Goal: Information Seeking & Learning: Learn about a topic

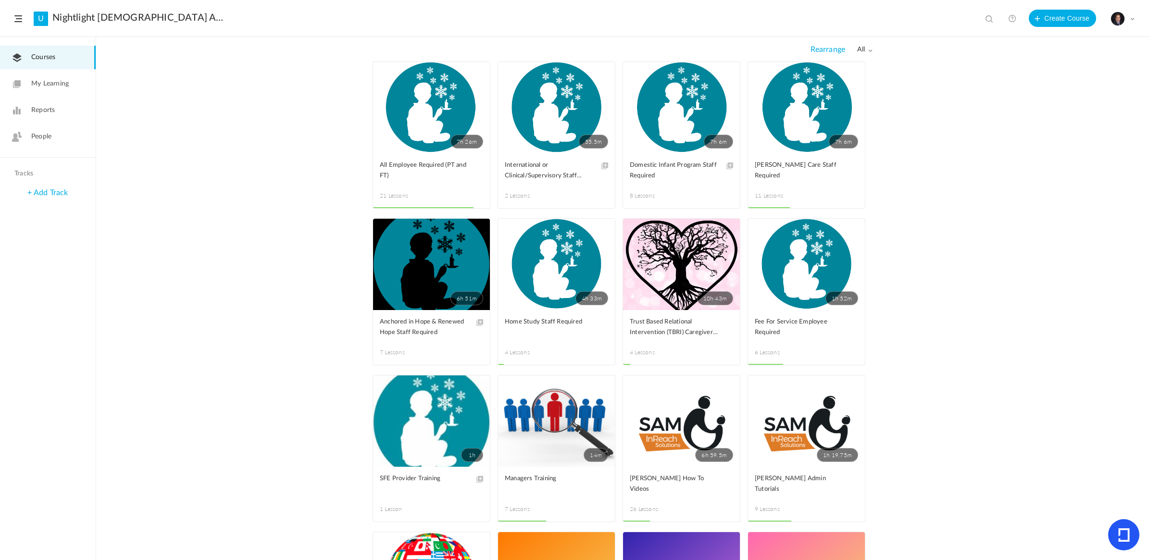
click at [41, 133] on span "People" at bounding box center [41, 137] width 20 height 10
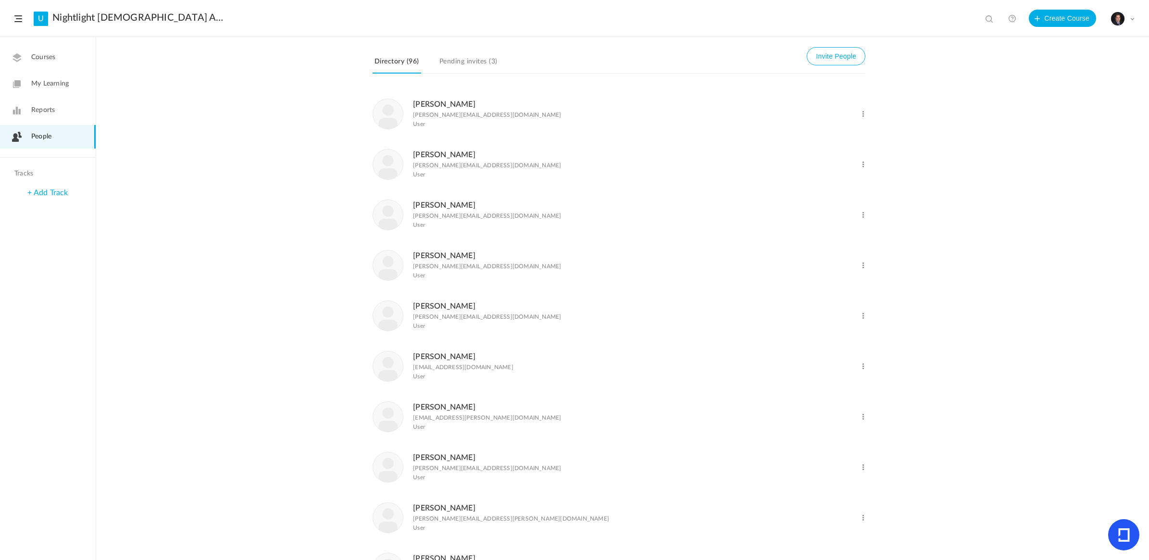
click at [986, 17] on span at bounding box center [991, 20] width 10 height 10
type input "eden"
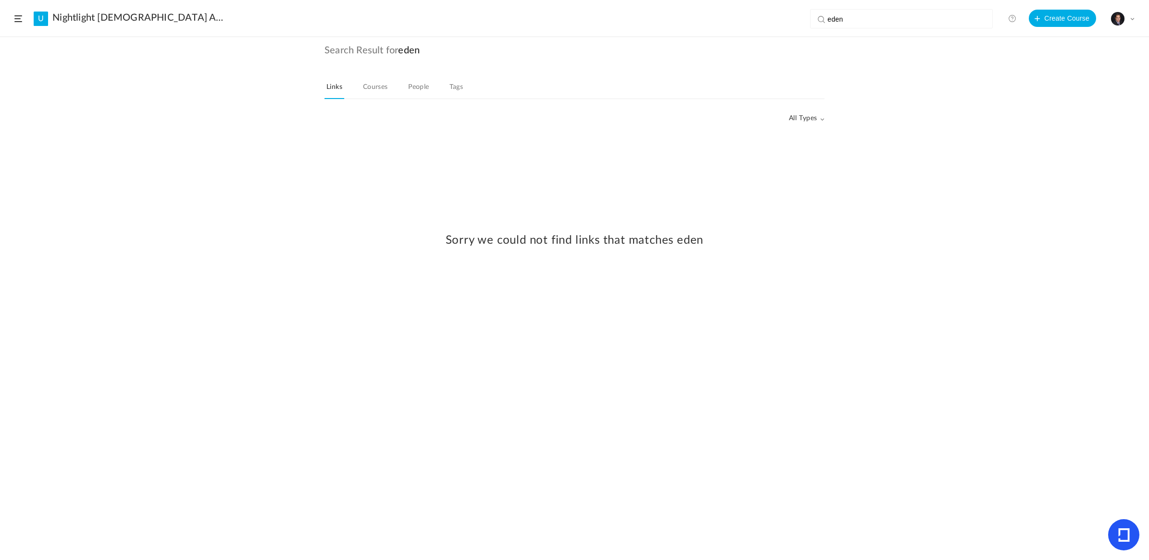
click at [414, 86] on link "People" at bounding box center [418, 90] width 25 height 18
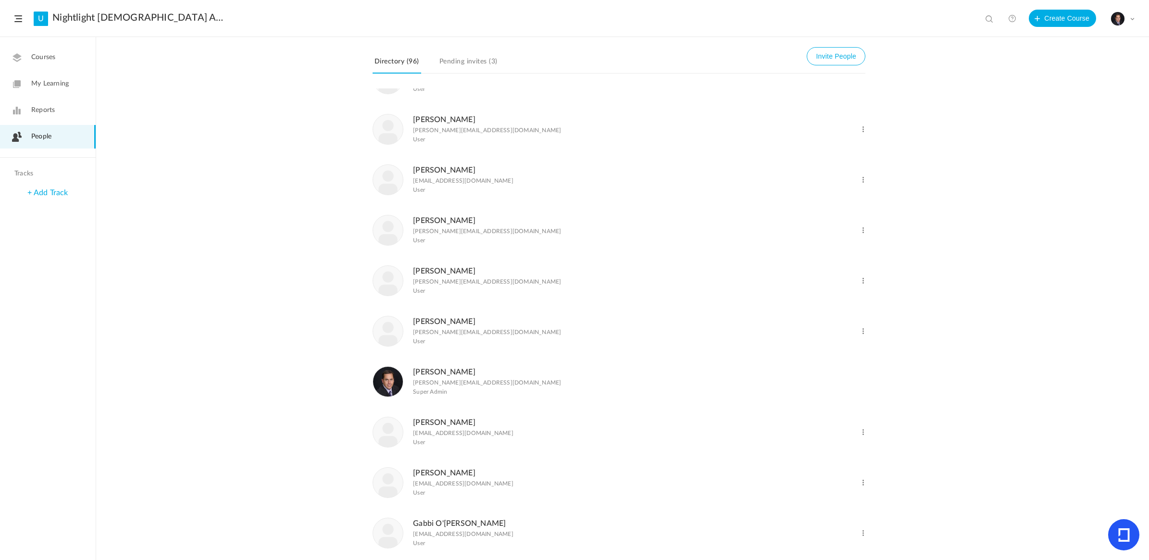
scroll to position [994, 0]
click at [462, 61] on link "Pending invites (3)" at bounding box center [468, 64] width 62 height 18
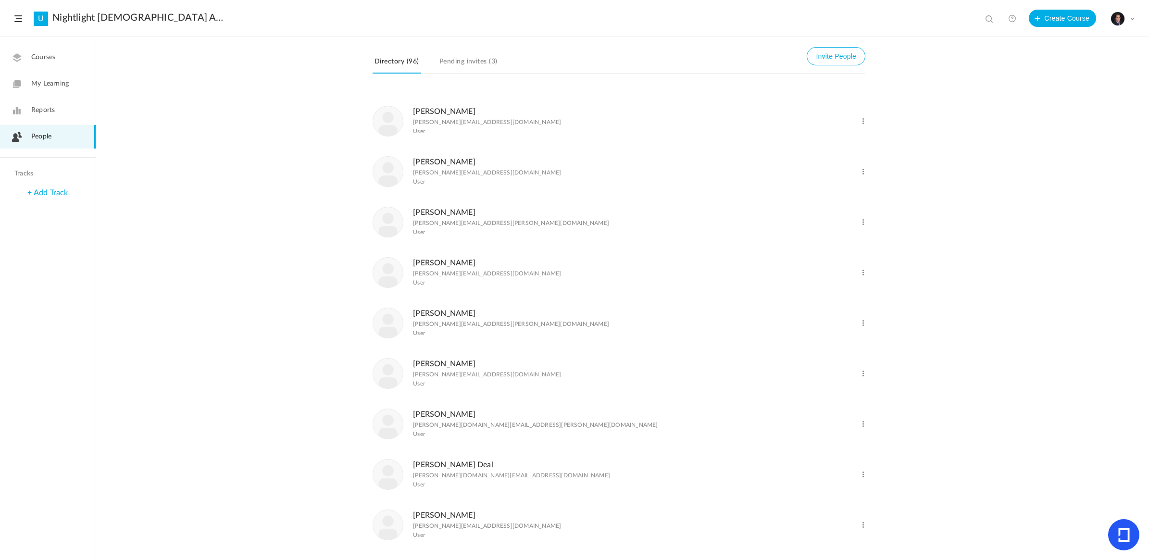
scroll to position [0, 0]
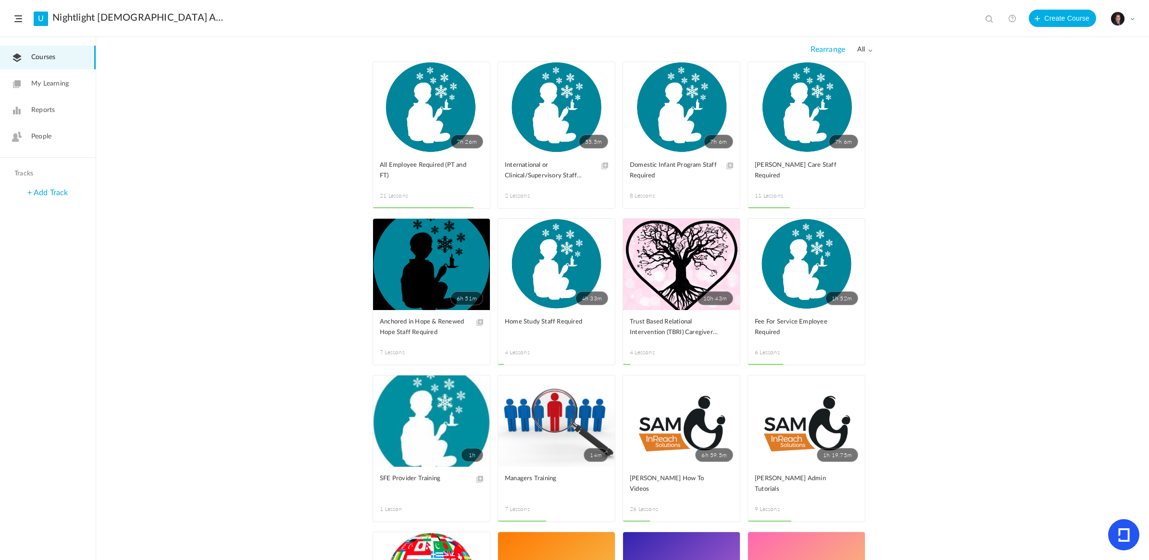
click at [426, 121] on link "7h 26m" at bounding box center [431, 107] width 117 height 91
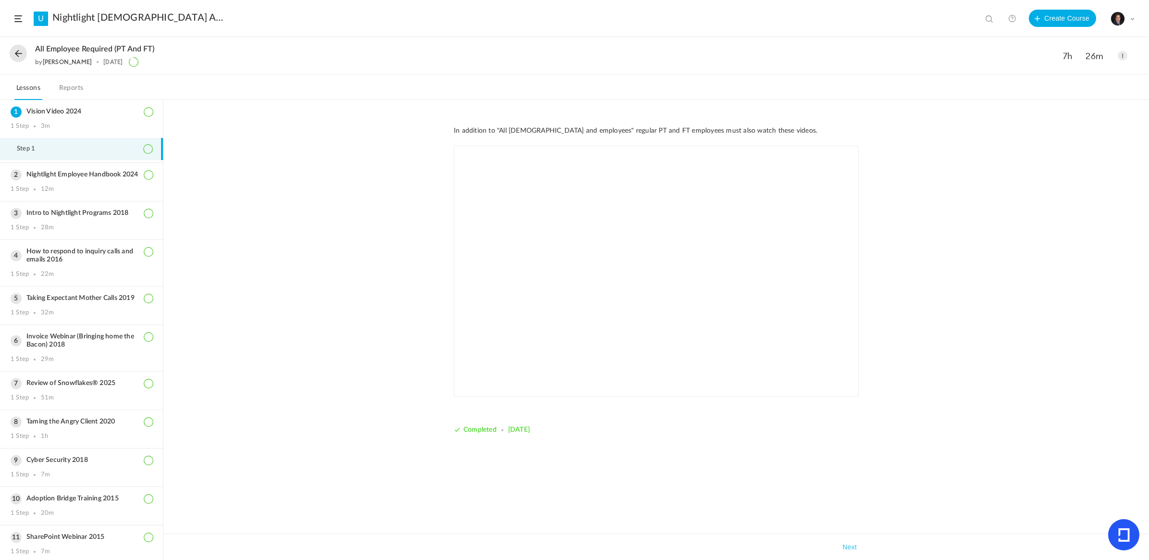
click at [1123, 530] on icon at bounding box center [1124, 534] width 12 height 13
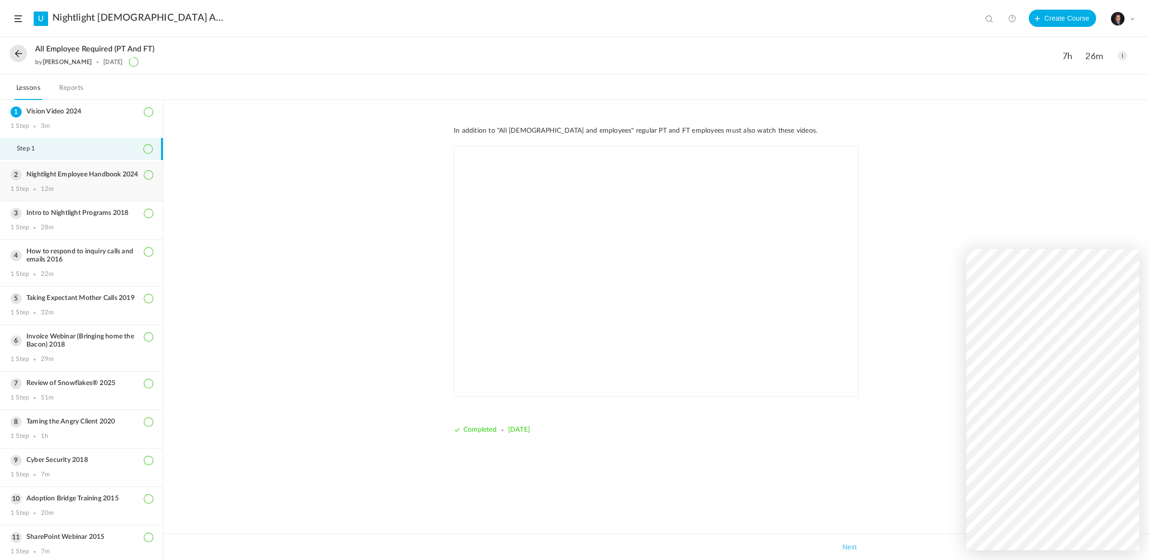
click at [64, 179] on h3 "Nightlight Employee Handbook 2024" at bounding box center [82, 175] width 142 height 8
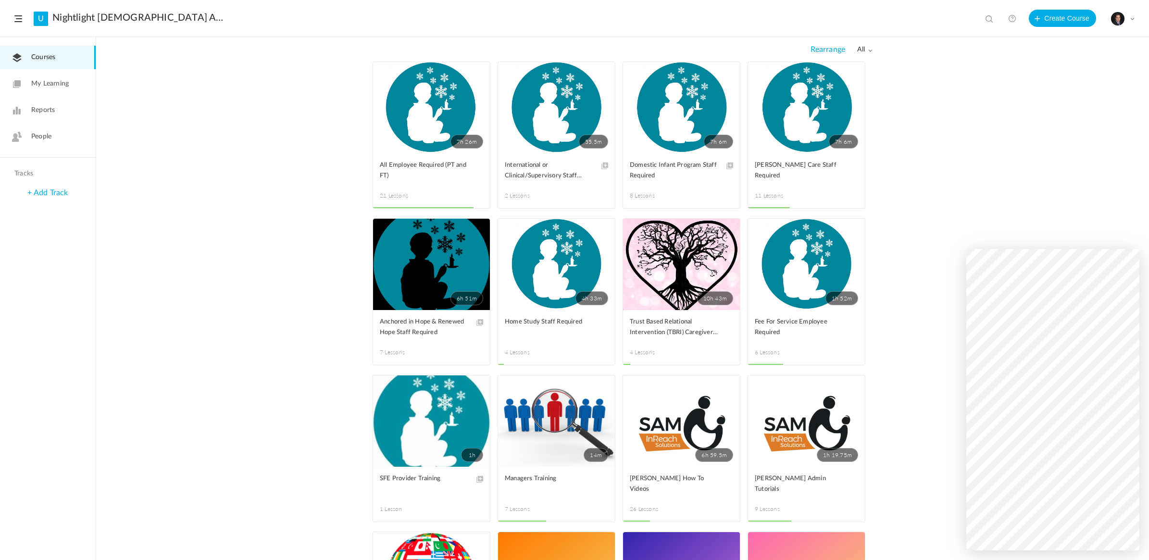
click at [474, 70] on link "7h 26m" at bounding box center [431, 107] width 117 height 91
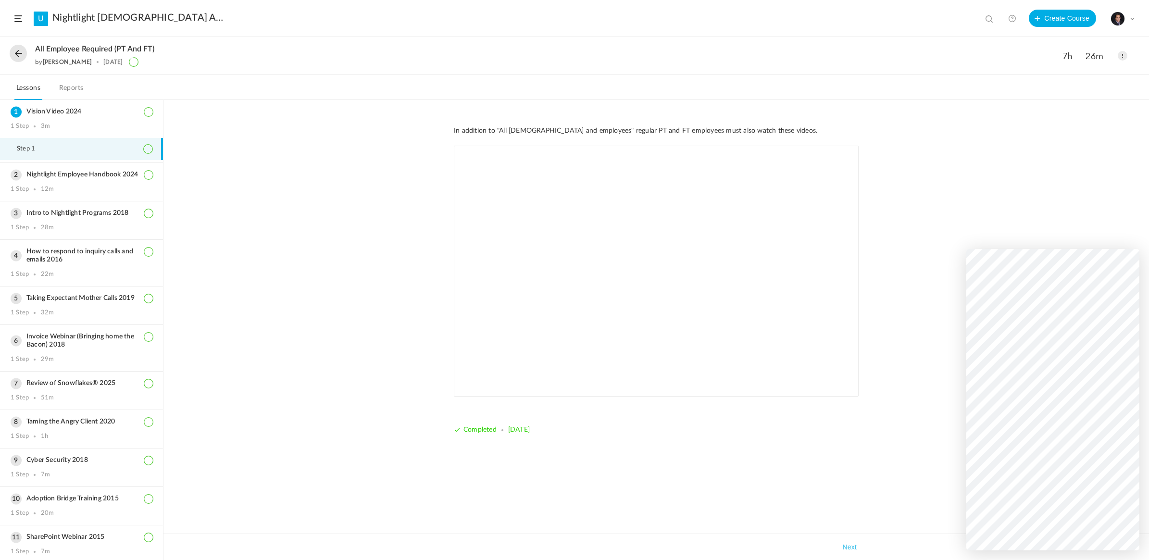
click at [1125, 15] on div "My Profile University Settings Current Plan Billing Details Logout" at bounding box center [1123, 19] width 24 height 14
click at [1082, 92] on link "Billing Details" at bounding box center [1089, 96] width 90 height 18
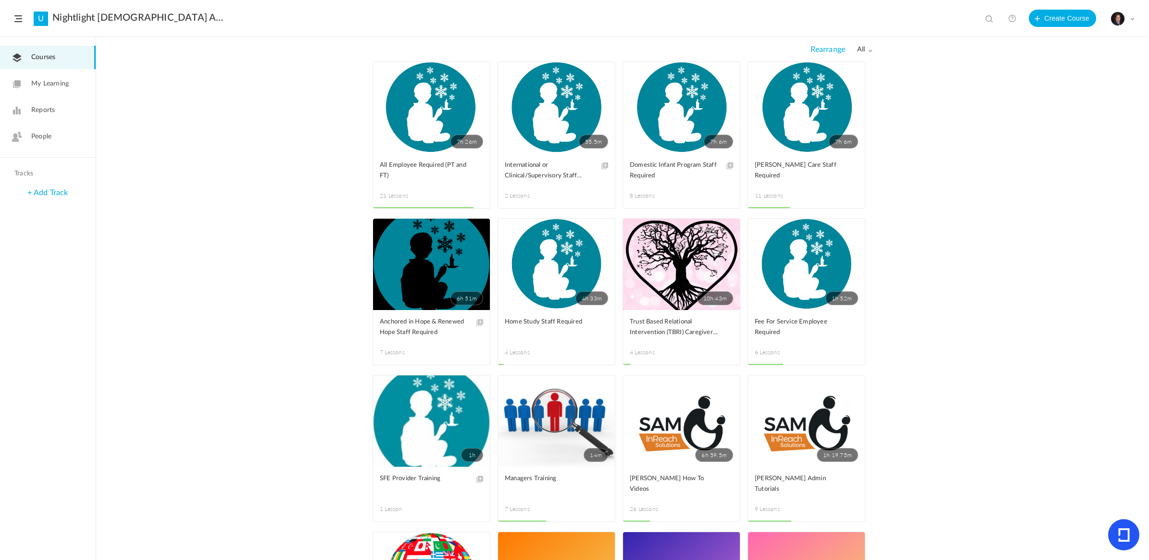
click at [0, 0] on span at bounding box center [0, 0] width 0 height 0
click at [0, 0] on link "Edit" at bounding box center [0, 0] width 0 height 0
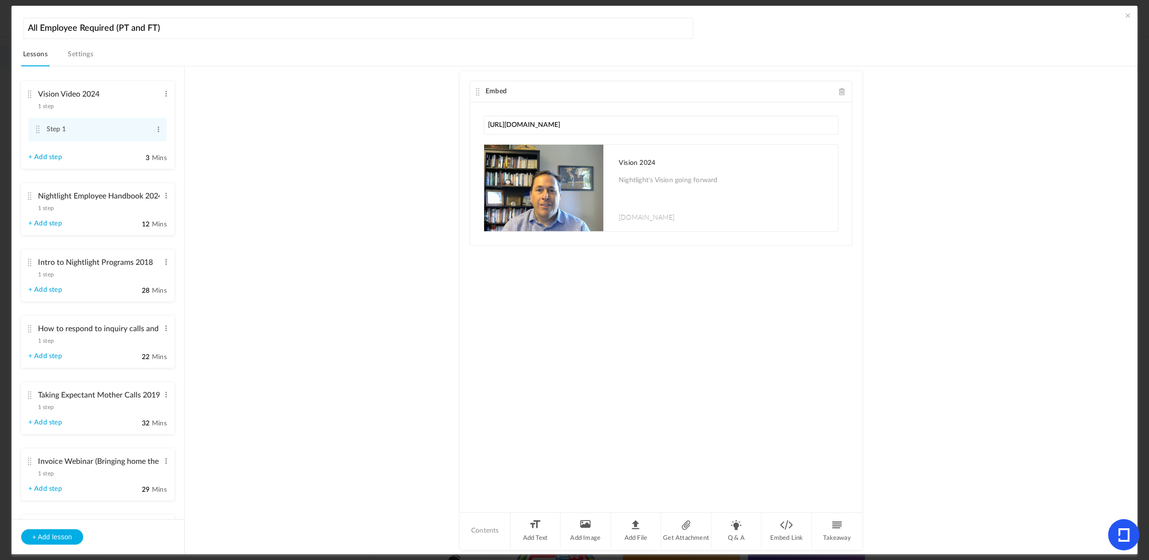
click at [686, 340] on div "Embed https://youtu.be/0Hnb6v8kyfc Vision 2024 Nightlight's Vision going forwar…" at bounding box center [661, 291] width 402 height 441
drag, startPoint x: 612, startPoint y: 125, endPoint x: 465, endPoint y: 137, distance: 147.1
click at [465, 137] on div "Embed https://youtu.be/0Hnb6v8kyfc Vision 2024 Nightlight's Vision going forwar…" at bounding box center [661, 291] width 402 height 441
click at [164, 193] on span at bounding box center [165, 196] width 7 height 10
click at [150, 207] on link "Edit" at bounding box center [150, 212] width 37 height 12
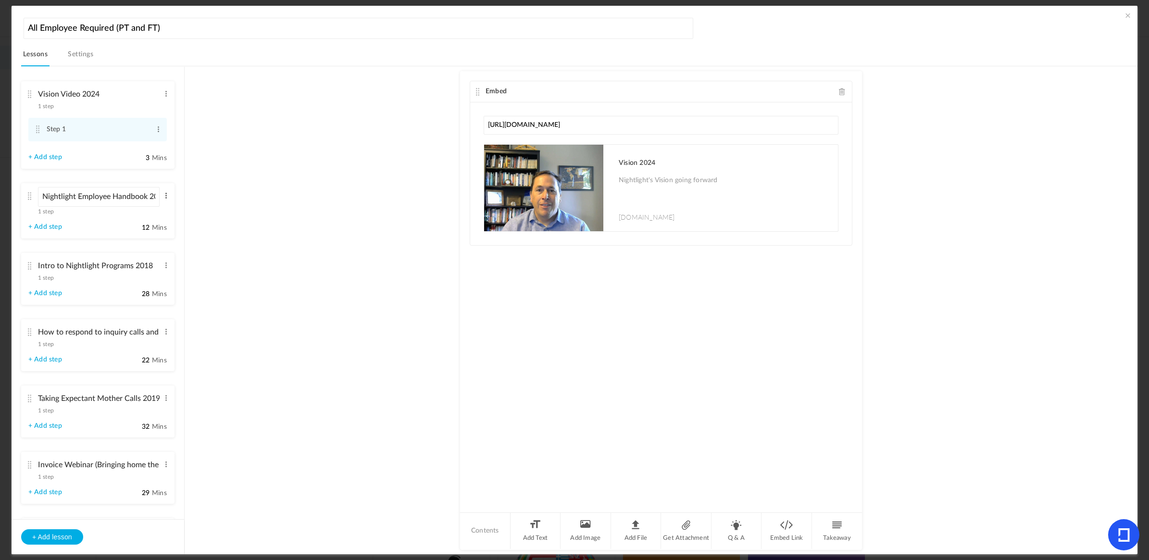
click at [164, 196] on span at bounding box center [165, 196] width 7 height 10
click at [143, 212] on link "Edit" at bounding box center [150, 212] width 37 height 12
click at [201, 275] on au-course-substep "Embed https://youtu.be/0Hnb6v8kyfc Vision 2024 Nightlight's Vision going forwar…" at bounding box center [661, 310] width 930 height 489
click at [56, 220] on link "+ Add step" at bounding box center [45, 224] width 34 height 8
type input "Step 1"
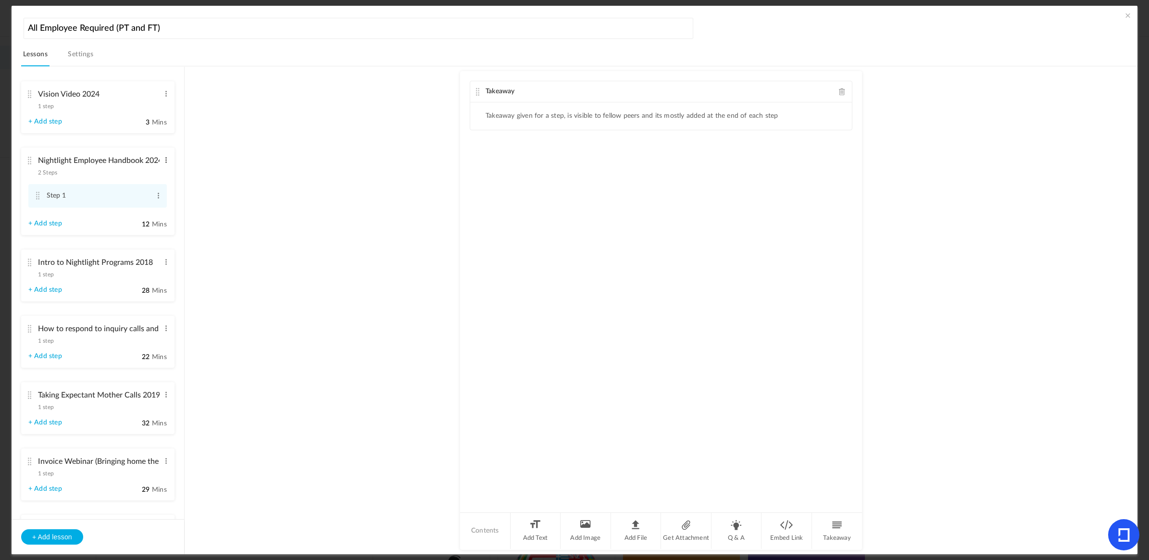
click at [162, 159] on span at bounding box center [165, 160] width 7 height 10
click at [153, 174] on link "Edit" at bounding box center [150, 176] width 37 height 12
click at [85, 224] on li "Nightlight Employee Handbook 2024 2 Steps Edit Delete Step 1 Edit Delete 12" at bounding box center [97, 193] width 153 height 91
click at [29, 159] on cite at bounding box center [29, 161] width 7 height 8
click at [229, 179] on au-course-substep "Takeaway Takeaway given for a step, is visible to fellow peers and its mostly a…" at bounding box center [661, 310] width 930 height 489
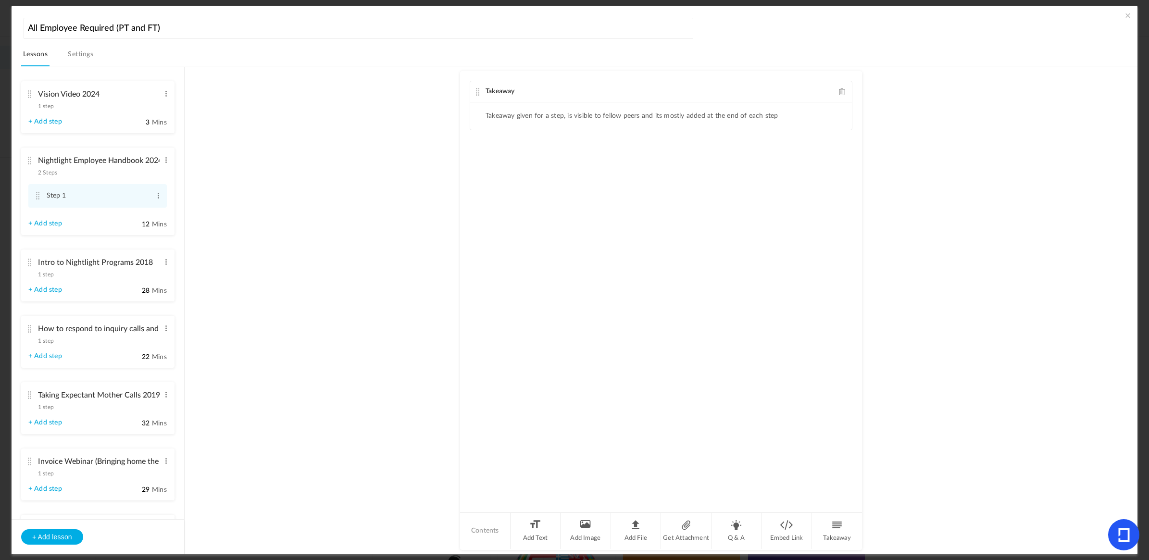
click at [106, 273] on div "Intro to Nightlight Programs 2018 1 step Edit Delete" at bounding box center [94, 265] width 132 height 25
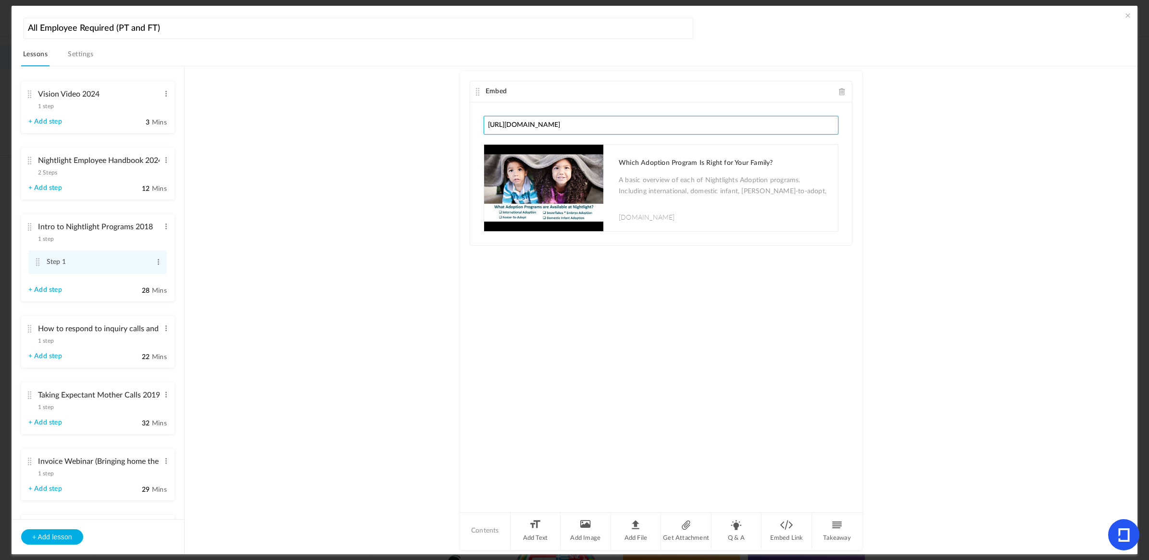
drag, startPoint x: 599, startPoint y: 122, endPoint x: 438, endPoint y: 121, distance: 160.1
click at [438, 121] on au-course-substep "Embed https://youtu.be/oCg7-2WPoOM Which Adoption Program Is Right for Your Fam…" at bounding box center [661, 310] width 930 height 489
click at [163, 325] on span at bounding box center [165, 329] width 7 height 10
click at [147, 339] on link "Edit" at bounding box center [150, 344] width 37 height 12
click at [77, 351] on li "How to respond to inquiry calls and emails 2016 1 step Edit Delete + Add step 2…" at bounding box center [97, 342] width 153 height 52
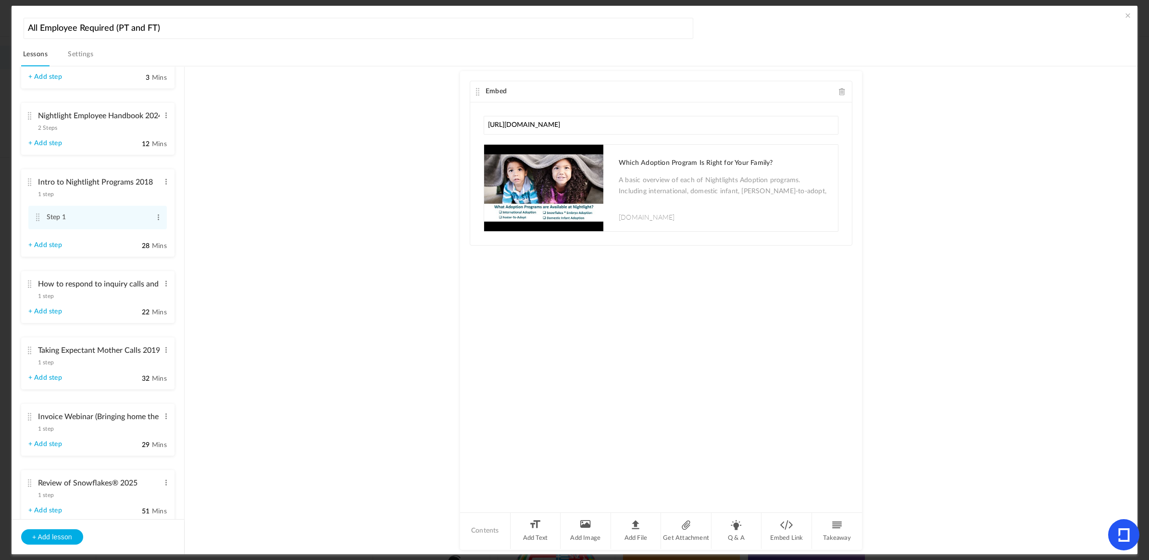
scroll to position [240, 0]
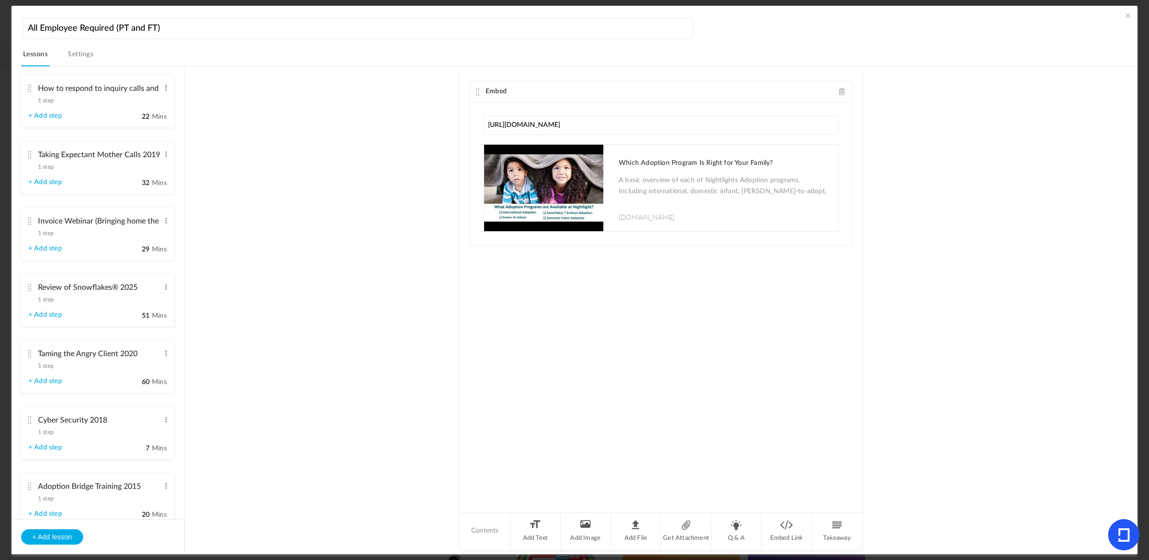
click at [319, 429] on au-course-substep "Embed https://youtu.be/oCg7-2WPoOM Which Adoption Program Is Right for Your Fam…" at bounding box center [661, 310] width 930 height 489
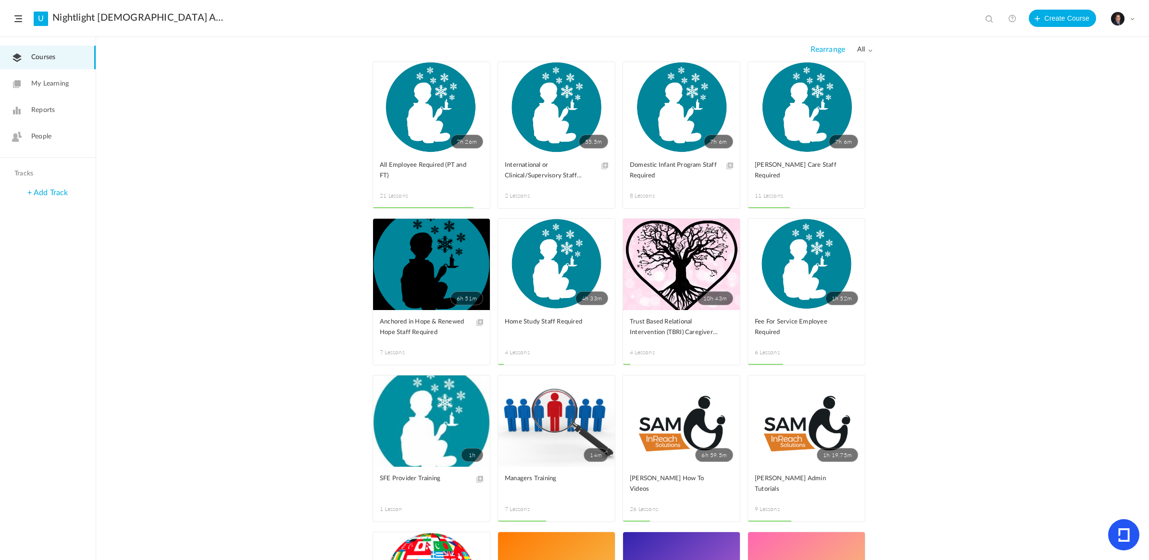
click at [439, 120] on link "7h 26m" at bounding box center [431, 107] width 117 height 91
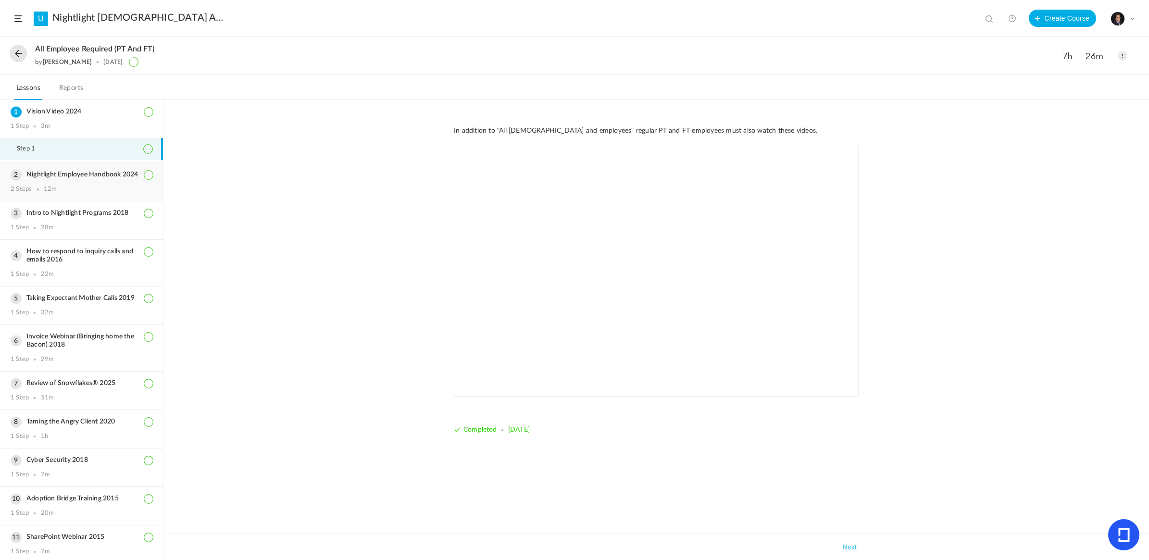
click at [98, 171] on h3 "Nightlight Employee Handbook 2024" at bounding box center [82, 175] width 142 height 8
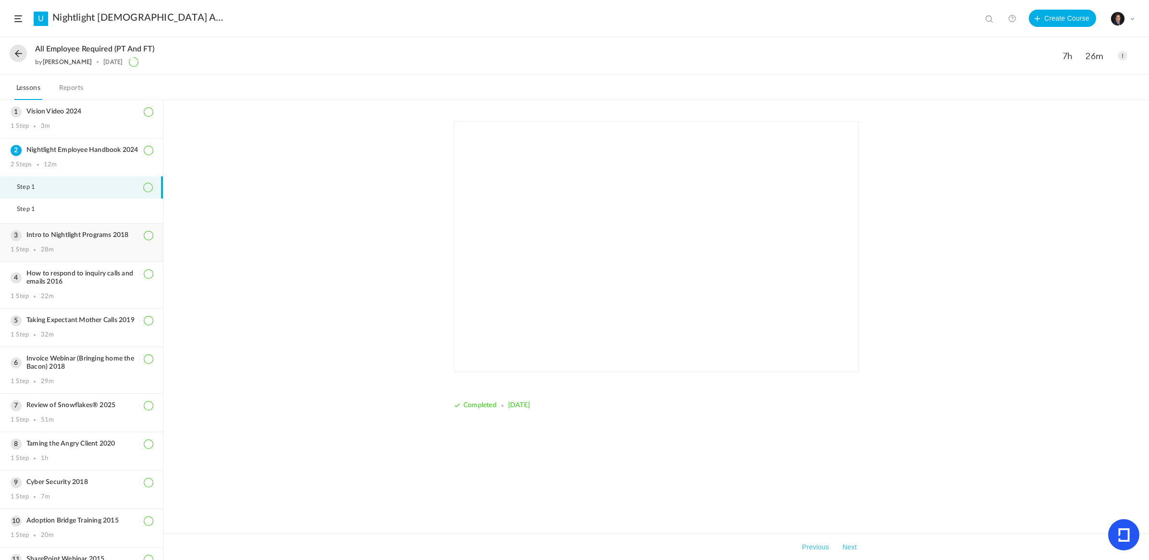
click at [78, 238] on h3 "Intro to Nightlight Programs 2018" at bounding box center [82, 235] width 142 height 8
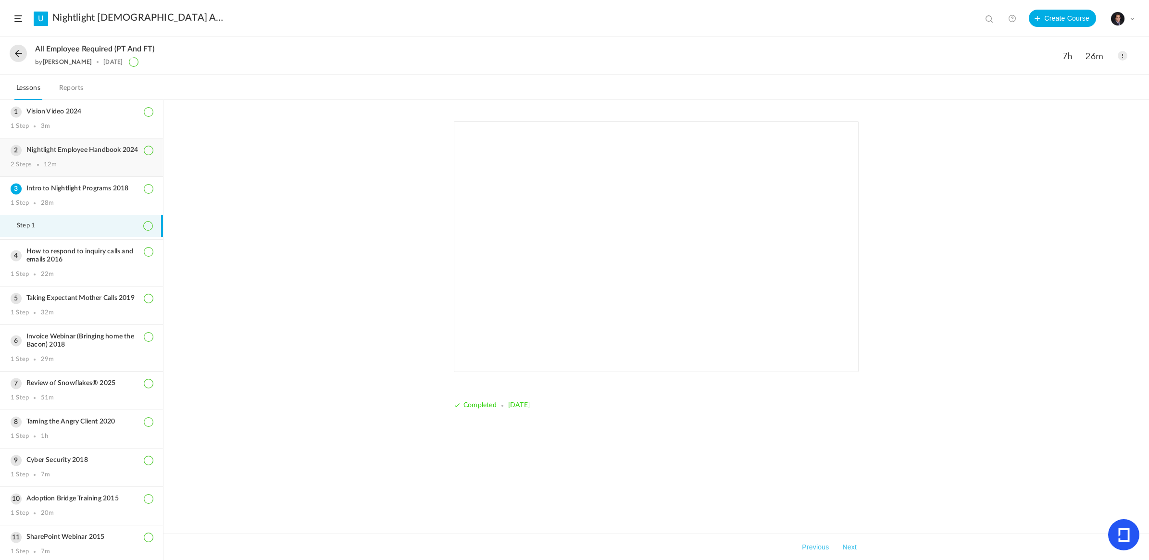
click at [81, 150] on h3 "Nightlight Employee Handbook 2024" at bounding box center [82, 150] width 142 height 8
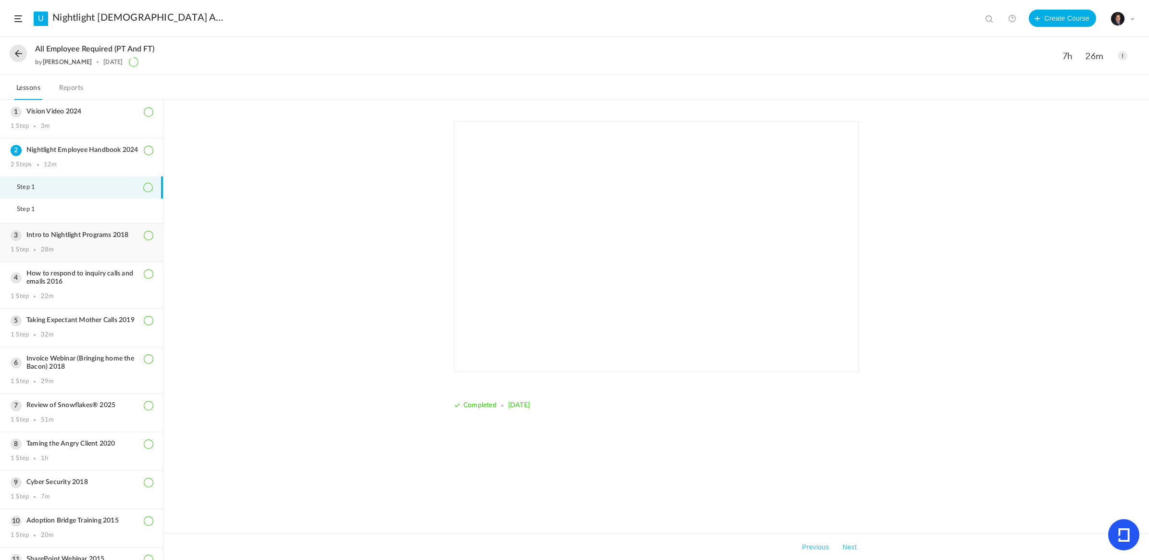
click at [92, 238] on h3 "Intro to Nightlight Programs 2018" at bounding box center [82, 235] width 142 height 8
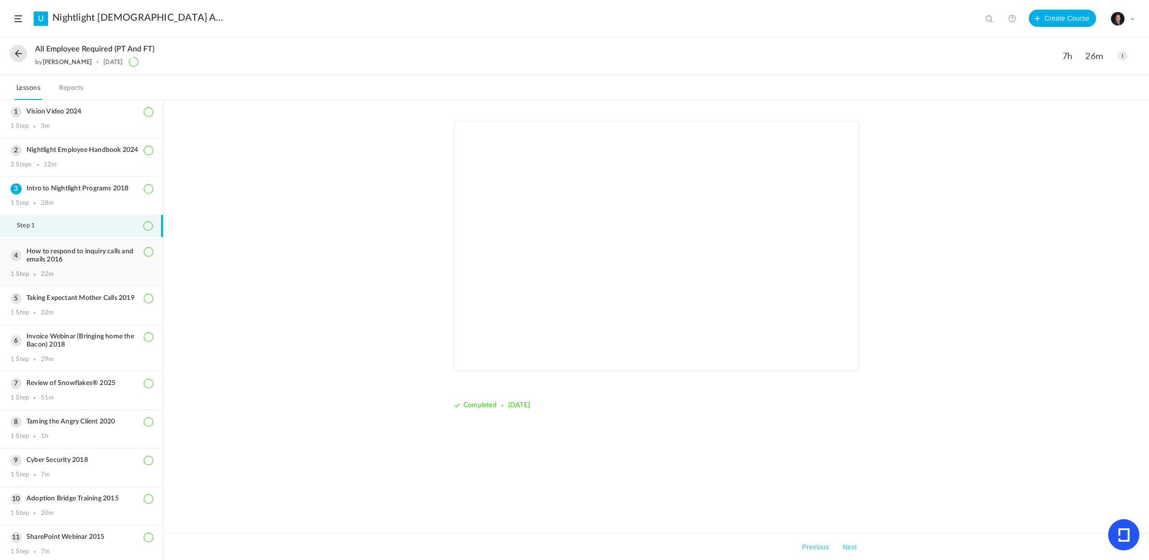
click at [96, 263] on h3 "How to respond to inquiry calls and emails 2016" at bounding box center [82, 256] width 142 height 16
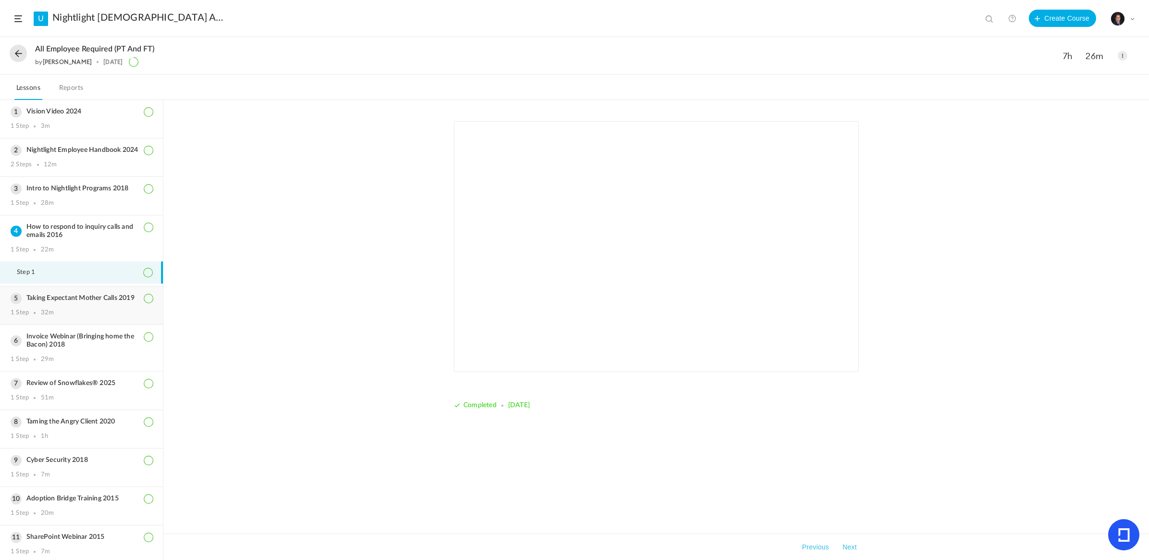
click at [82, 306] on div "Taking Expectant Mother Calls 2019 1 Step 32m" at bounding box center [81, 306] width 163 height 38
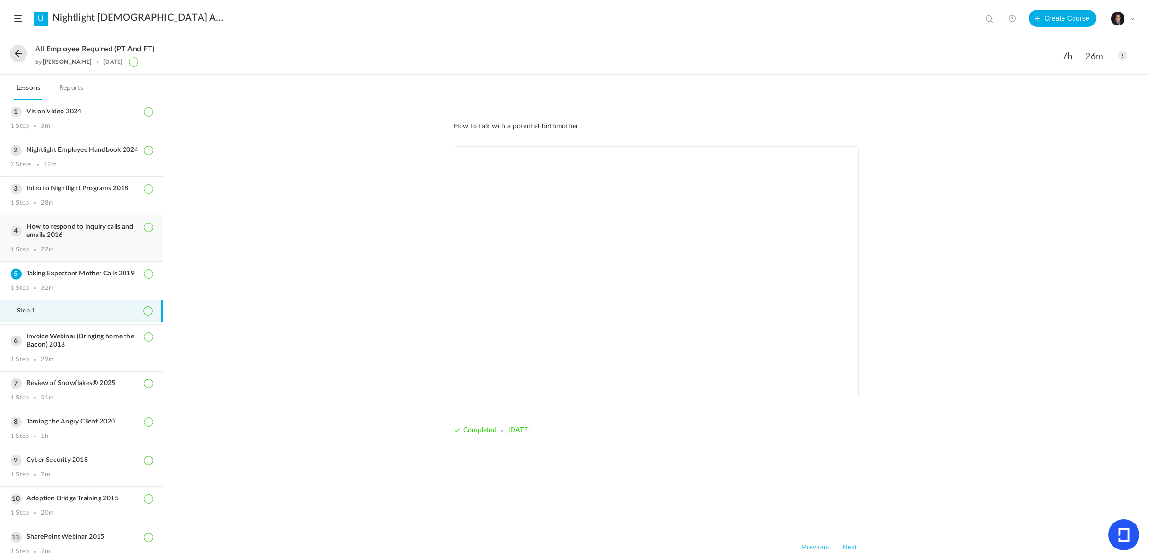
click at [64, 239] on h3 "How to respond to inquiry calls and emails 2016" at bounding box center [82, 231] width 142 height 16
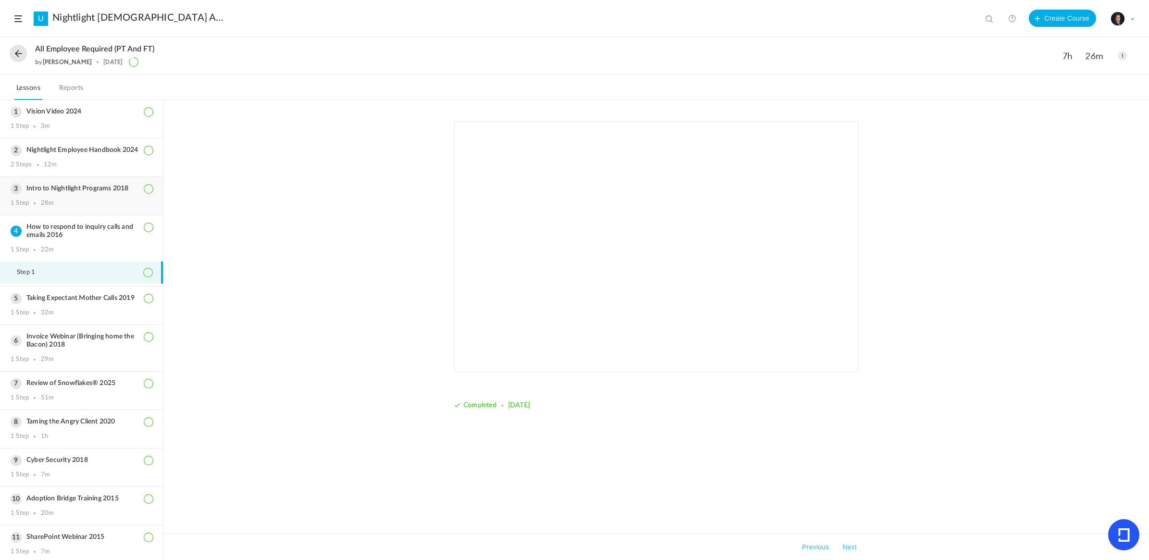
click at [65, 201] on div "Intro to Nightlight Programs 2018 1 Step 28m" at bounding box center [81, 196] width 163 height 38
click at [81, 121] on div "Vision Video 2024 1 Step 3m" at bounding box center [81, 119] width 163 height 38
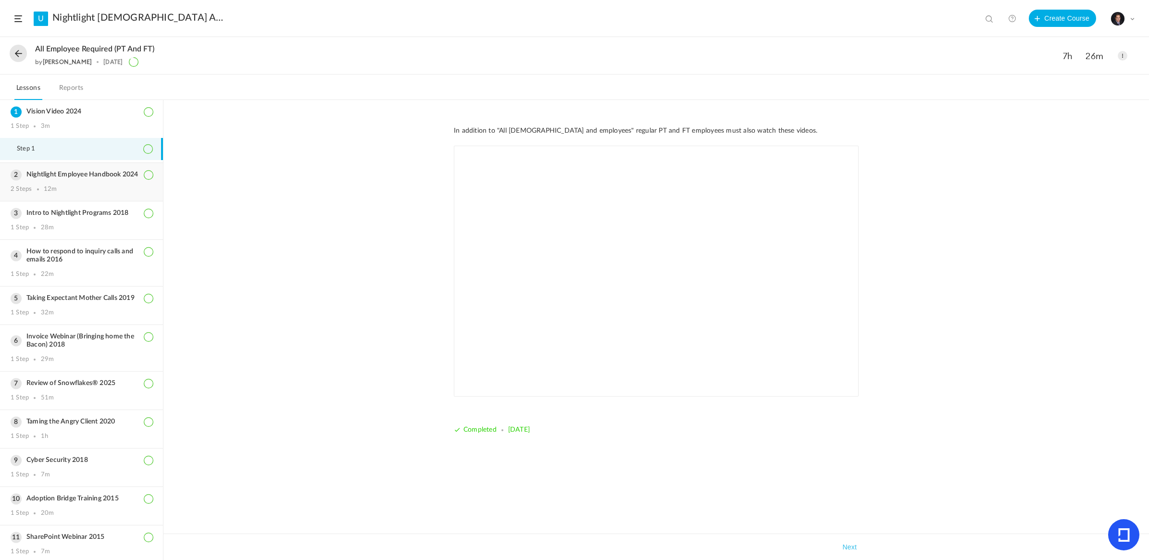
click at [89, 178] on h3 "Nightlight Employee Handbook 2024" at bounding box center [82, 175] width 142 height 8
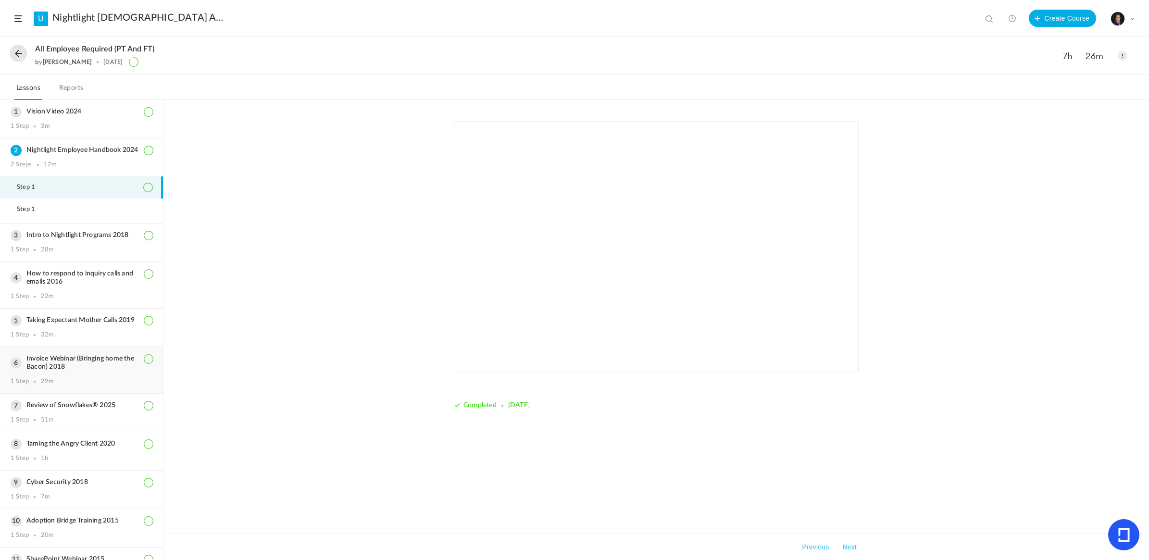
click at [80, 363] on h3 "Invoice Webinar (Bringing home the Bacon) 2018" at bounding box center [82, 363] width 142 height 16
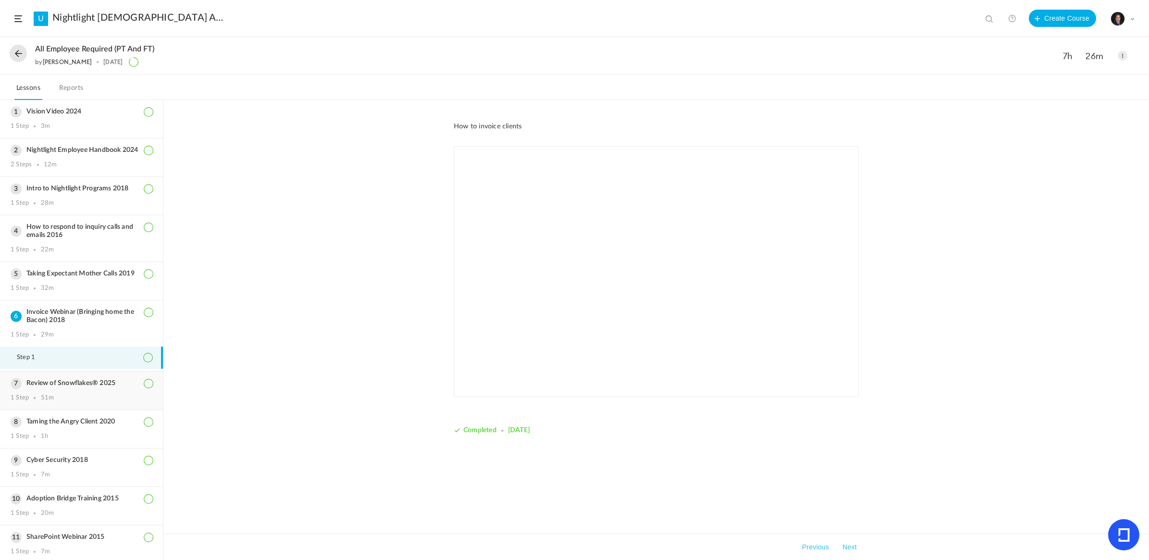
click at [61, 392] on div "Review of Snowflakes® 2025 1 Step 51m" at bounding box center [81, 391] width 163 height 38
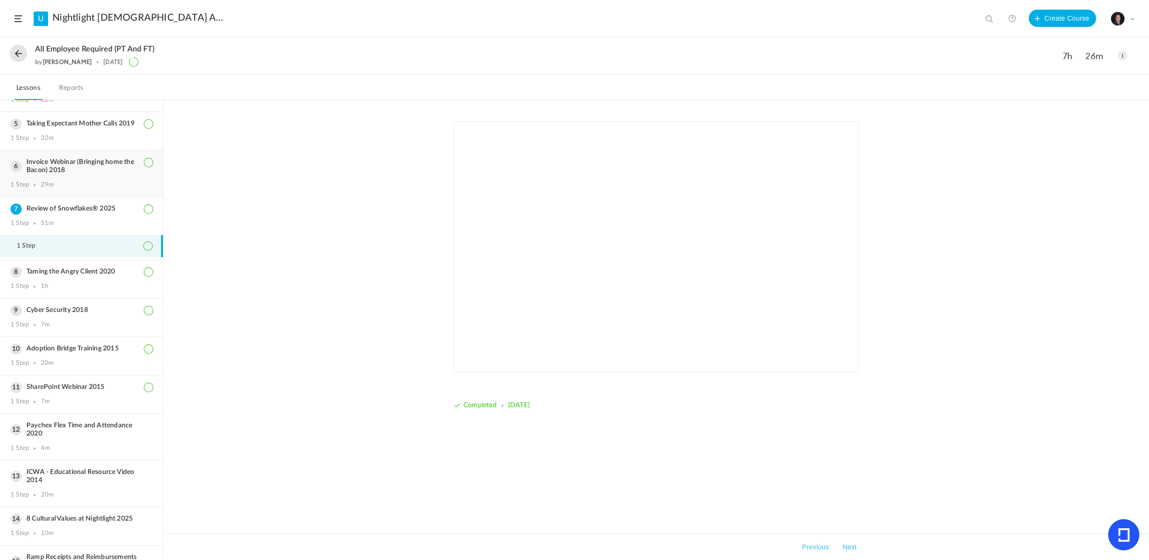
scroll to position [180, 0]
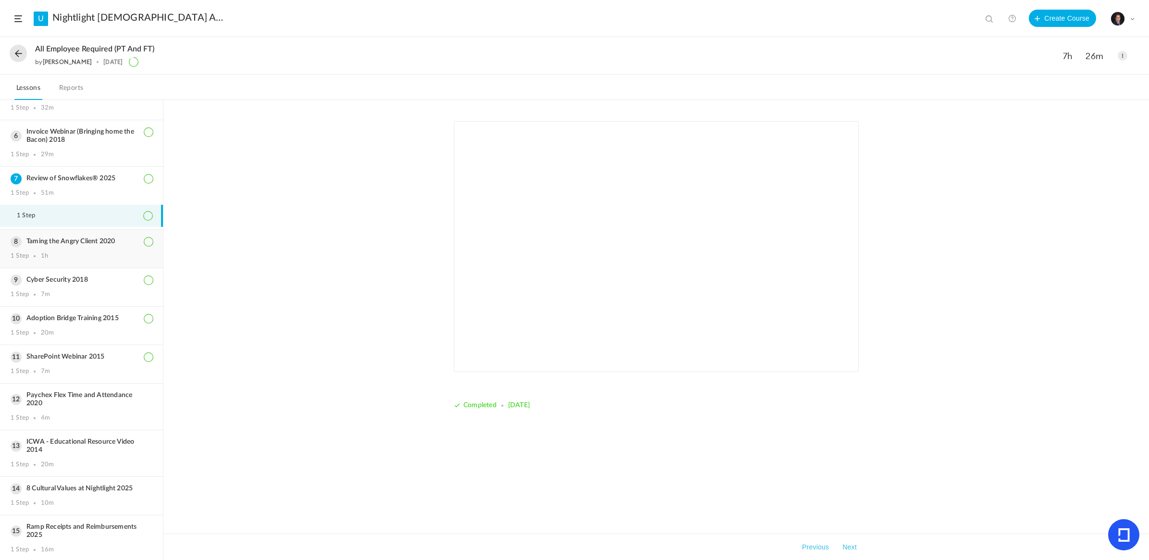
click at [73, 247] on div "Taming the Angry Client 2020 1 Step 1h" at bounding box center [81, 249] width 163 height 38
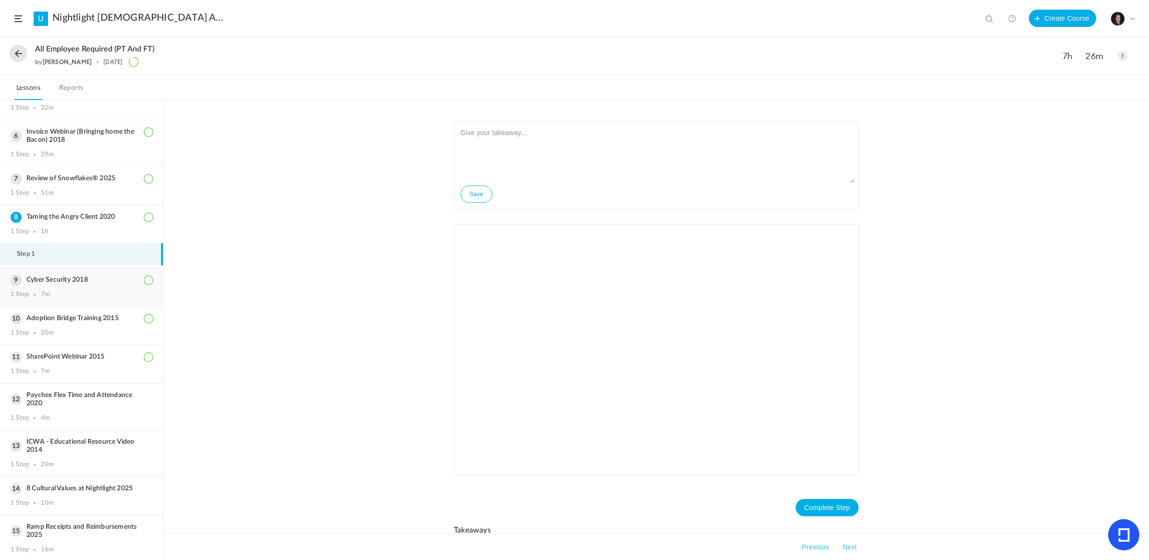
click at [78, 285] on div "Cyber Security 2018 1 Step 7m" at bounding box center [81, 287] width 163 height 38
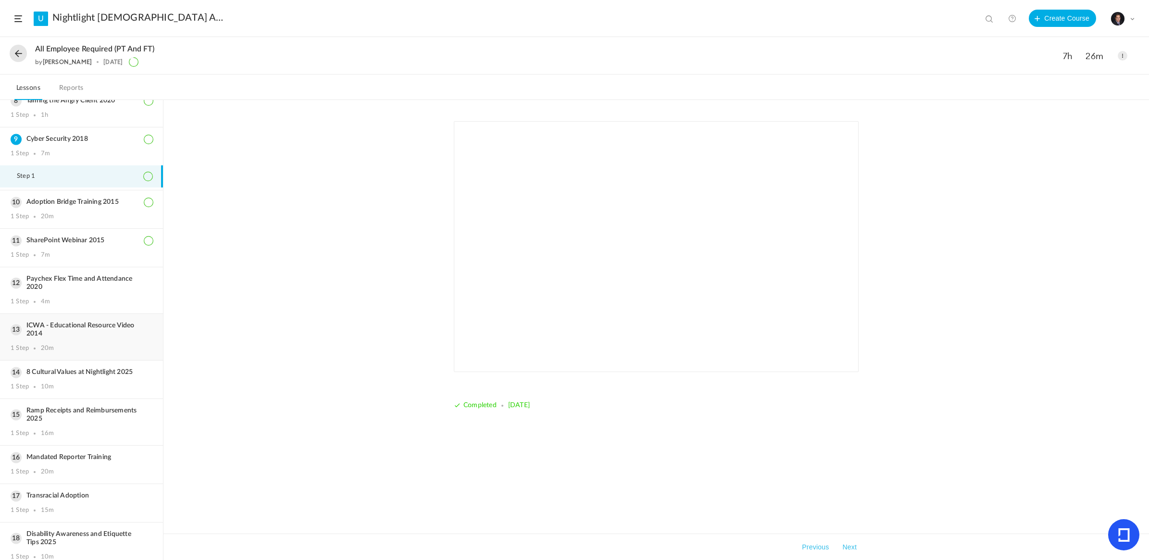
scroll to position [300, 0]
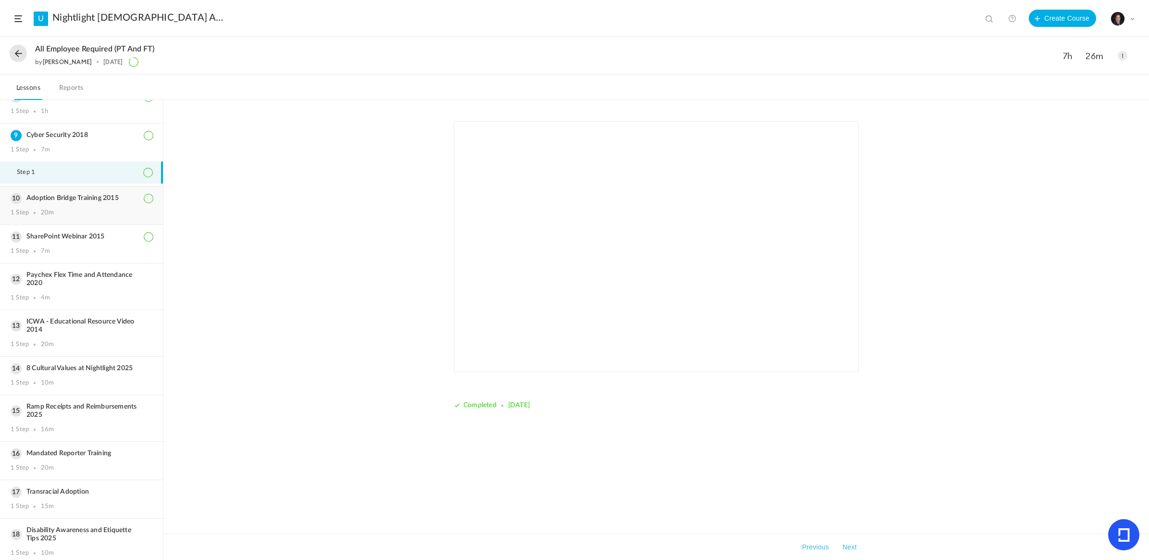
click at [66, 206] on div "Adoption Bridge Training 2015 1 Step 20m" at bounding box center [81, 206] width 163 height 38
click at [62, 238] on h3 "SharePoint Webinar 2015" at bounding box center [82, 237] width 142 height 8
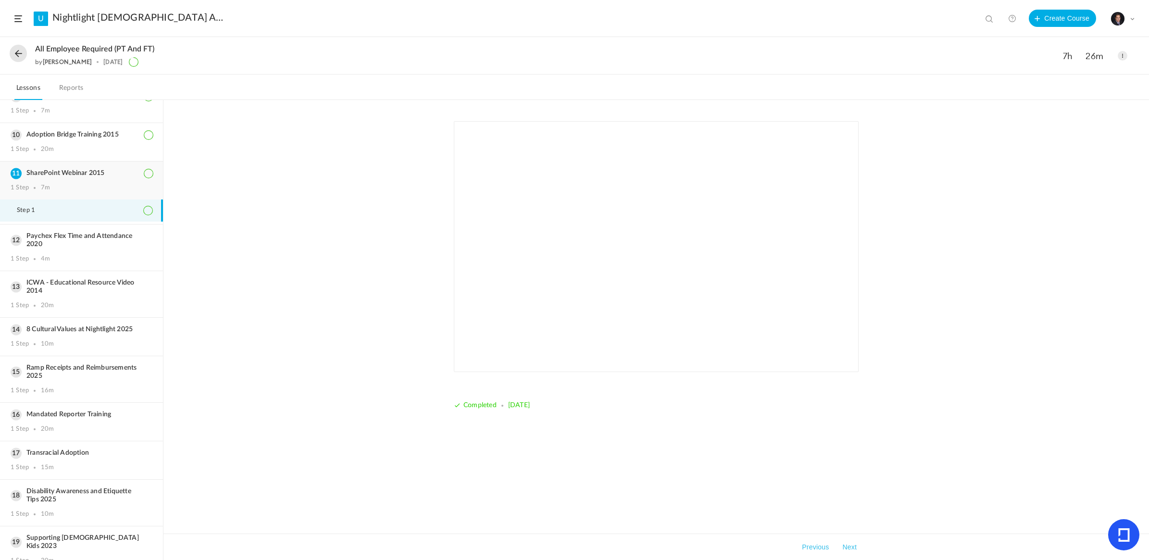
scroll to position [361, 0]
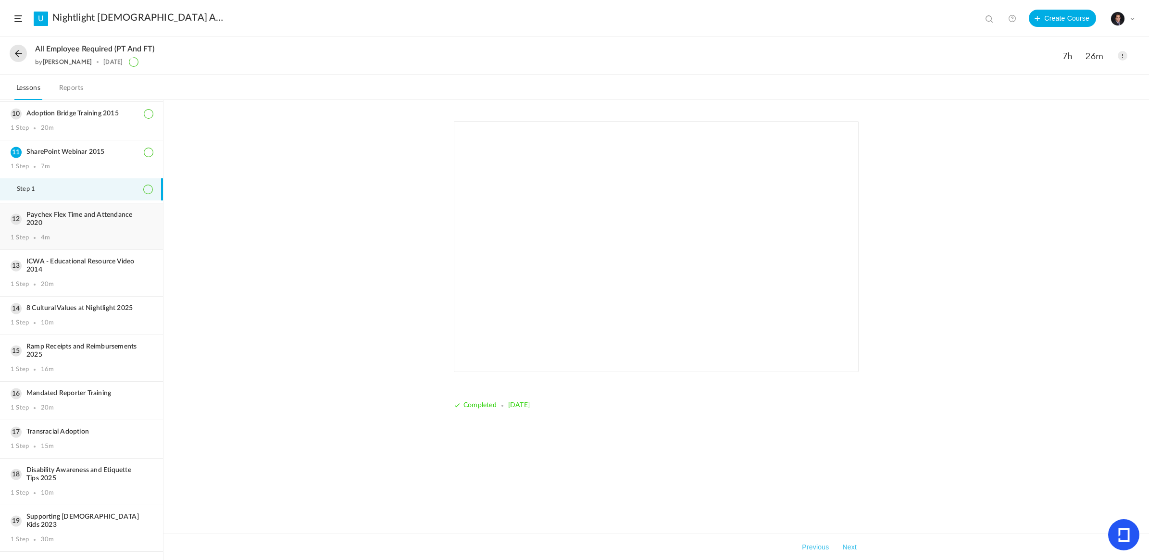
click at [72, 222] on h3 "Paychex Flex Time and Attendance 2020" at bounding box center [82, 219] width 142 height 16
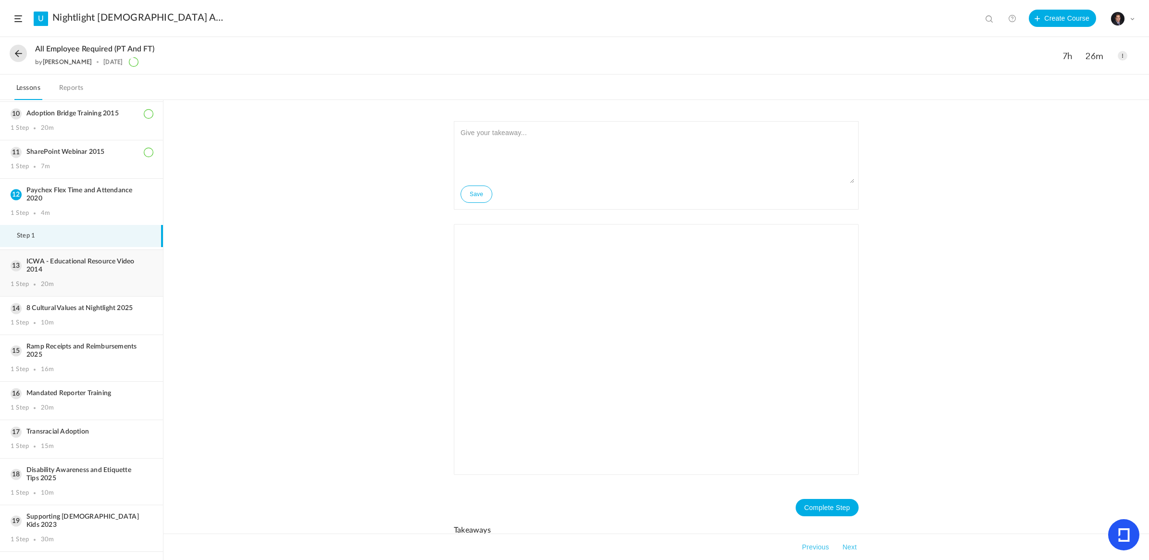
click at [74, 267] on h3 "ICWA - Educational Resource Video 2014" at bounding box center [82, 266] width 142 height 16
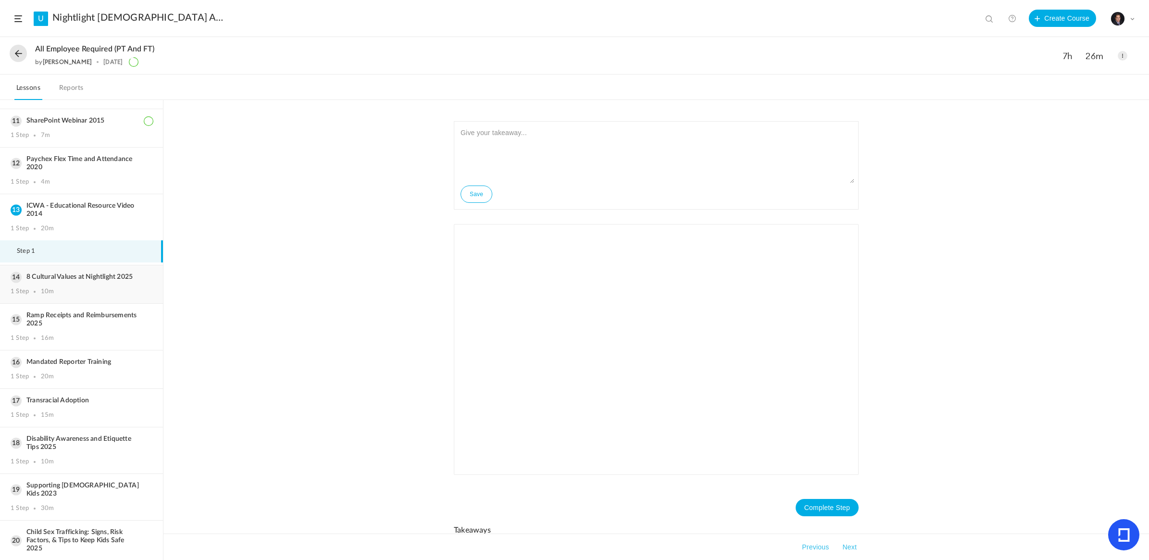
scroll to position [426, 0]
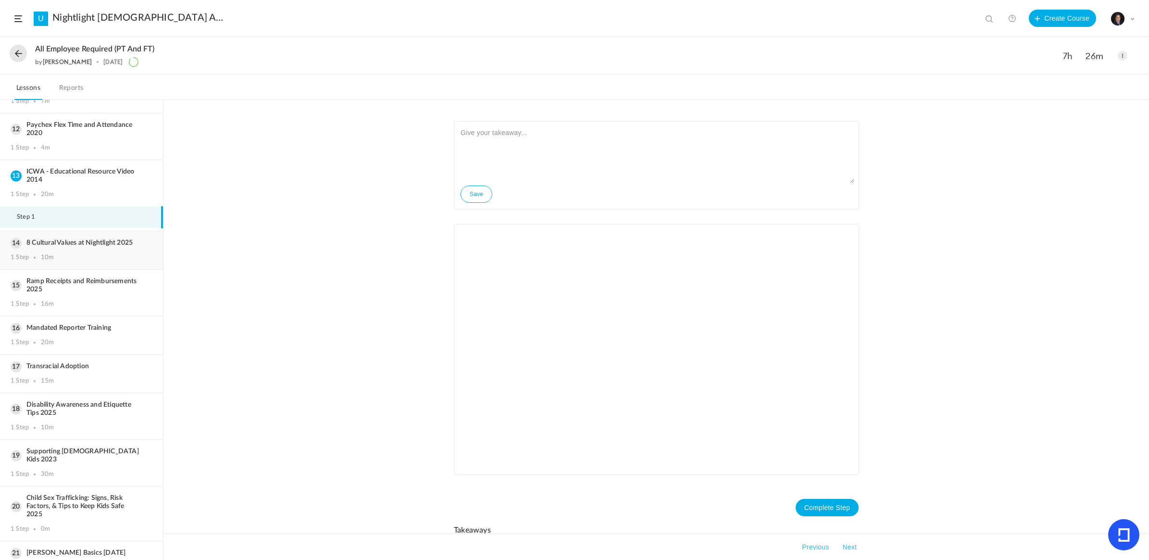
click at [95, 239] on h3 "8 Cultural Values at Nightlight 2025" at bounding box center [82, 243] width 142 height 8
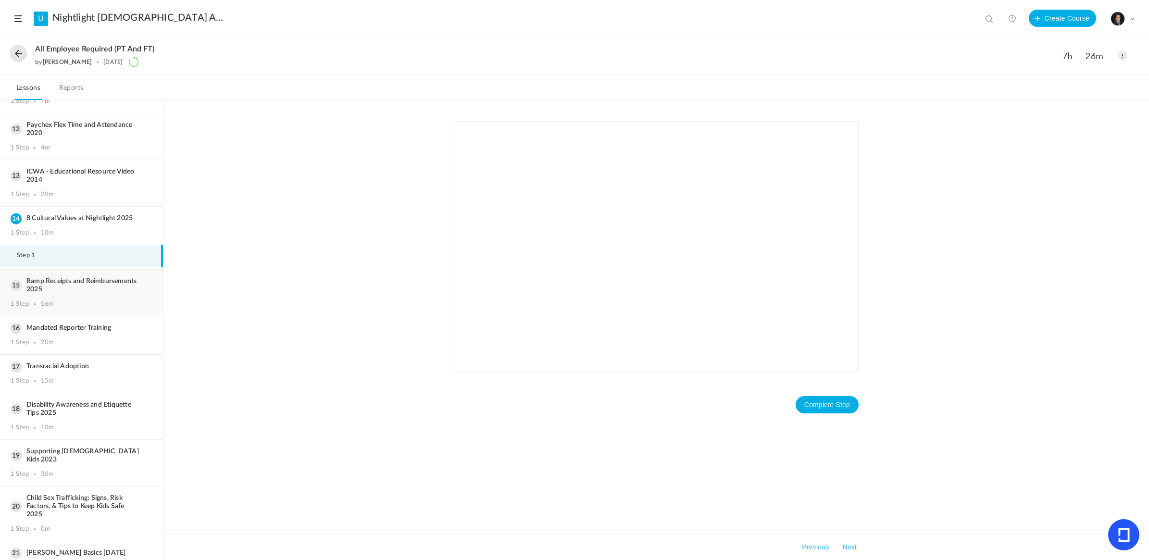
click at [52, 283] on h3 "Ramp Receipts and Reimbursements 2025" at bounding box center [82, 285] width 142 height 16
click at [77, 339] on div "1 Step 20m" at bounding box center [82, 343] width 142 height 8
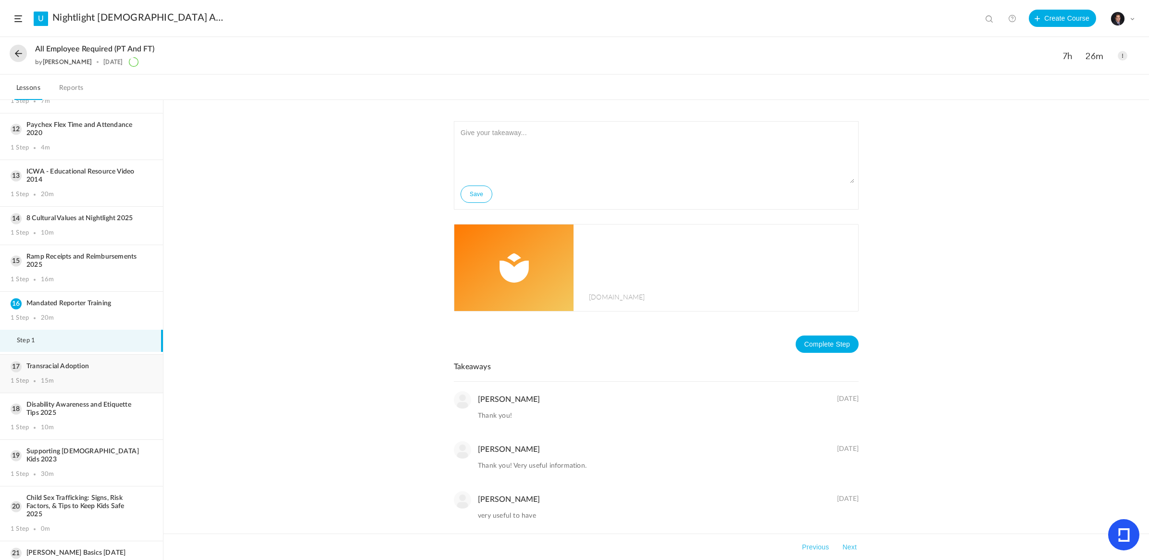
click at [72, 368] on div "Transracial Adoption 1 Step 15m" at bounding box center [81, 374] width 163 height 38
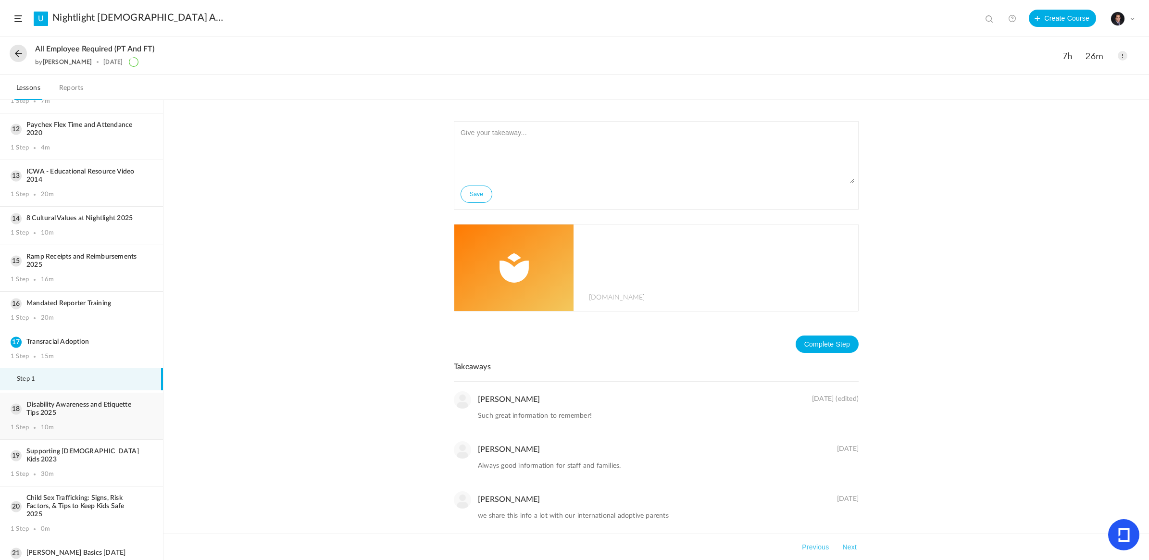
click at [52, 401] on h3 "Disability Awareness and Etiquette Tips 2025" at bounding box center [82, 409] width 142 height 16
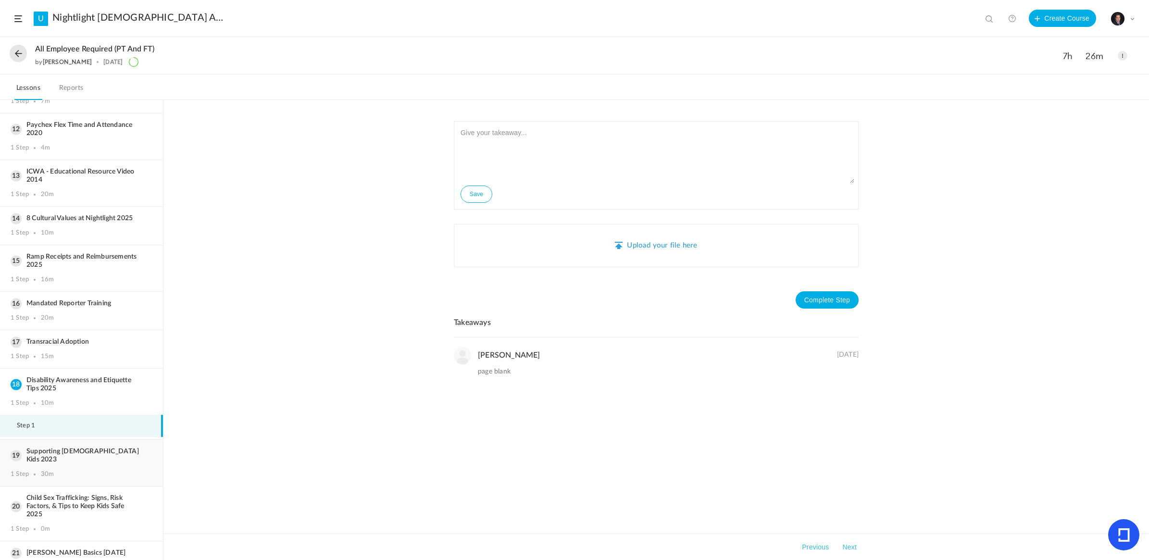
click at [69, 448] on h3 "Supporting LGBTQ Kids 2023" at bounding box center [82, 456] width 142 height 16
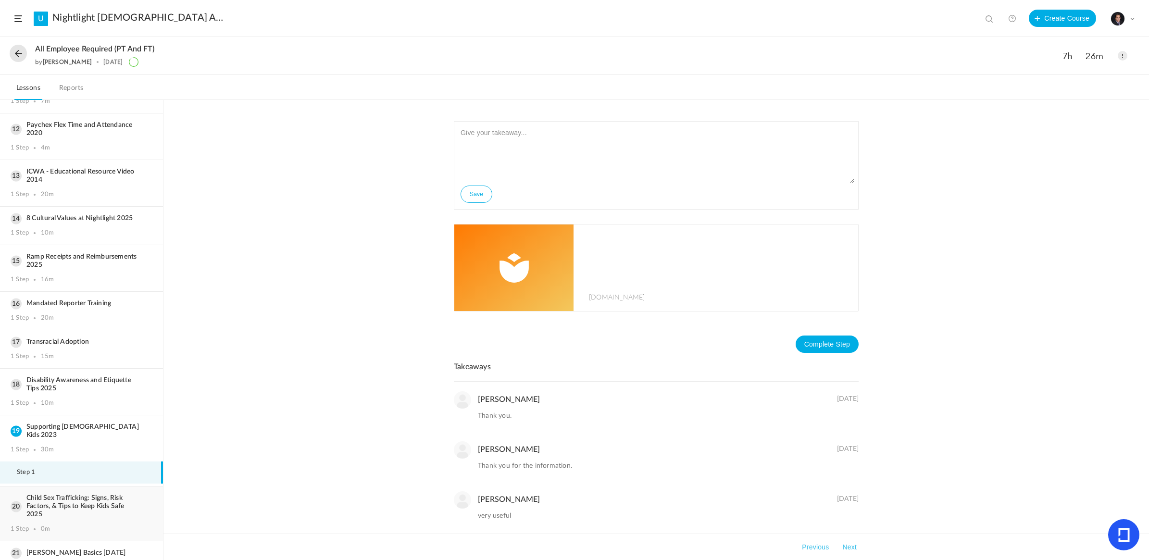
click at [59, 494] on h3 "Child Sex Trafficking: Signs, Risk Factors, & Tips to Keep Kids Safe 2025" at bounding box center [82, 506] width 142 height 25
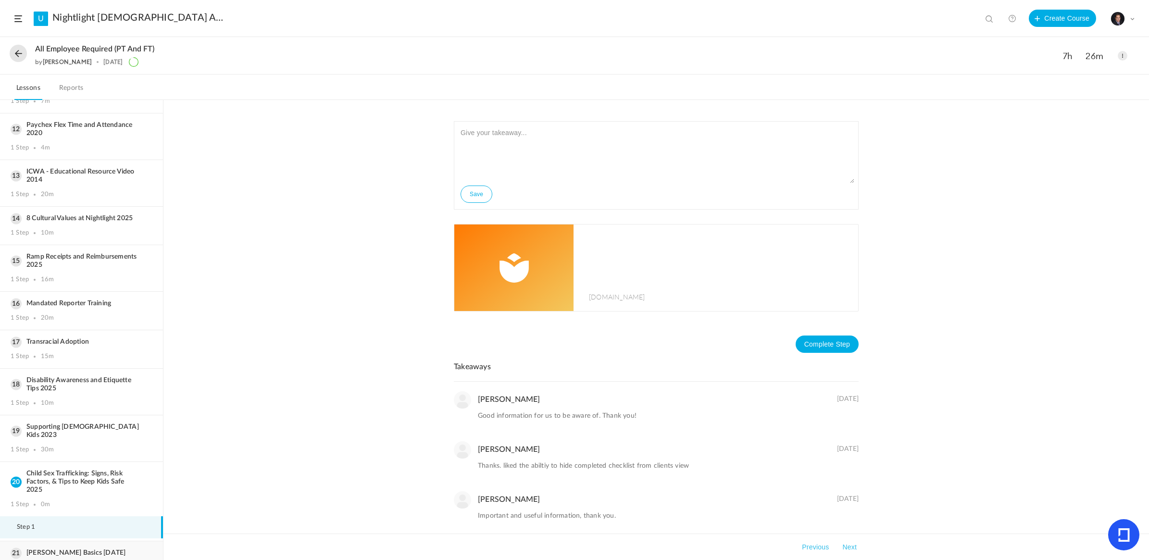
click at [52, 544] on div "SAM Basics 7/30/25 1 Step 50m" at bounding box center [81, 560] width 163 height 38
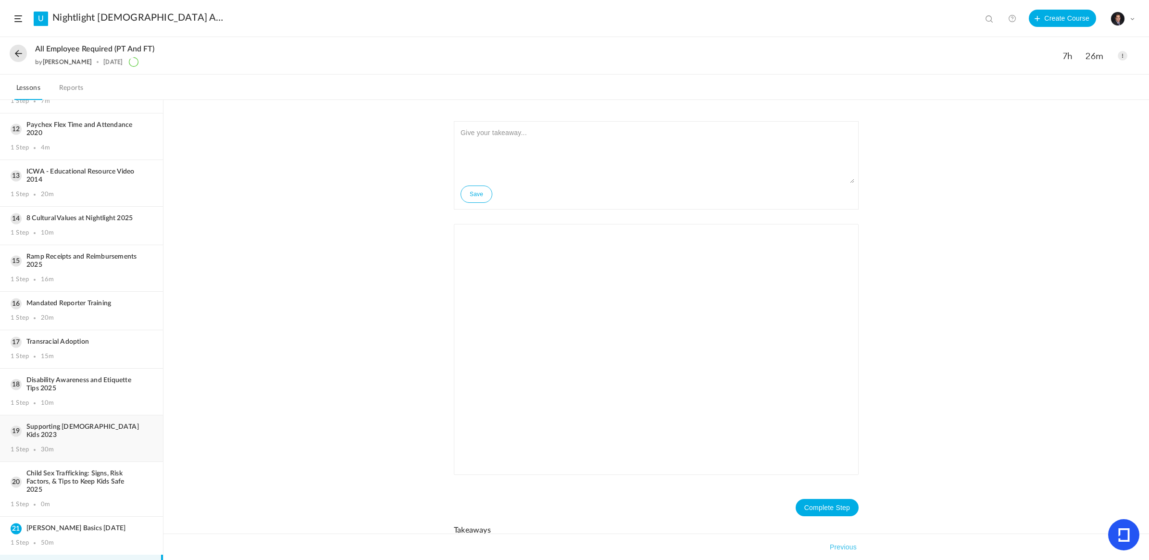
click at [69, 423] on h3 "Supporting LGBTQ Kids 2023" at bounding box center [82, 431] width 142 height 16
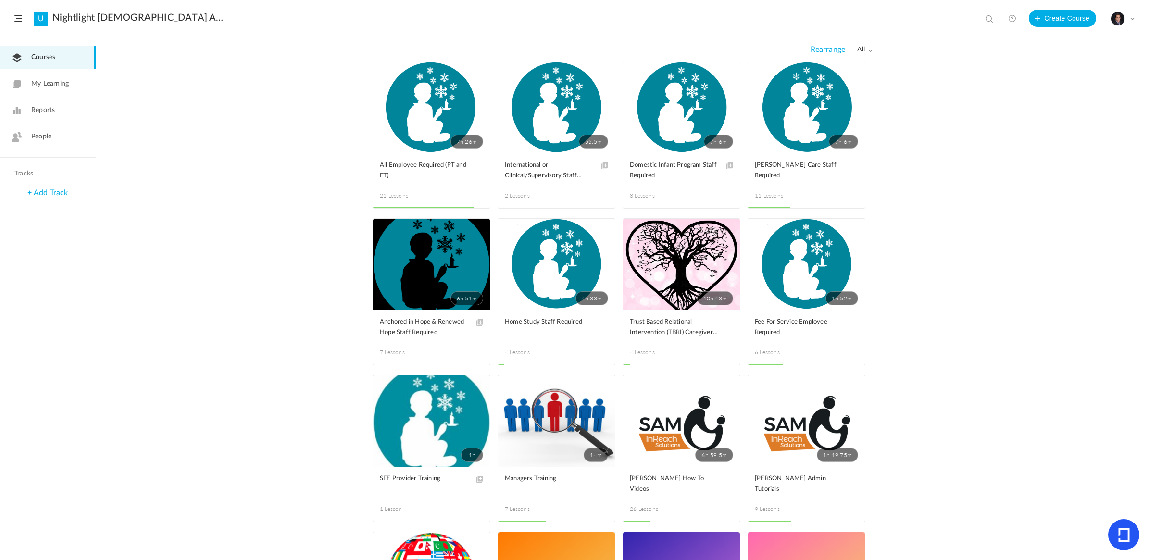
click at [563, 104] on link "55.5m" at bounding box center [556, 107] width 117 height 91
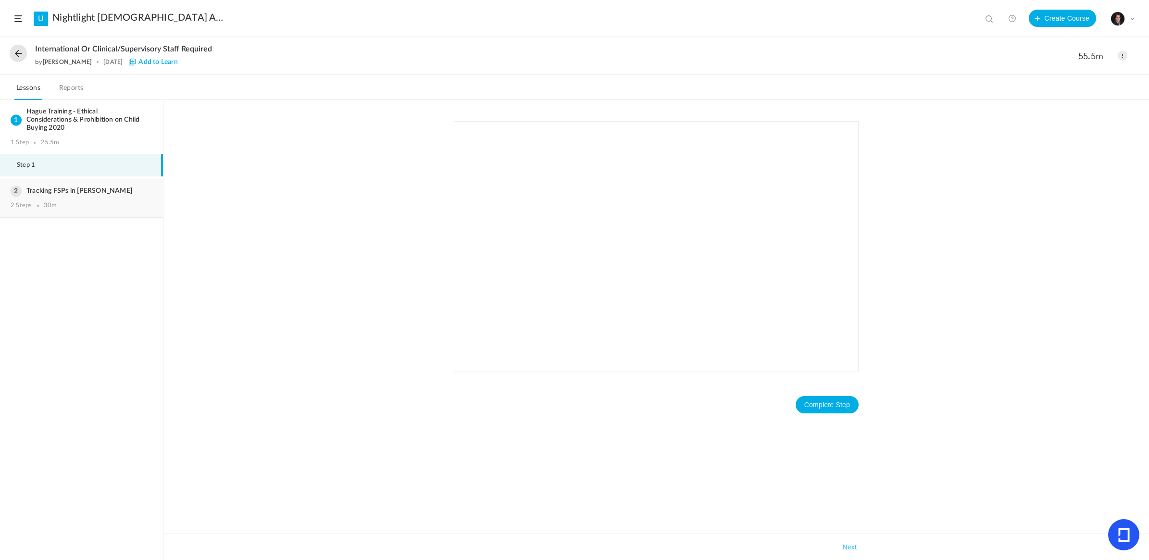
click at [86, 197] on div "Tracking FSPs in SAM 2 Steps 30m" at bounding box center [81, 198] width 163 height 38
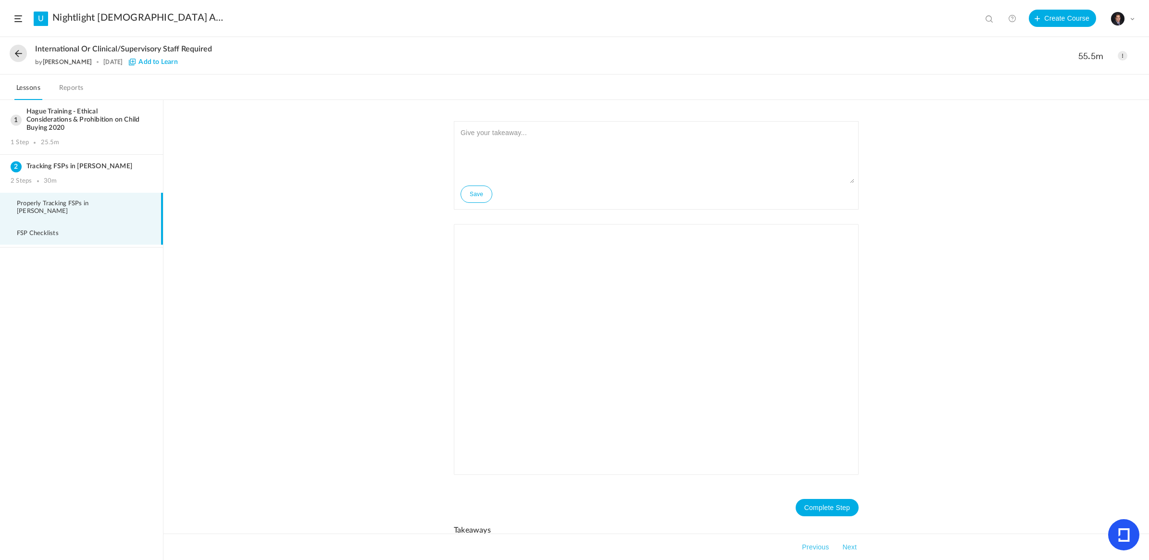
click at [59, 230] on span "FSP Checklists" at bounding box center [44, 234] width 54 height 8
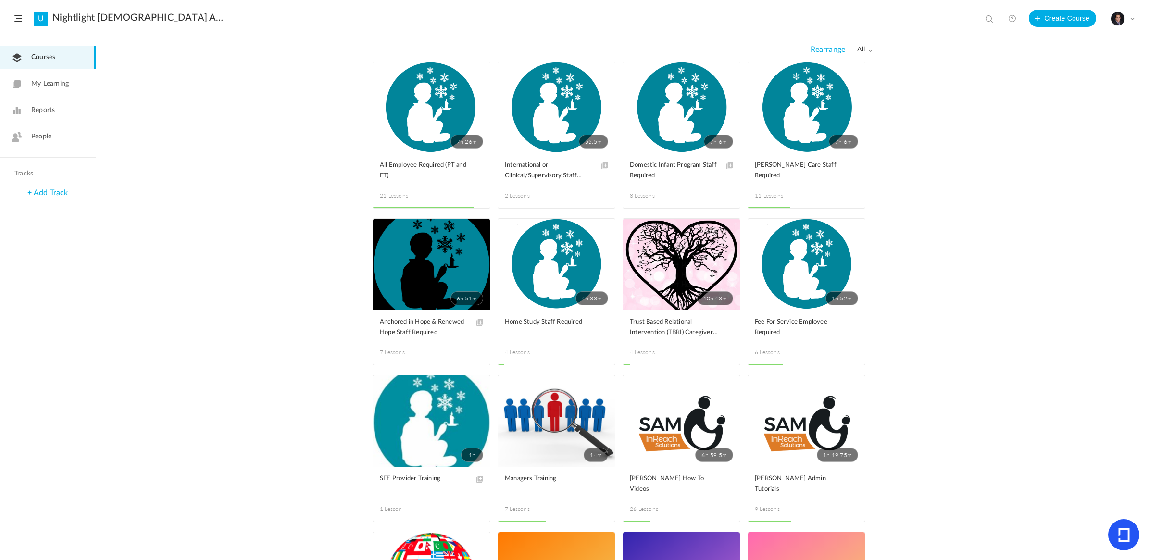
click at [417, 127] on link "7h 26m" at bounding box center [431, 107] width 117 height 91
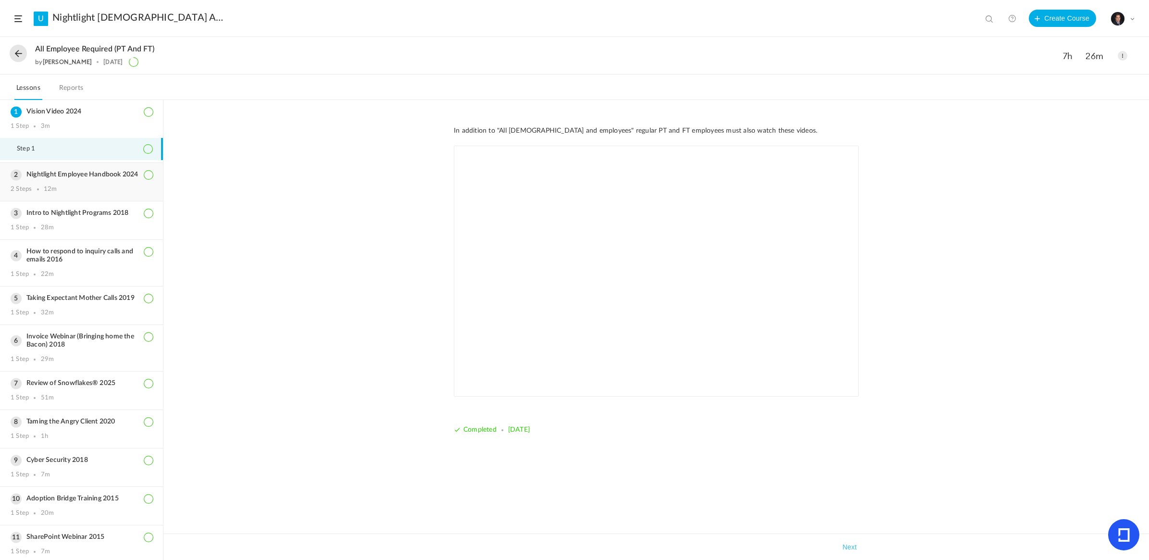
click at [74, 176] on h3 "Nightlight Employee Handbook 2024" at bounding box center [82, 175] width 142 height 8
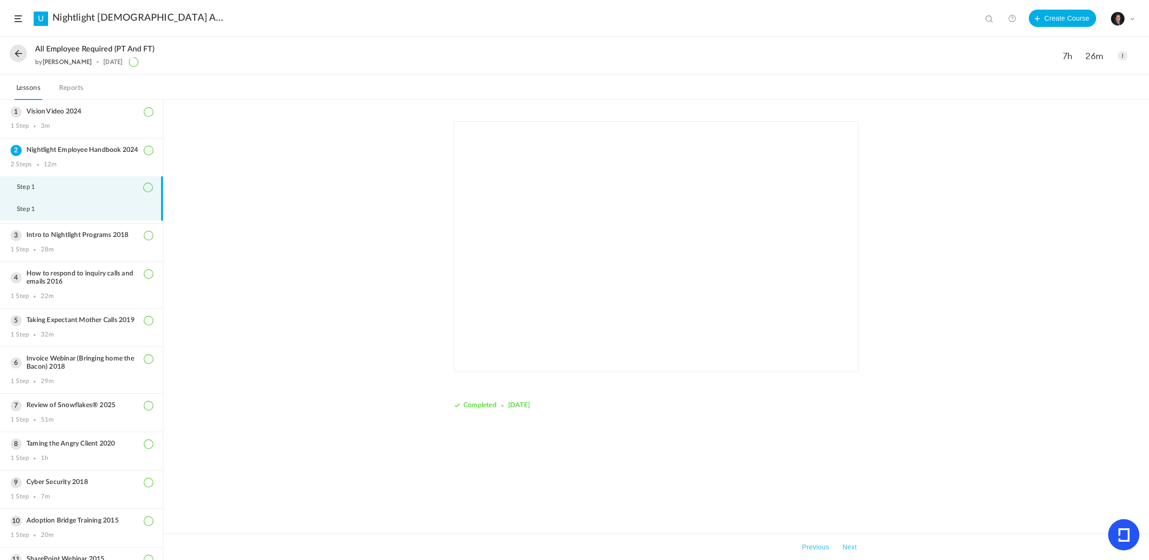
click at [58, 209] on li "Step 1" at bounding box center [81, 210] width 163 height 22
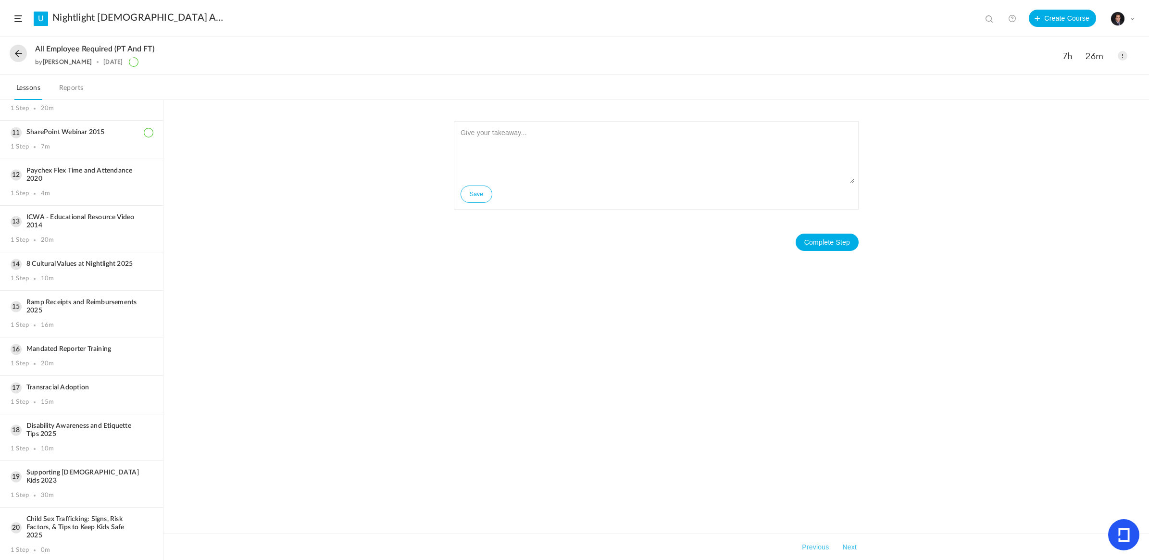
scroll to position [448, 0]
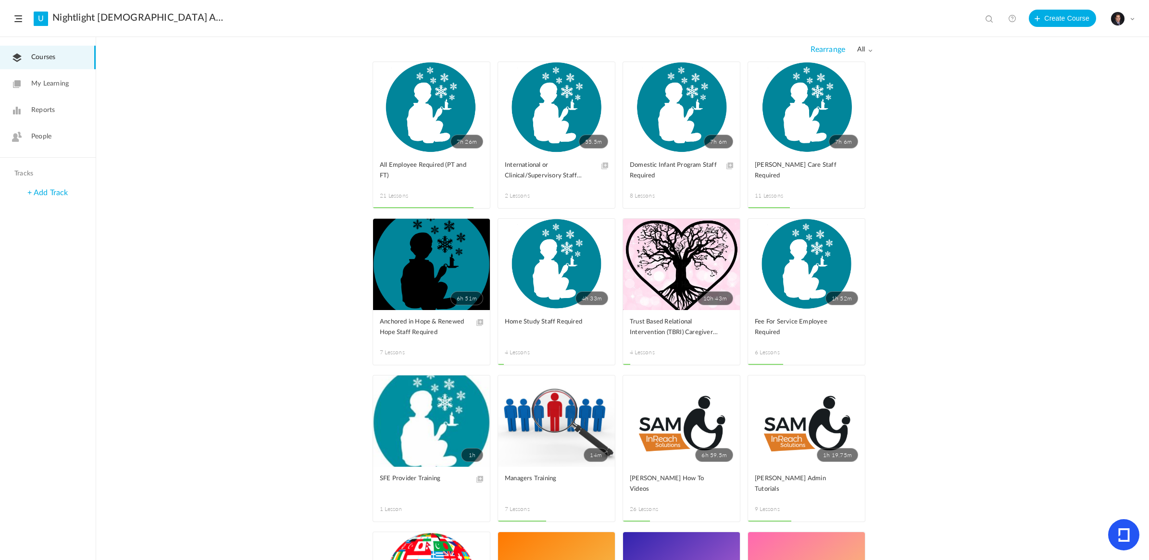
click at [679, 121] on link "7h 6m" at bounding box center [681, 107] width 117 height 91
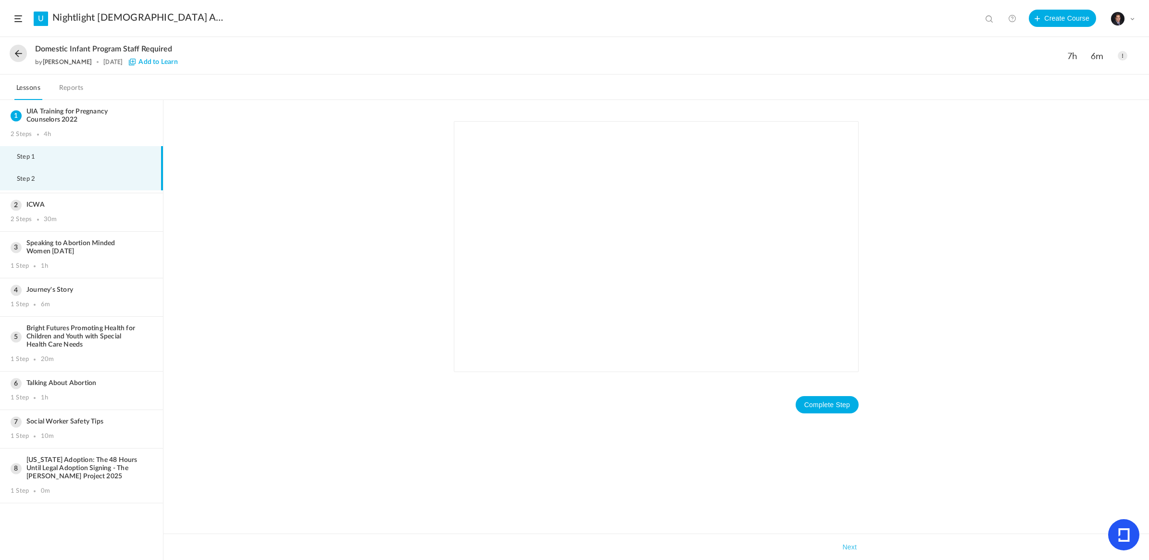
click at [62, 178] on li "Step 2" at bounding box center [81, 179] width 163 height 22
click at [63, 216] on div "2 Steps 30m" at bounding box center [82, 220] width 142 height 8
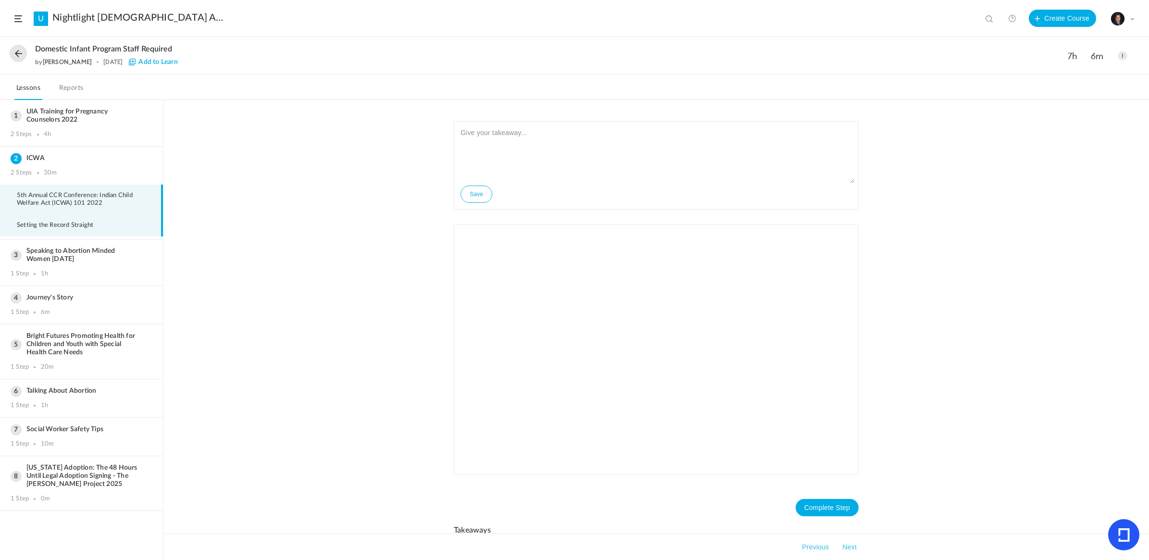
click at [62, 222] on span "Setting the Record Straight" at bounding box center [61, 226] width 88 height 8
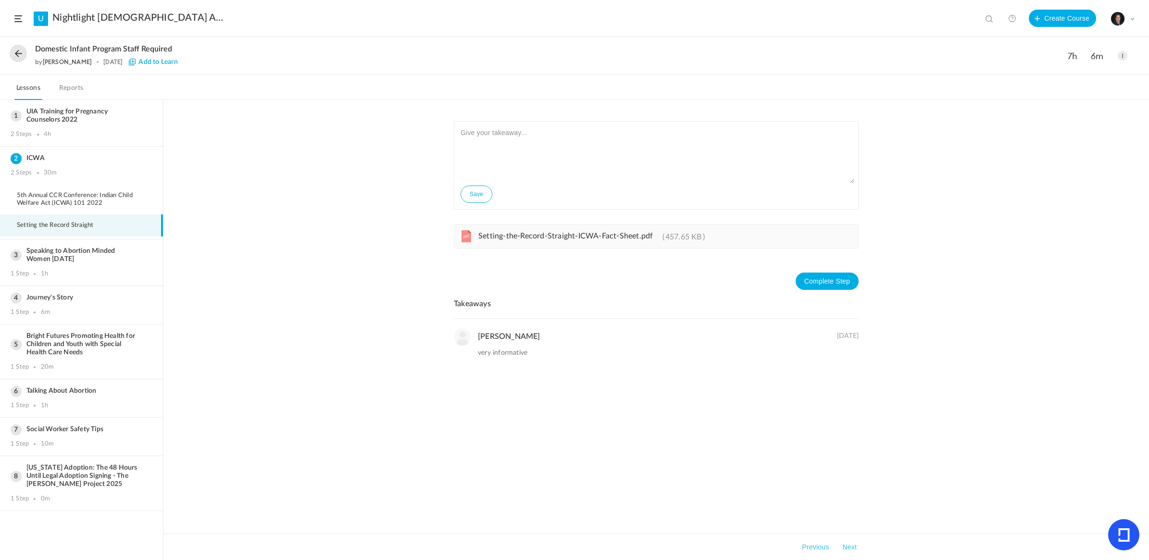
drag, startPoint x: 575, startPoint y: 237, endPoint x: 486, endPoint y: 235, distance: 89.5
click at [486, 235] on span "Setting-the-Record-Straight-ICWA-Fact-Sheet.pdf" at bounding box center [565, 236] width 175 height 8
click at [73, 270] on div "1 Step 1h" at bounding box center [82, 274] width 142 height 8
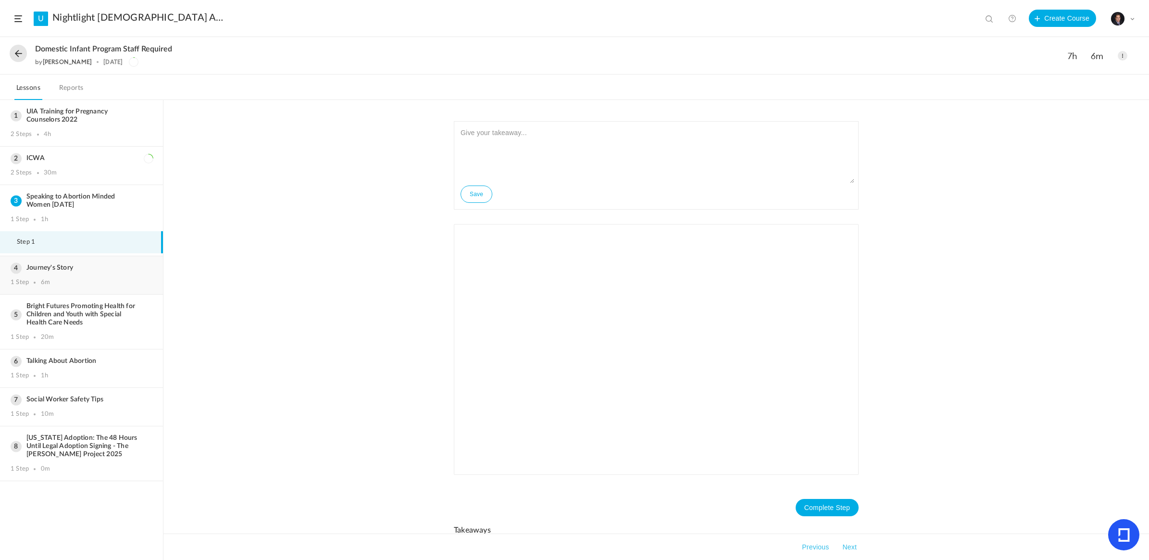
click at [87, 264] on h3 "Journey's Story" at bounding box center [82, 268] width 142 height 8
click at [74, 314] on h3 "Bright Futures Promoting Health for Children and Youth with Special Health Care…" at bounding box center [82, 314] width 142 height 25
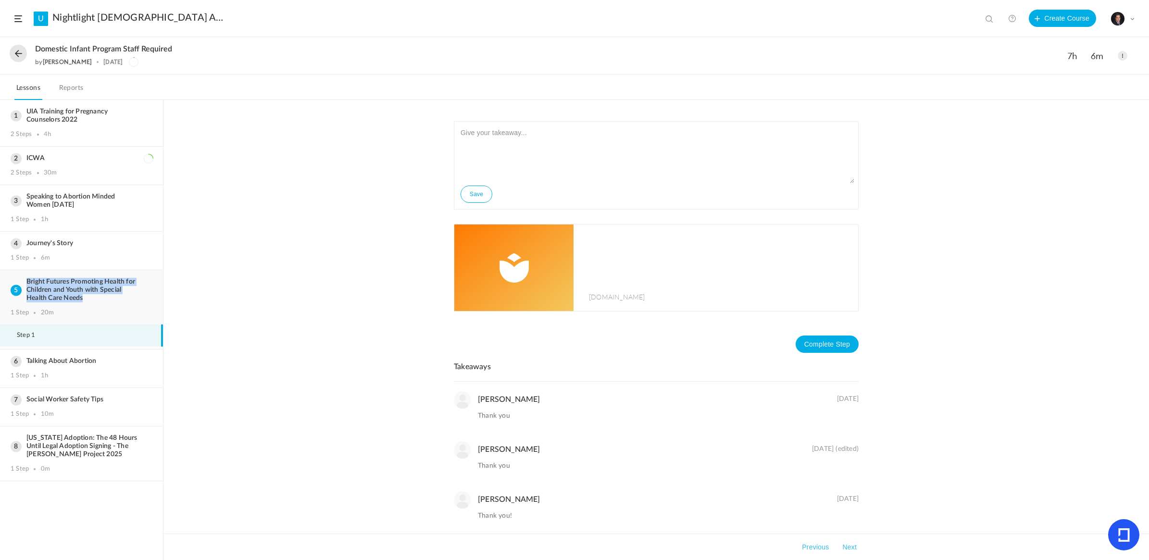
drag, startPoint x: 88, startPoint y: 296, endPoint x: 28, endPoint y: 276, distance: 63.1
click at [28, 278] on h3 "Bright Futures Promoting Health for Children and Youth with Special Health Care…" at bounding box center [82, 290] width 142 height 25
copy h3 "Bright Futures Promoting Health for Children and Youth with Special Health Care…"
click at [71, 361] on div "Talking About Abortion 1 Step 1h" at bounding box center [81, 369] width 163 height 38
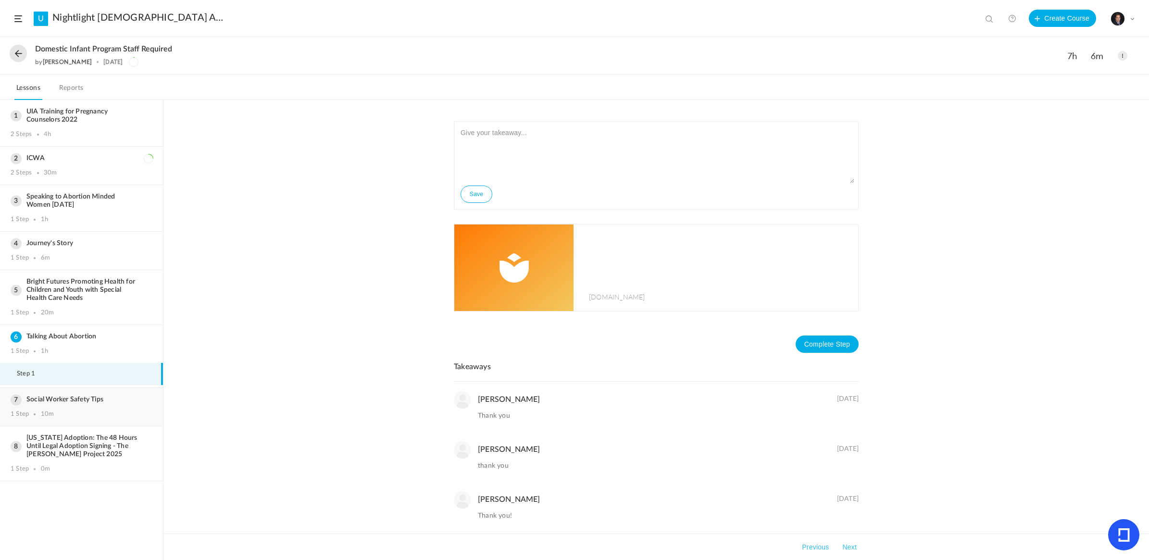
click at [68, 396] on h3 "Social Worker Safety Tips" at bounding box center [82, 400] width 142 height 8
click at [63, 436] on h3 "[US_STATE] Adoption: The 48 Hours Until Legal Adoption Signing - The [PERSON_NA…" at bounding box center [82, 446] width 142 height 25
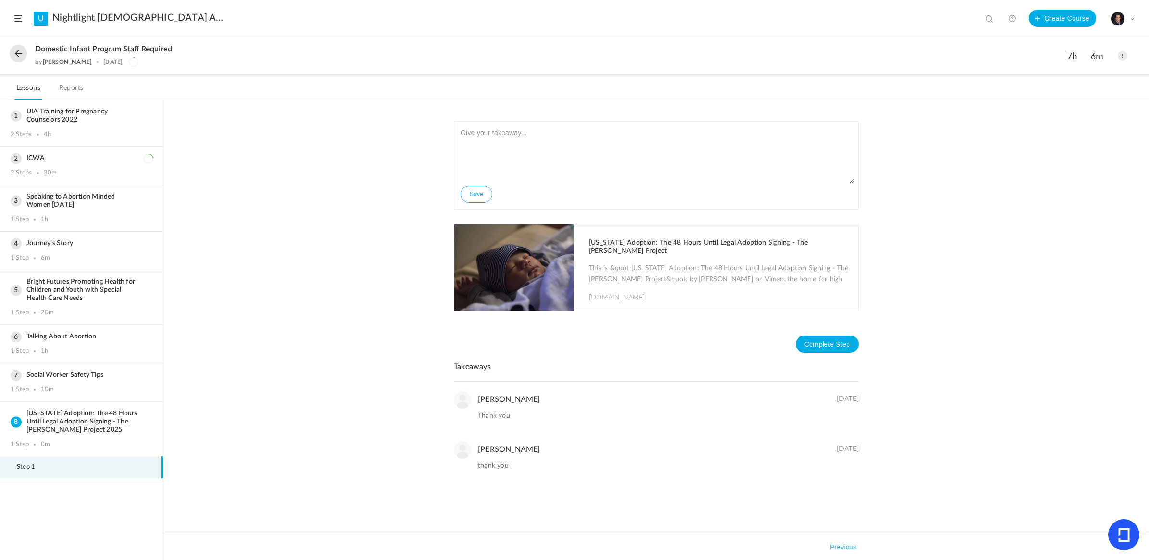
drag, startPoint x: 598, startPoint y: 267, endPoint x: 549, endPoint y: 282, distance: 50.9
click at [549, 282] on img at bounding box center [513, 268] width 119 height 87
drag, startPoint x: 102, startPoint y: 424, endPoint x: 25, endPoint y: 405, distance: 79.6
click at [25, 410] on h3 "[US_STATE] Adoption: The 48 Hours Until Legal Adoption Signing - The [PERSON_NA…" at bounding box center [82, 422] width 142 height 25
copy h3 "[US_STATE] Adoption: The 48 Hours Until Legal Adoption Signing - The [PERSON_NA…"
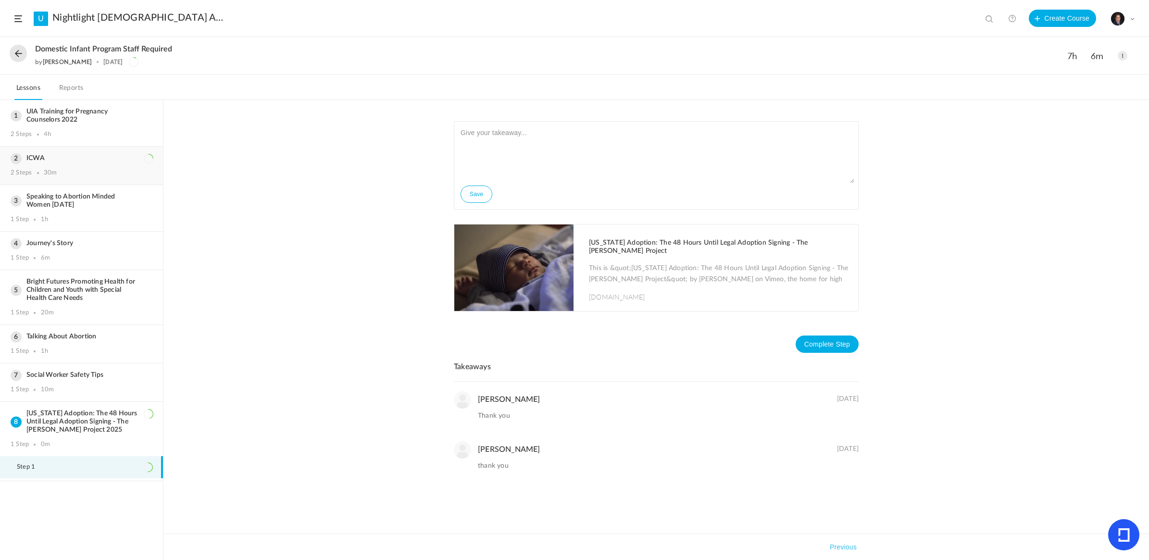
click at [63, 148] on div "ICWA 2 Steps 30m" at bounding box center [81, 166] width 163 height 38
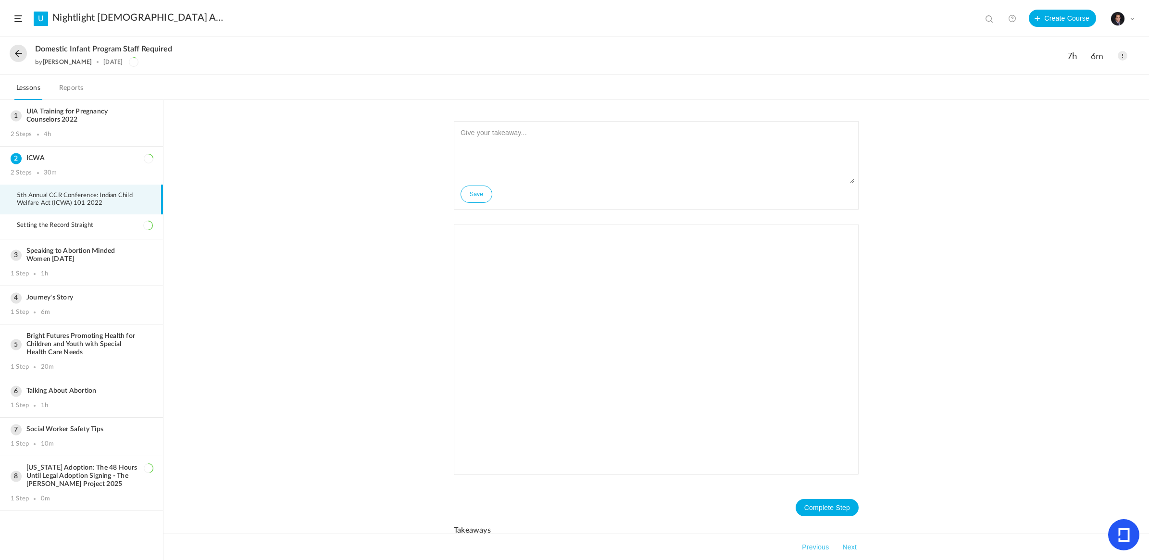
click at [19, 53] on button at bounding box center [18, 53] width 17 height 17
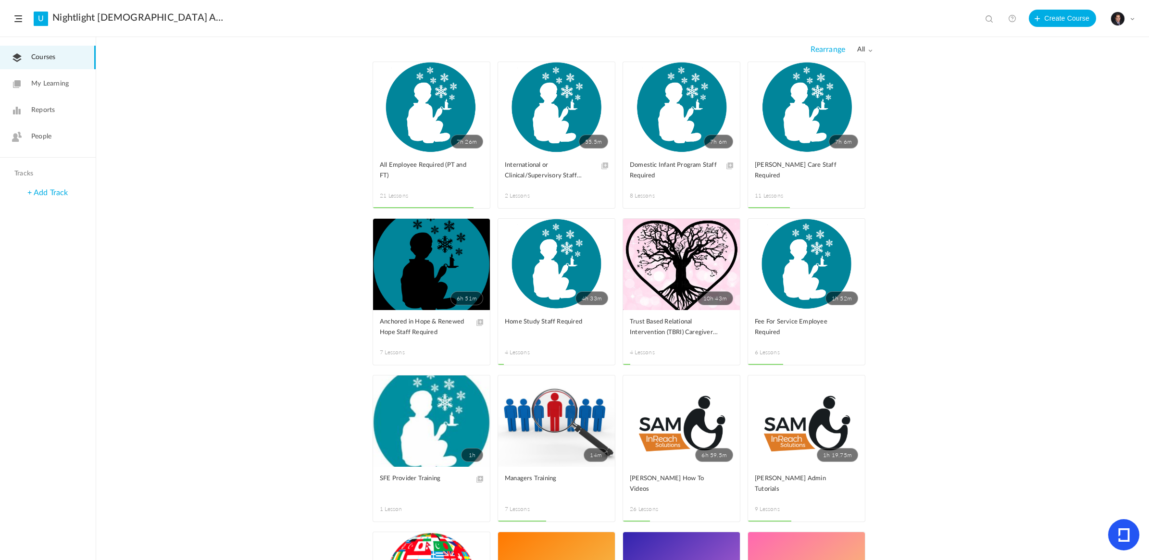
click at [794, 116] on link "7h 6m" at bounding box center [806, 107] width 117 height 91
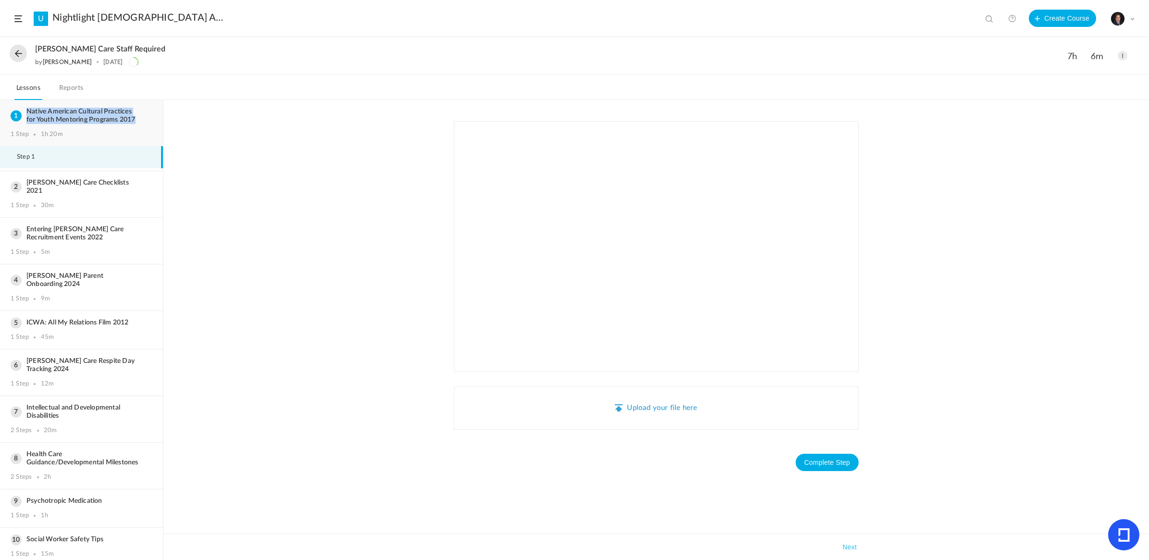
drag, startPoint x: 147, startPoint y: 119, endPoint x: 28, endPoint y: 113, distance: 118.9
click at [28, 113] on h3 "Native American Cultural Practices for Youth Mentoring Programs 2017" at bounding box center [82, 116] width 142 height 16
copy h3 "Native American Cultural Practices for Youth Mentoring Programs 2017"
click at [58, 184] on h3 "[PERSON_NAME] Care Checklists 2021" at bounding box center [82, 187] width 142 height 16
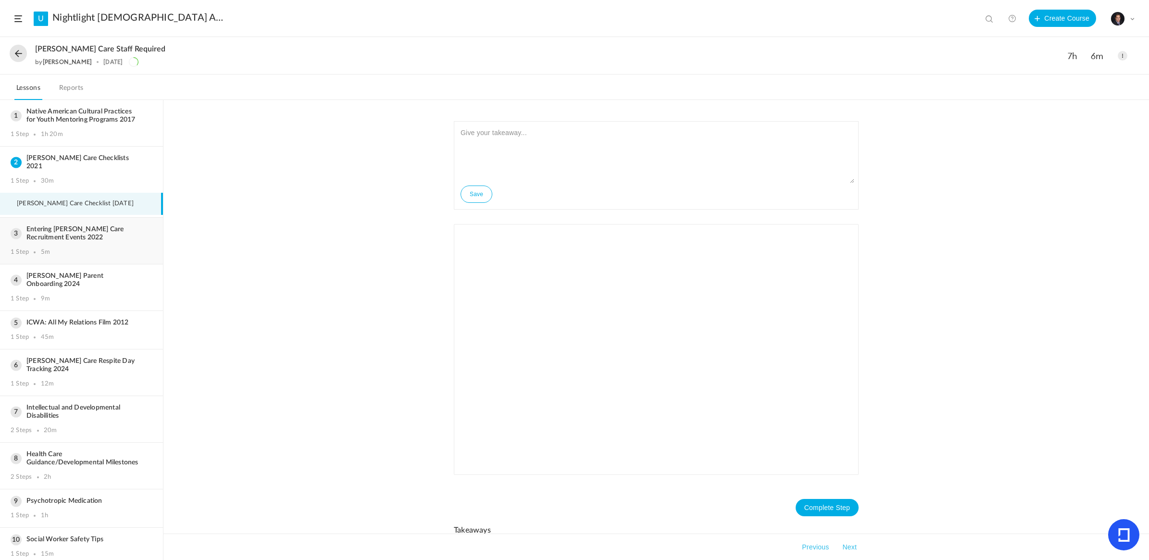
click at [60, 228] on h3 "Entering [PERSON_NAME] Care Recruitment Events 2022" at bounding box center [82, 233] width 142 height 16
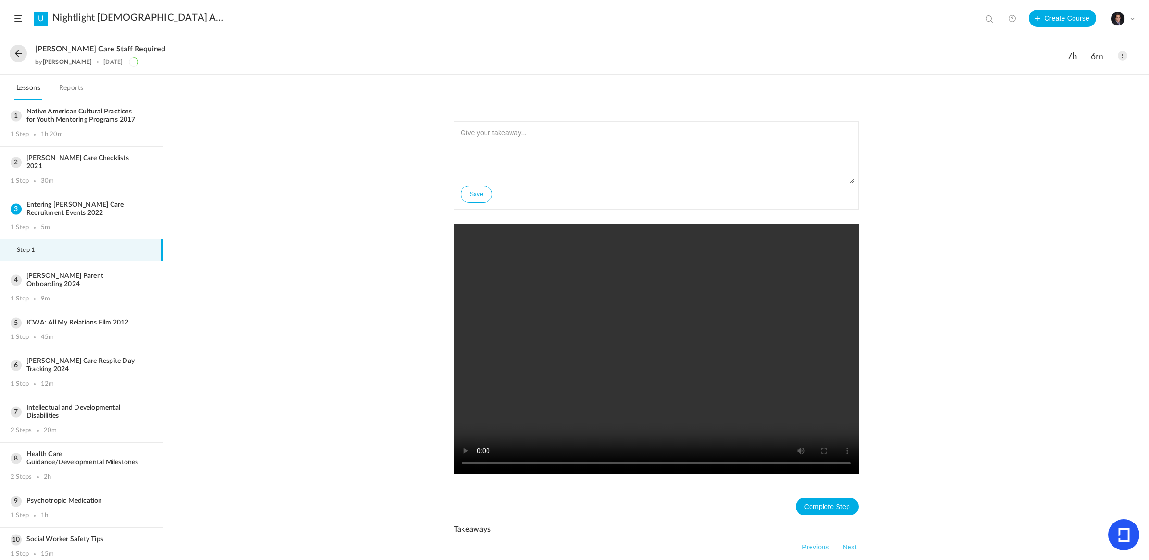
drag, startPoint x: 651, startPoint y: 320, endPoint x: 570, endPoint y: 400, distance: 113.9
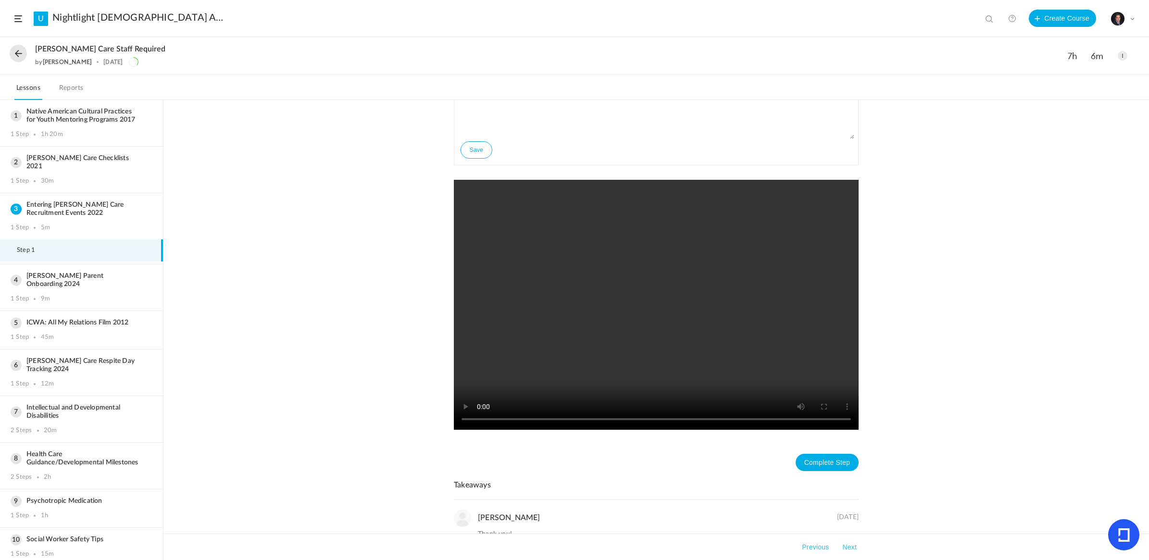
scroll to position [120, 0]
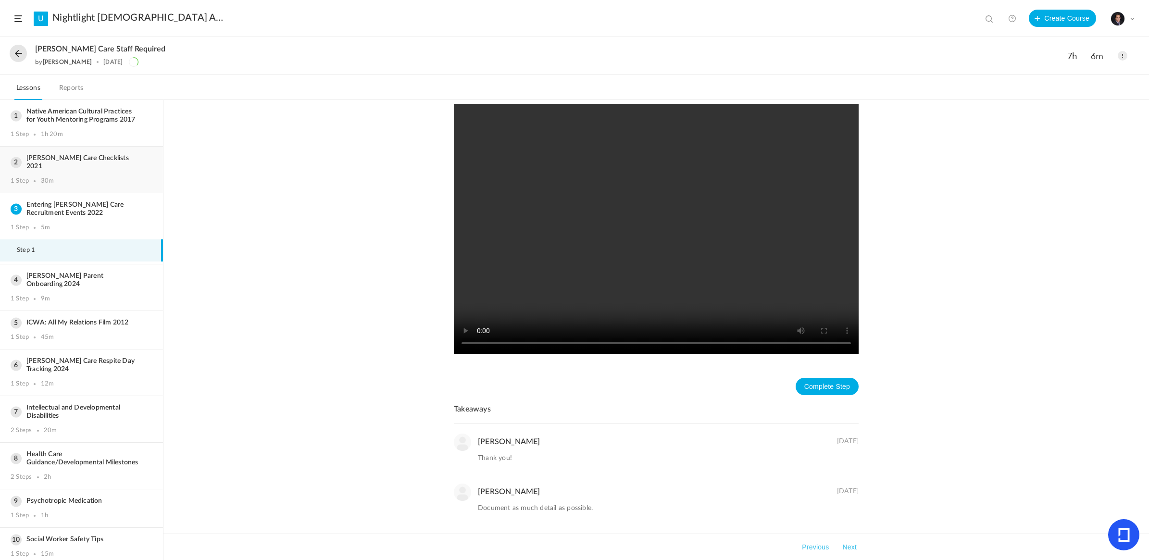
click at [99, 157] on h3 "[PERSON_NAME] Care Checklists 2021" at bounding box center [82, 162] width 142 height 16
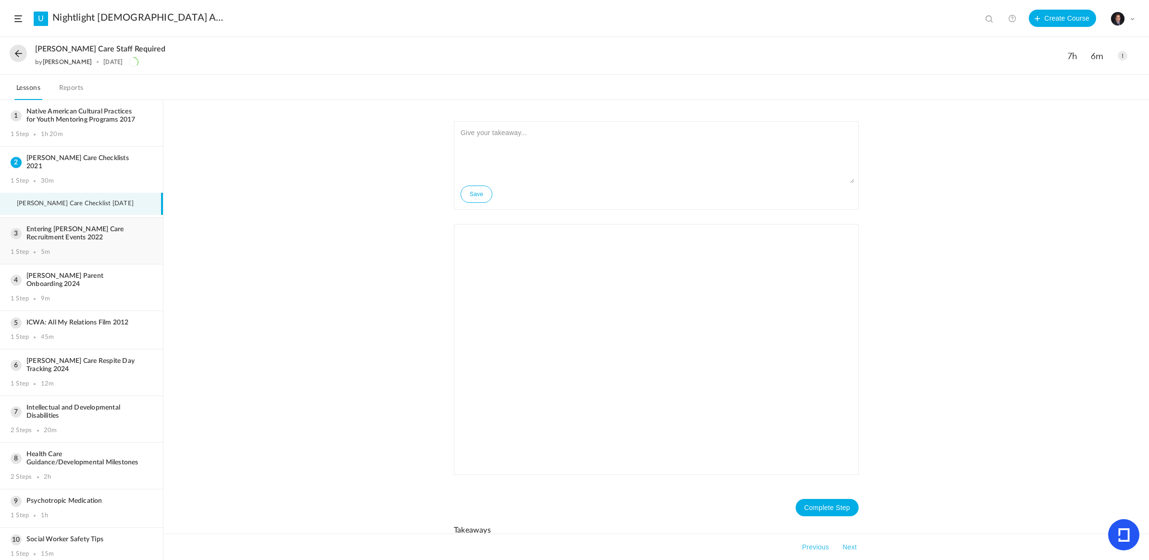
click at [72, 227] on h3 "Entering [PERSON_NAME] Care Recruitment Events 2022" at bounding box center [82, 233] width 142 height 16
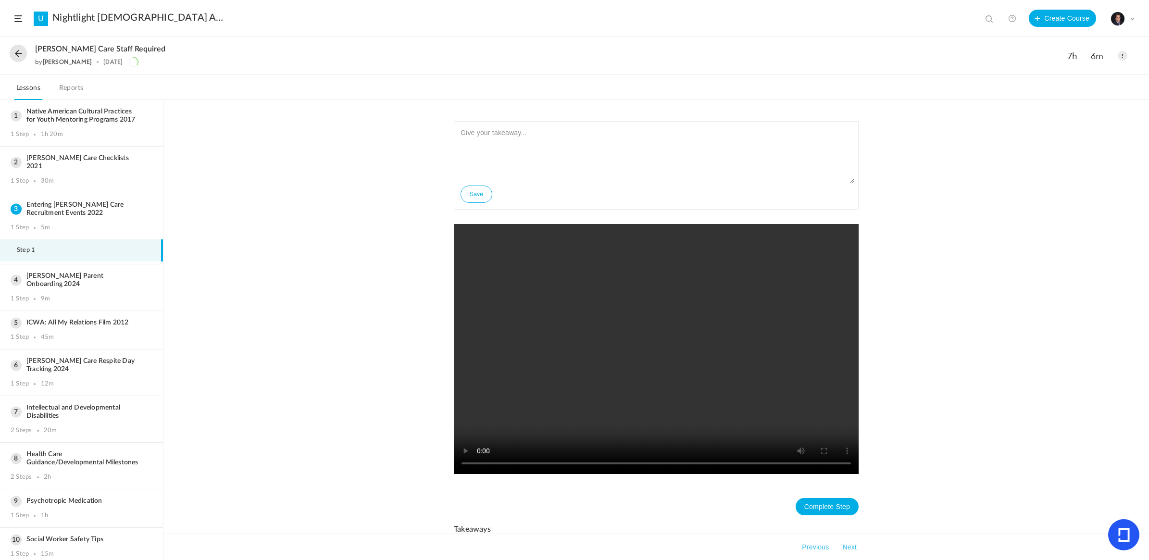
drag, startPoint x: 587, startPoint y: 354, endPoint x: 573, endPoint y: 409, distance: 56.3
click at [655, 358] on video at bounding box center [656, 349] width 405 height 250
click at [612, 382] on video at bounding box center [656, 349] width 405 height 250
click at [635, 416] on video at bounding box center [656, 349] width 405 height 250
click at [689, 369] on video at bounding box center [656, 349] width 405 height 250
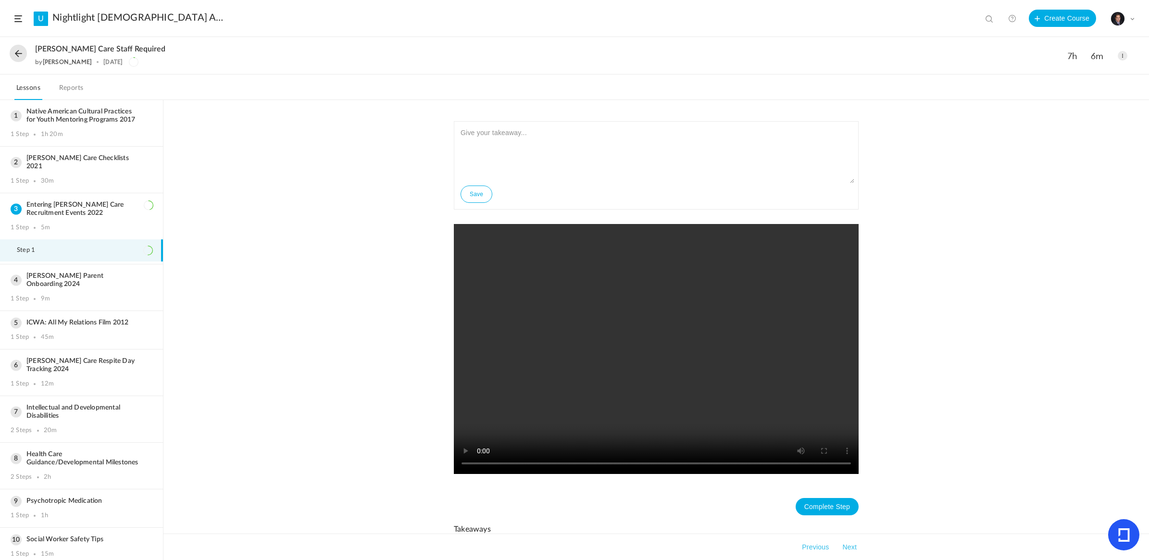
click at [689, 369] on video at bounding box center [656, 349] width 405 height 250
click at [671, 406] on video at bounding box center [656, 349] width 405 height 250
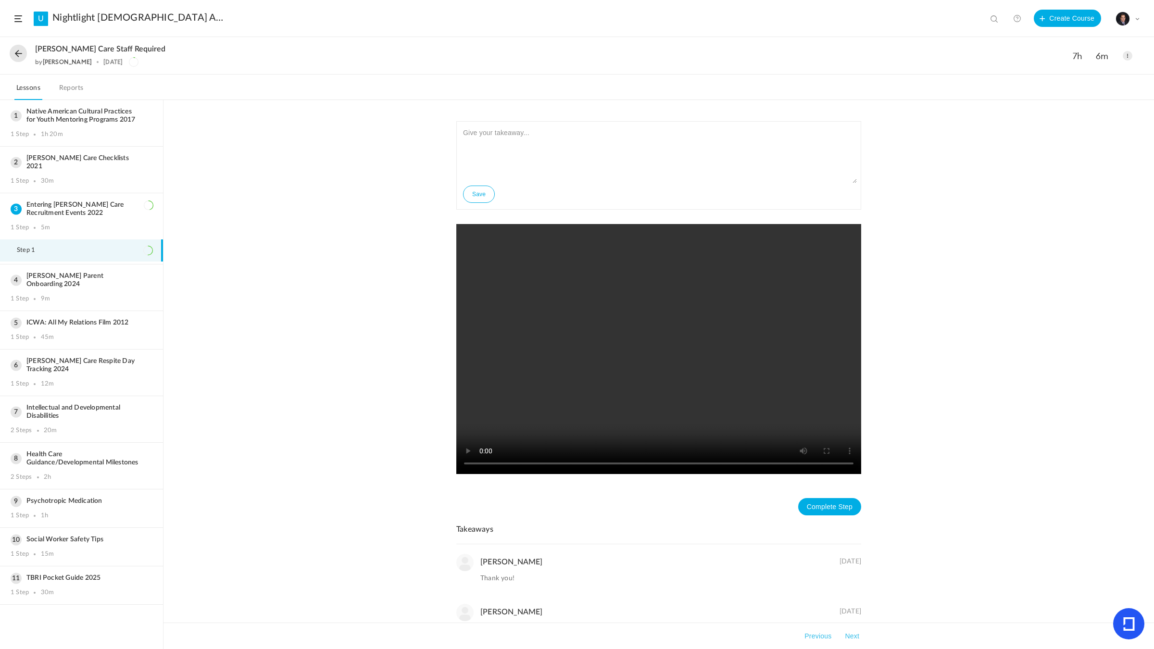
click at [811, 474] on video at bounding box center [658, 349] width 405 height 250
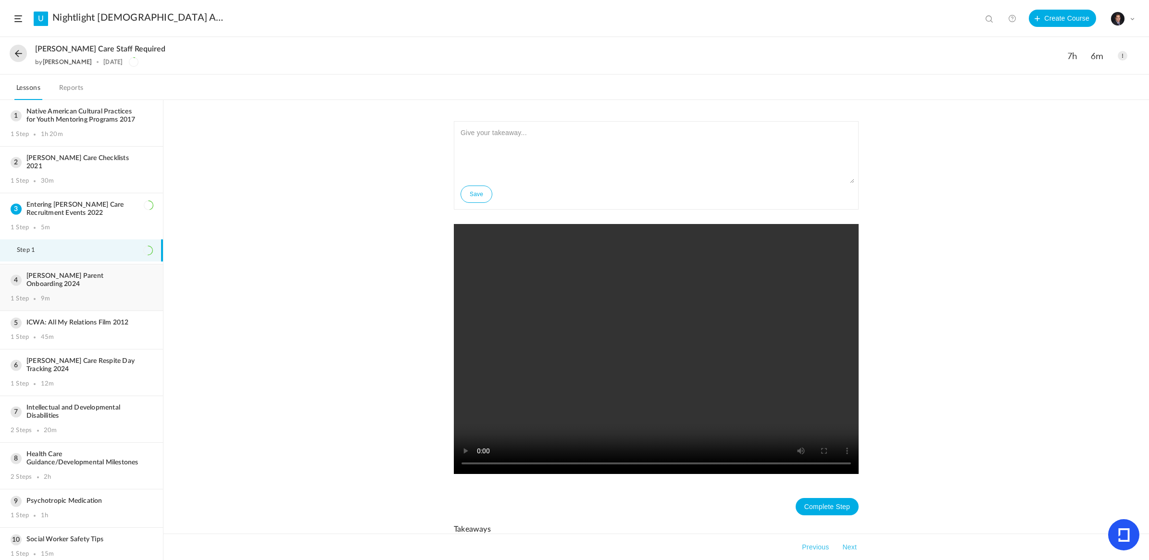
click at [92, 272] on div "[PERSON_NAME] Parent Onboarding 2024 1 Step 9m" at bounding box center [81, 287] width 163 height 46
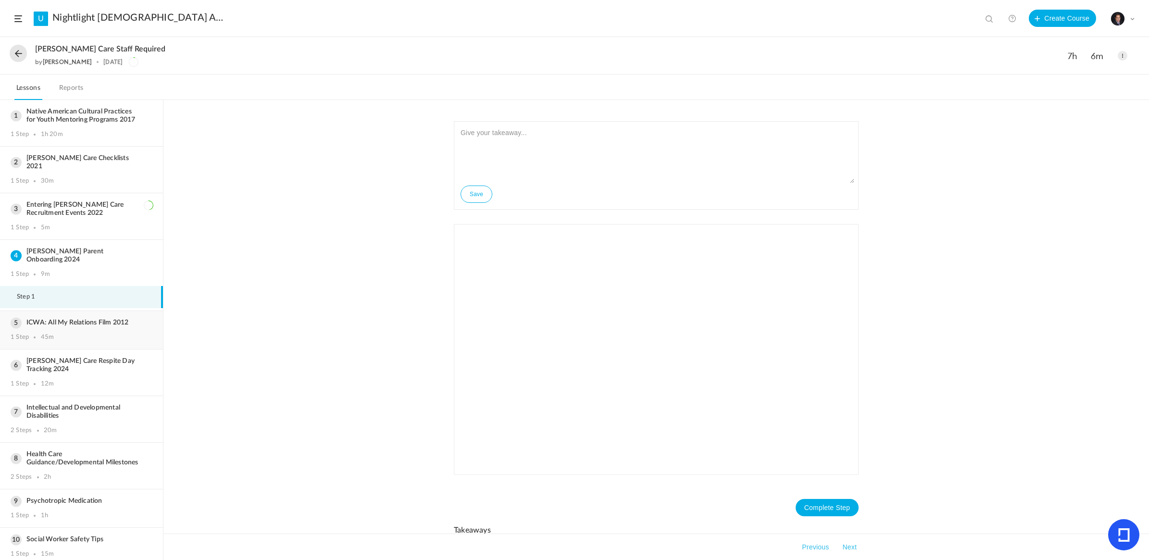
click at [90, 319] on h3 "ICWA: All My Relations Film 2012" at bounding box center [82, 323] width 142 height 8
click at [72, 357] on h3 "[PERSON_NAME] Care Respite Day Tracking 2024" at bounding box center [82, 365] width 142 height 16
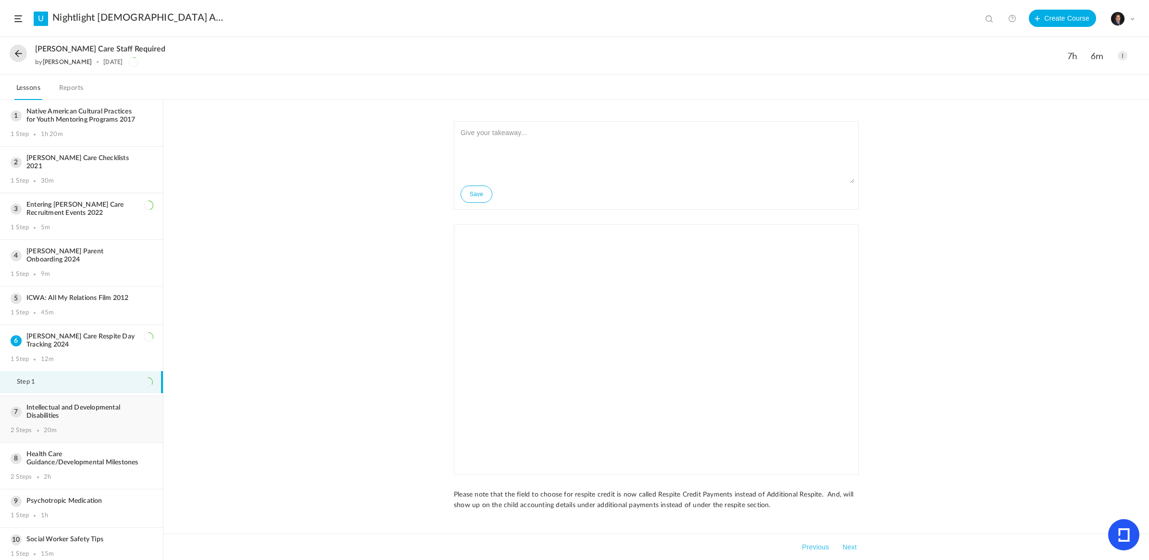
click at [70, 404] on h3 "Intellectual and Developmental Disabilities" at bounding box center [82, 412] width 142 height 16
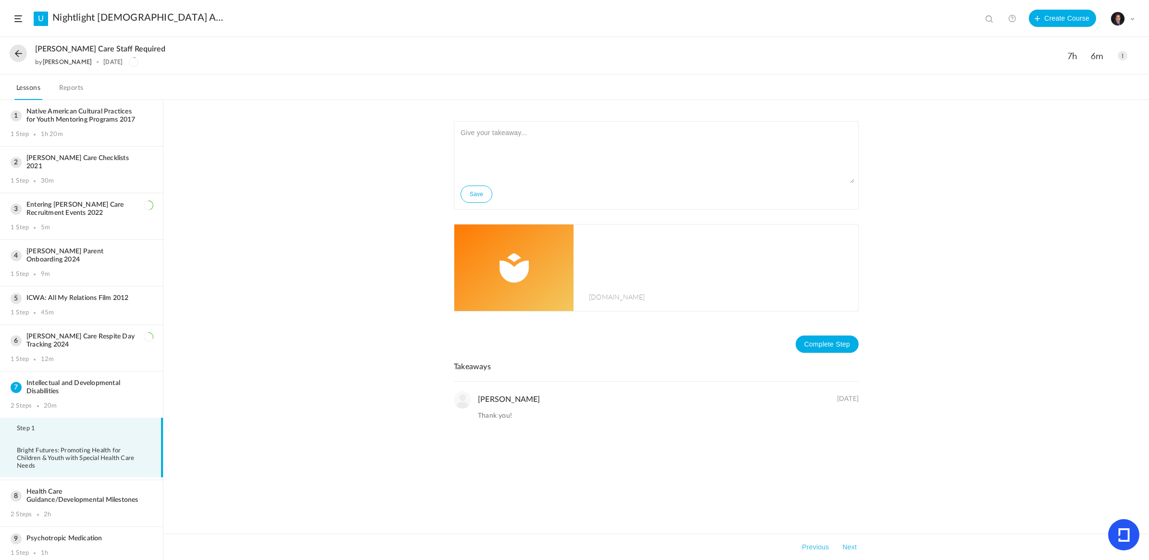
click at [91, 447] on span "Bright Futures: Promoting Health for Children & Youth with Special Health Care …" at bounding box center [85, 458] width 136 height 23
drag, startPoint x: 43, startPoint y: 445, endPoint x: 14, endPoint y: 428, distance: 33.6
click at [14, 440] on li "Bright Futures: Promoting Health for Children & Youth with Special Health Care …" at bounding box center [81, 458] width 163 height 37
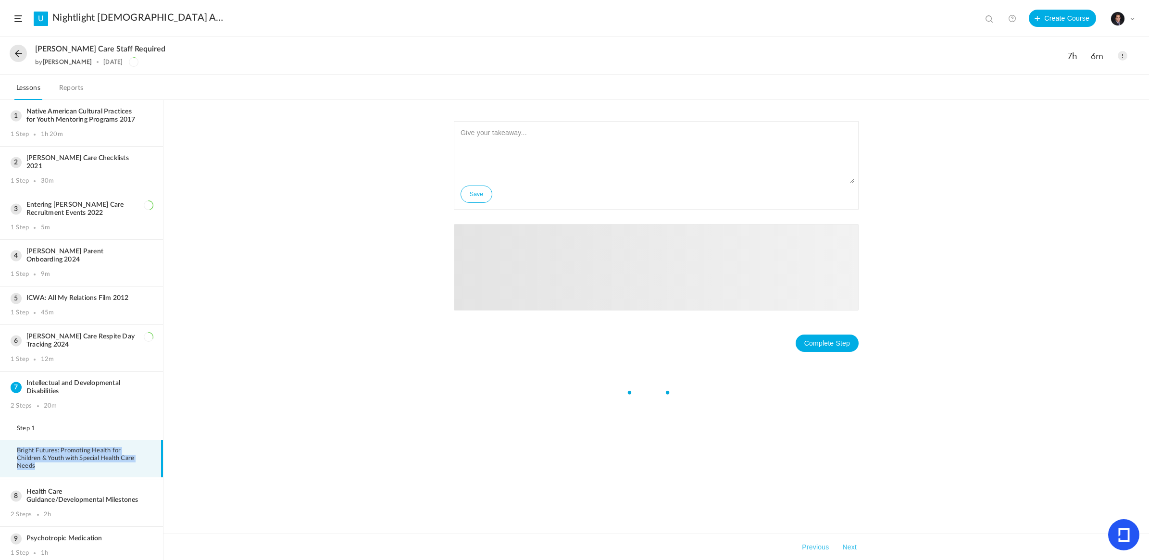
copy span "Bright Futures: Promoting Health for Children & Youth with Special Health Care …"
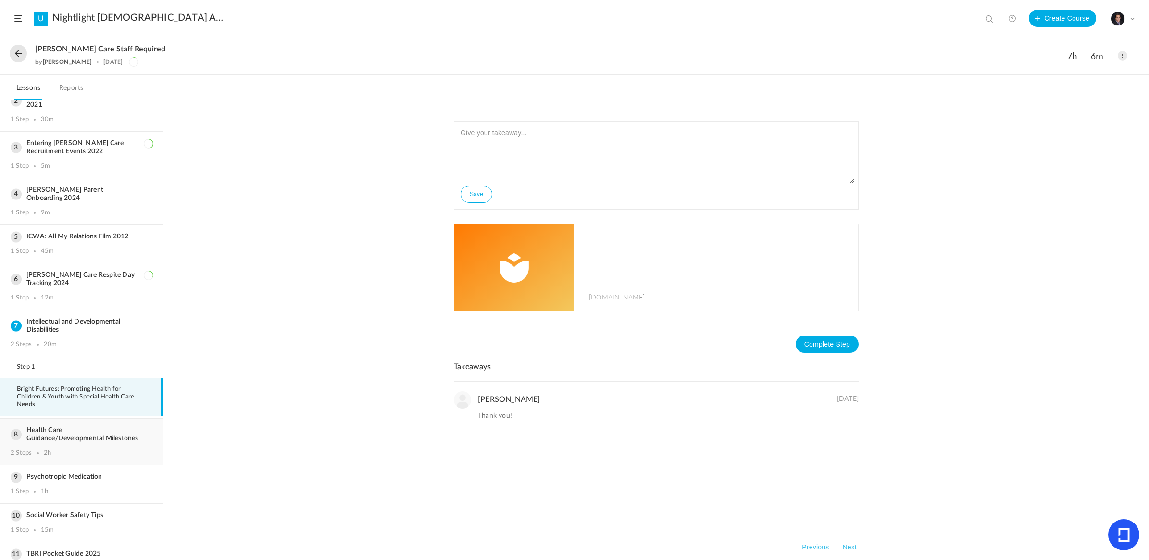
click at [61, 426] on h3 "Health Care Guidance/Developmental Milestones" at bounding box center [82, 434] width 142 height 16
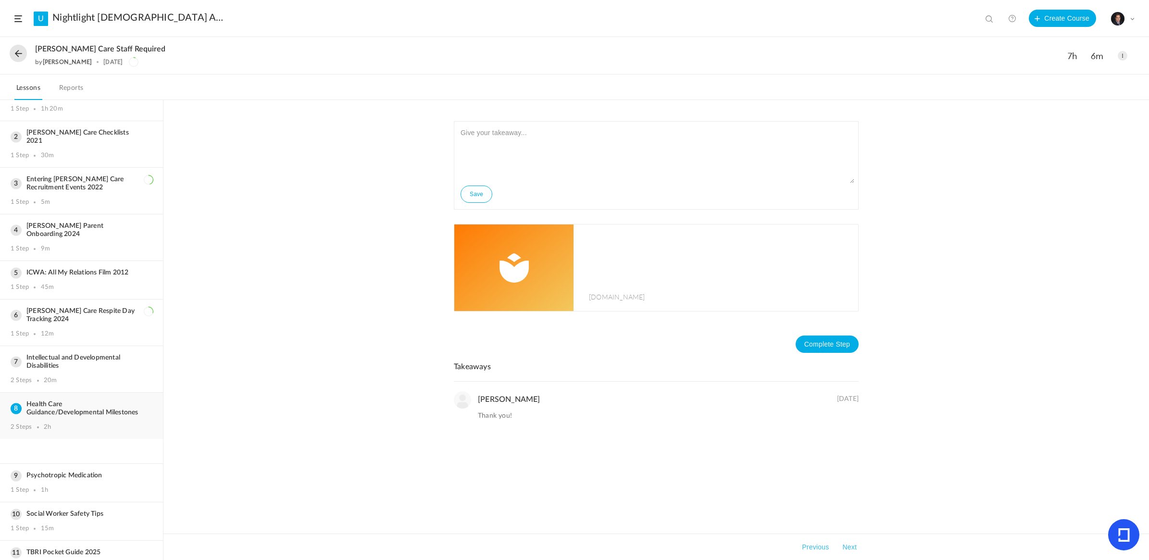
scroll to position [47, 0]
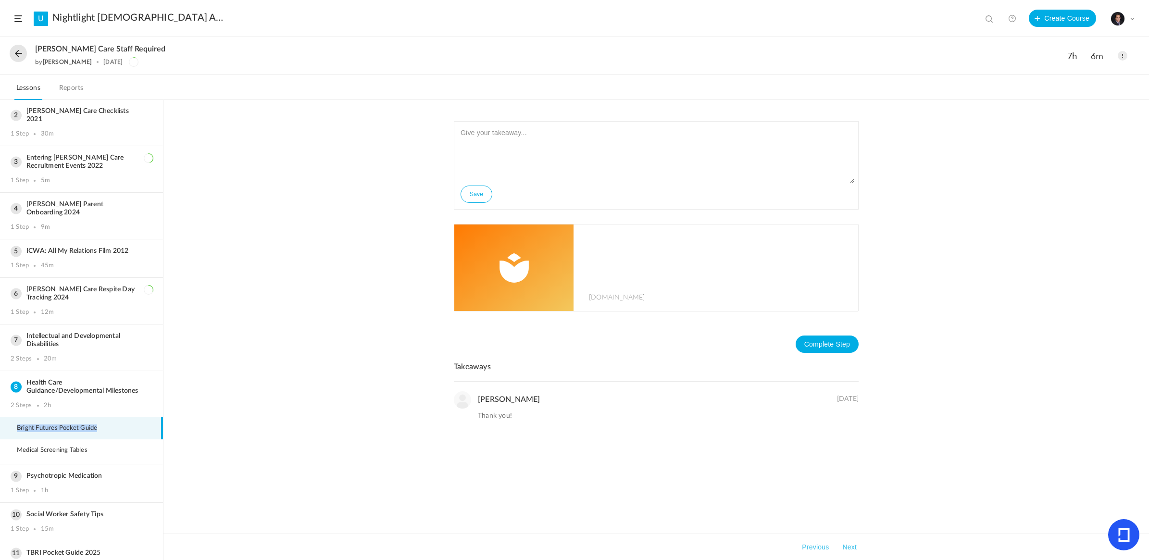
drag, startPoint x: 107, startPoint y: 414, endPoint x: 17, endPoint y: 410, distance: 90.5
click at [17, 425] on span "Bright Futures Pocket Guide" at bounding box center [63, 429] width 92 height 8
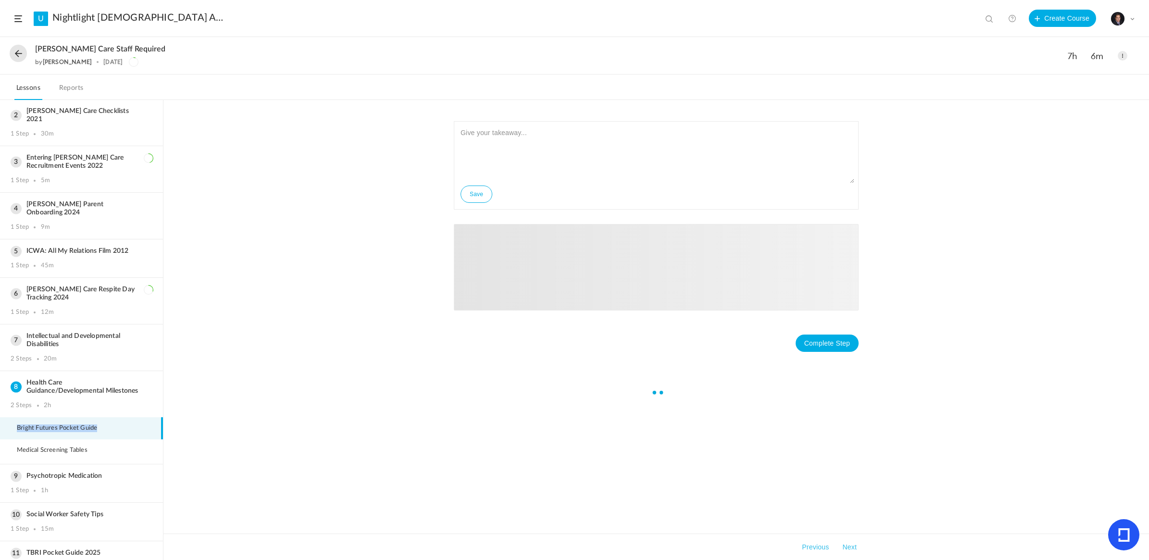
copy span "Bright Futures Pocket Guide"
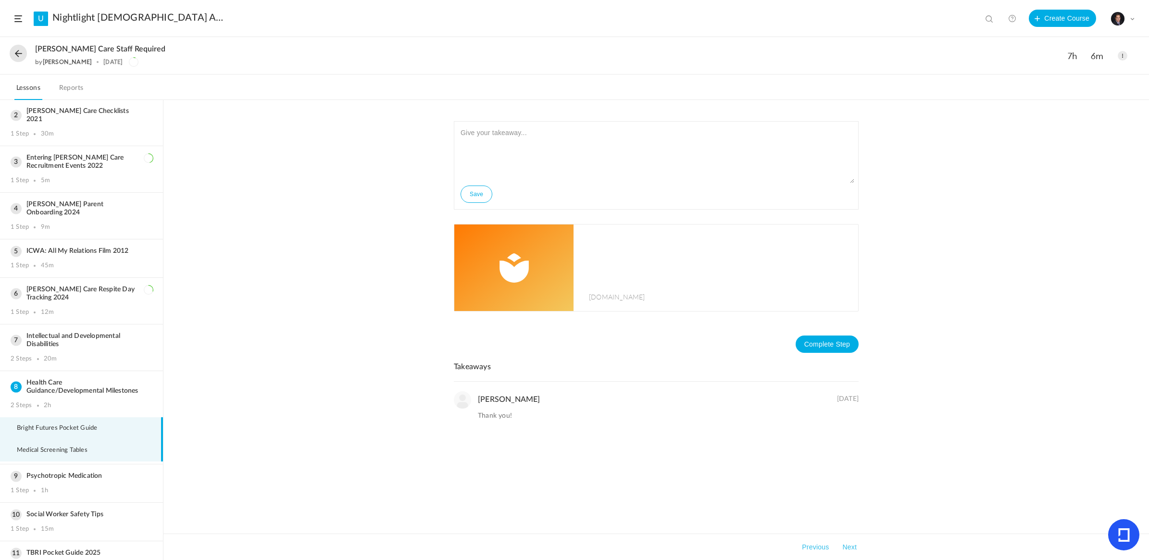
click at [56, 447] on span "Medical Screening Tables" at bounding box center [58, 451] width 83 height 8
drag, startPoint x: 101, startPoint y: 429, endPoint x: 17, endPoint y: 434, distance: 84.8
click at [17, 439] on li "Medical Screening Tables" at bounding box center [81, 450] width 163 height 22
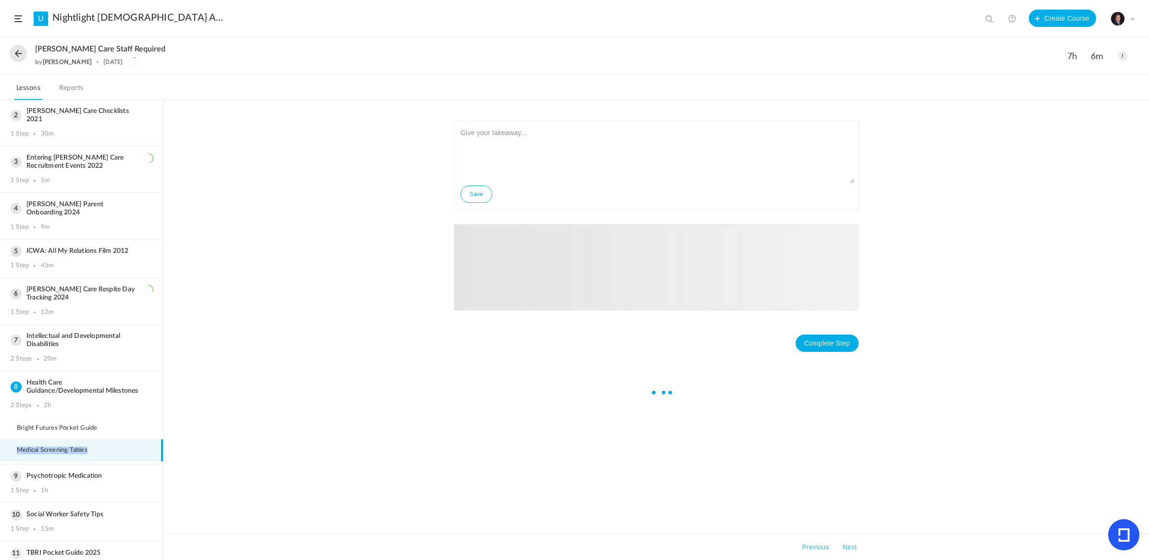
copy span "Medical Screening Tables"
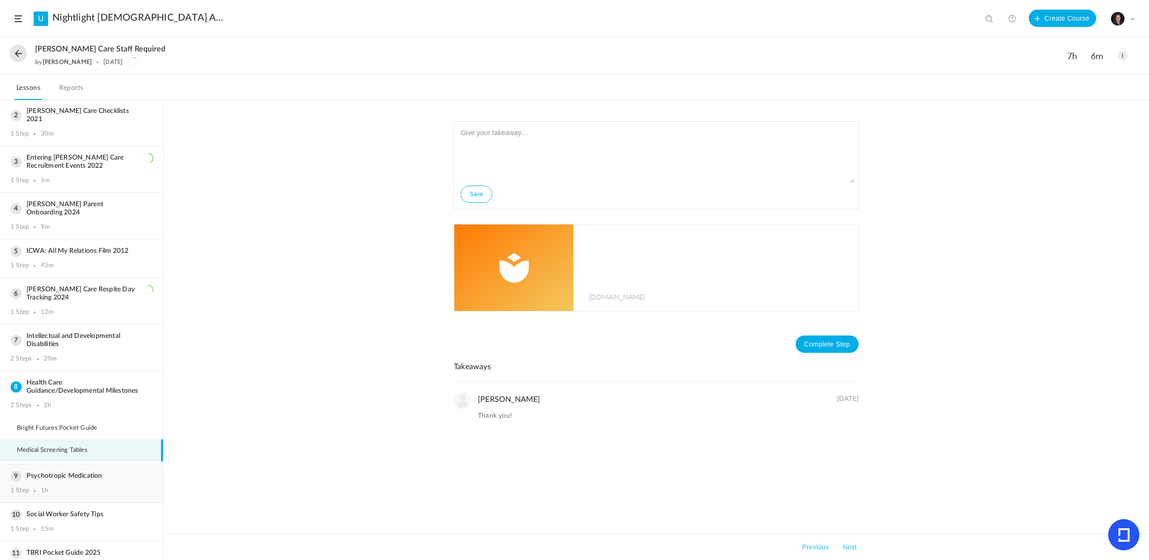
click at [74, 487] on div "1 Step 1h" at bounding box center [82, 491] width 142 height 8
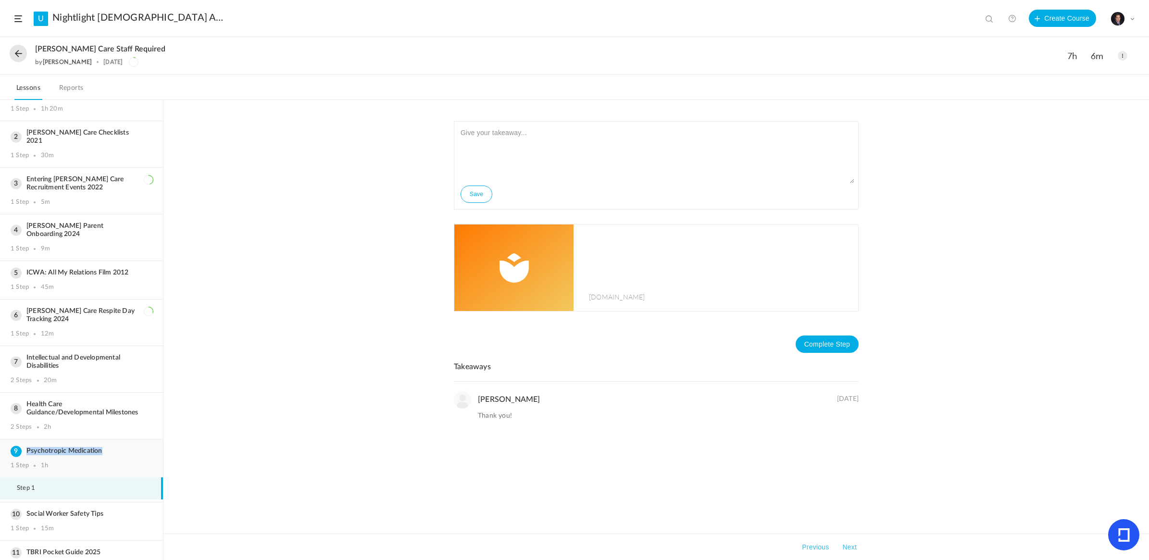
drag, startPoint x: 109, startPoint y: 436, endPoint x: 3, endPoint y: 436, distance: 106.2
click at [3, 439] on div "Psychotropic Medication 1 Step 1h" at bounding box center [81, 458] width 163 height 38
copy h3 "Psychotropic Medication"
click at [80, 510] on h3 "Social Worker Safety Tips" at bounding box center [82, 514] width 142 height 8
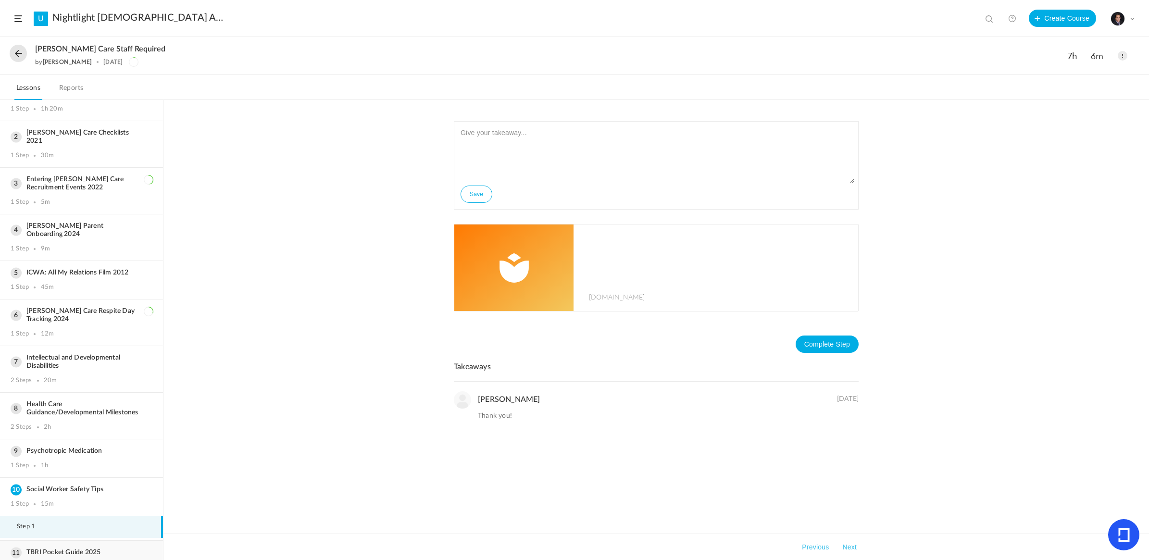
click at [92, 549] on h3 "TBRI Pocket Guide 2025" at bounding box center [82, 553] width 142 height 8
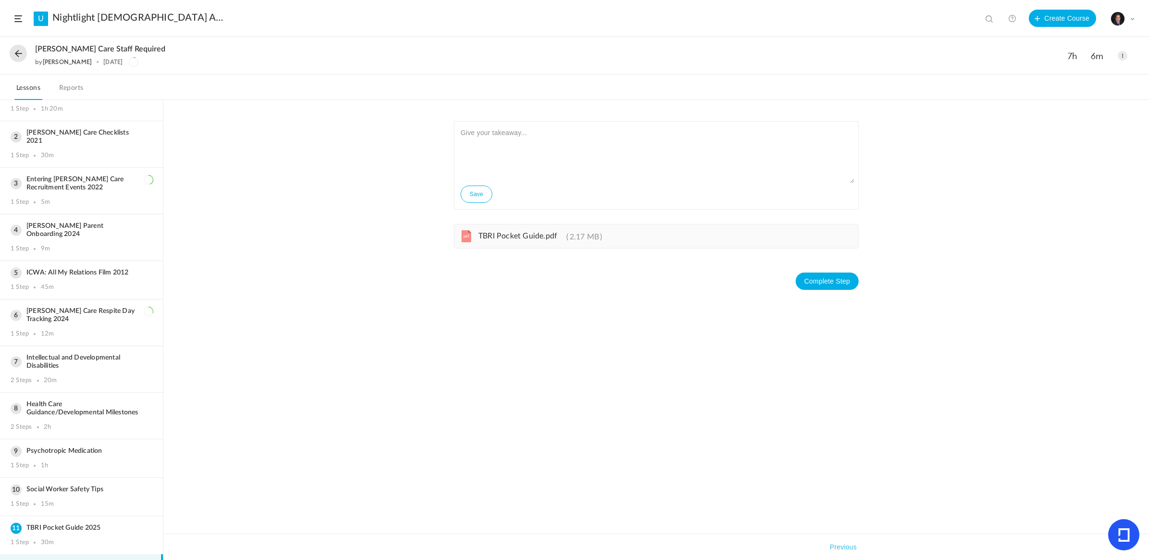
drag, startPoint x: 546, startPoint y: 240, endPoint x: 517, endPoint y: 242, distance: 29.4
click at [517, 242] on div "pdf TBRI Pocket Guide.pdf 2.17 MB" at bounding box center [656, 236] width 405 height 25
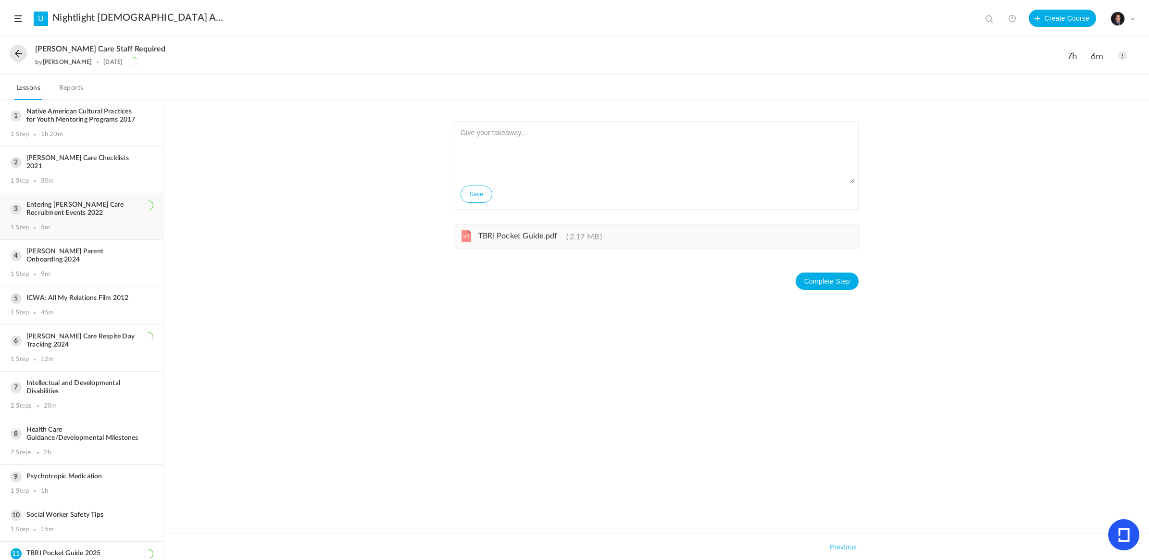
click at [74, 205] on h3 "Entering [PERSON_NAME] Care Recruitment Events 2022" at bounding box center [82, 209] width 142 height 16
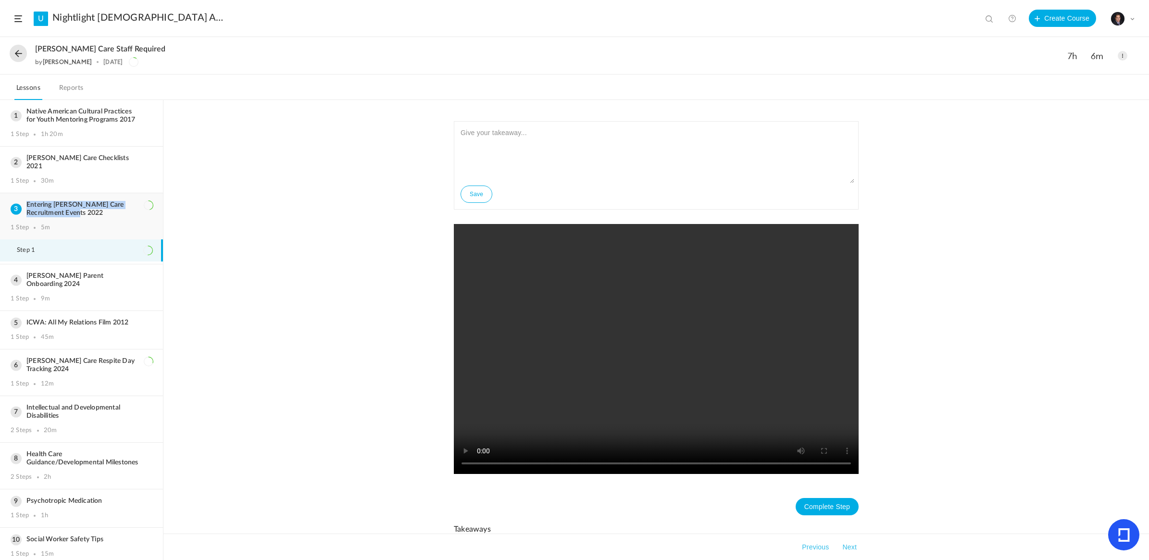
drag, startPoint x: 566, startPoint y: 397, endPoint x: 25, endPoint y: 191, distance: 579.1
click at [25, 201] on h3 "Entering [PERSON_NAME] Care Recruitment Events 2022" at bounding box center [82, 209] width 142 height 16
click at [650, 340] on video at bounding box center [656, 349] width 405 height 250
click at [624, 306] on video at bounding box center [656, 349] width 405 height 250
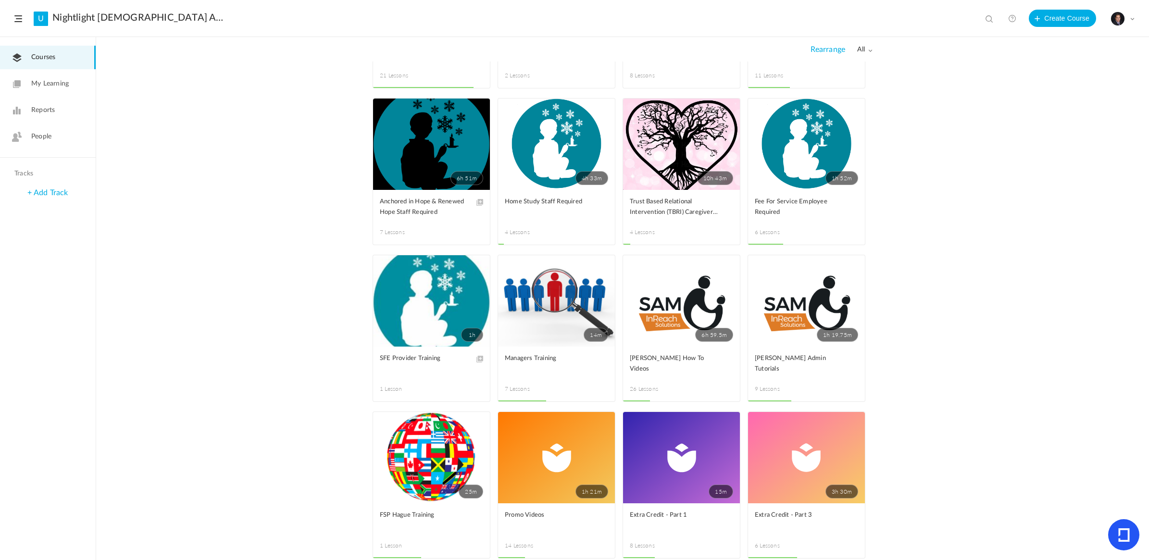
scroll to position [138, 0]
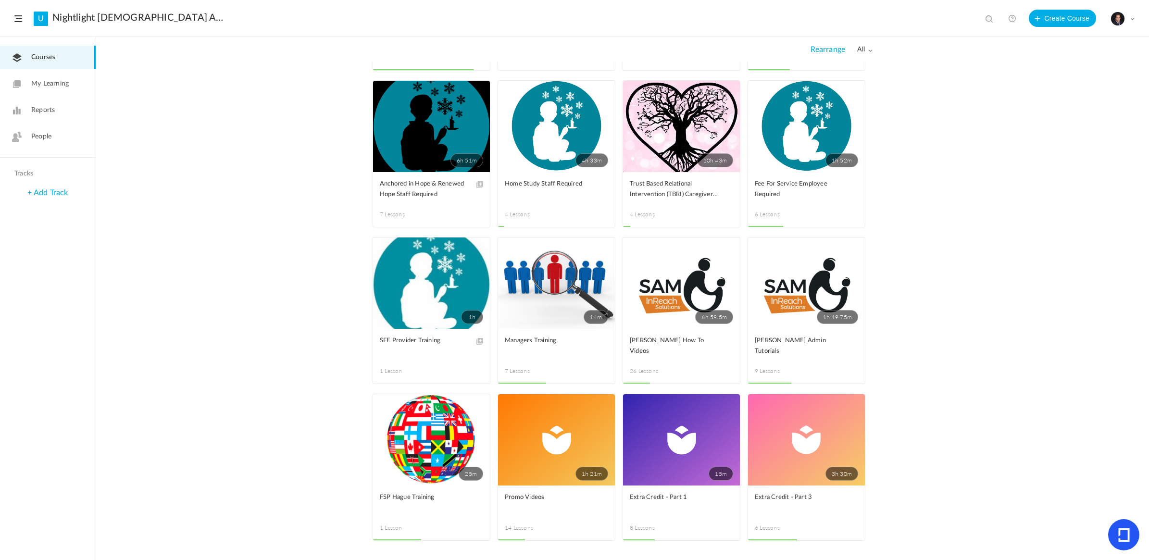
click at [680, 437] on link "15m" at bounding box center [681, 439] width 117 height 91
click at [429, 457] on link "25m" at bounding box center [431, 439] width 117 height 91
click at [541, 309] on link "14m" at bounding box center [556, 282] width 117 height 91
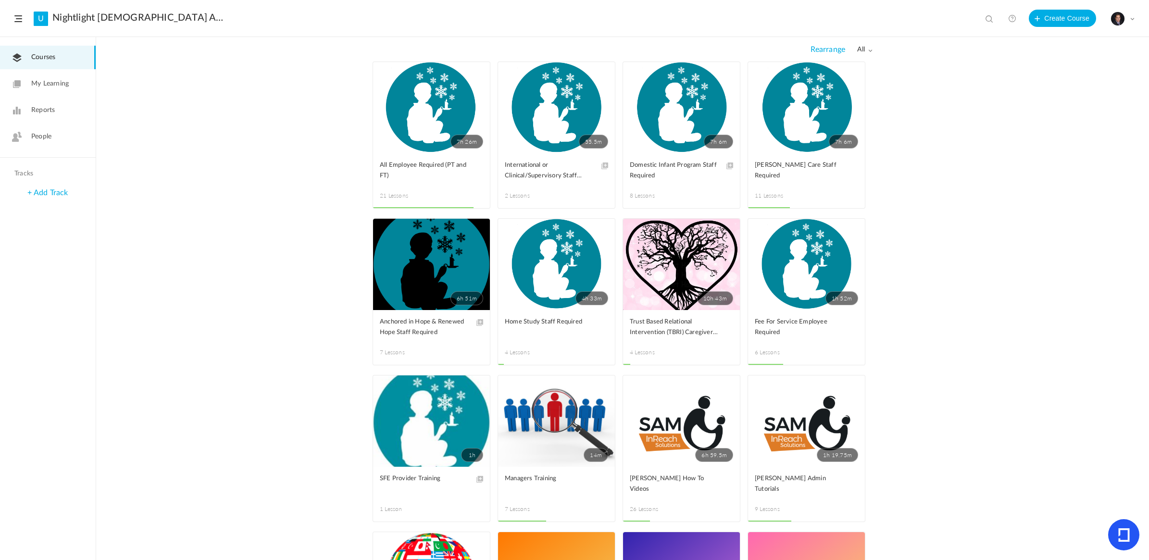
click at [431, 263] on link "6h 51m" at bounding box center [431, 264] width 117 height 91
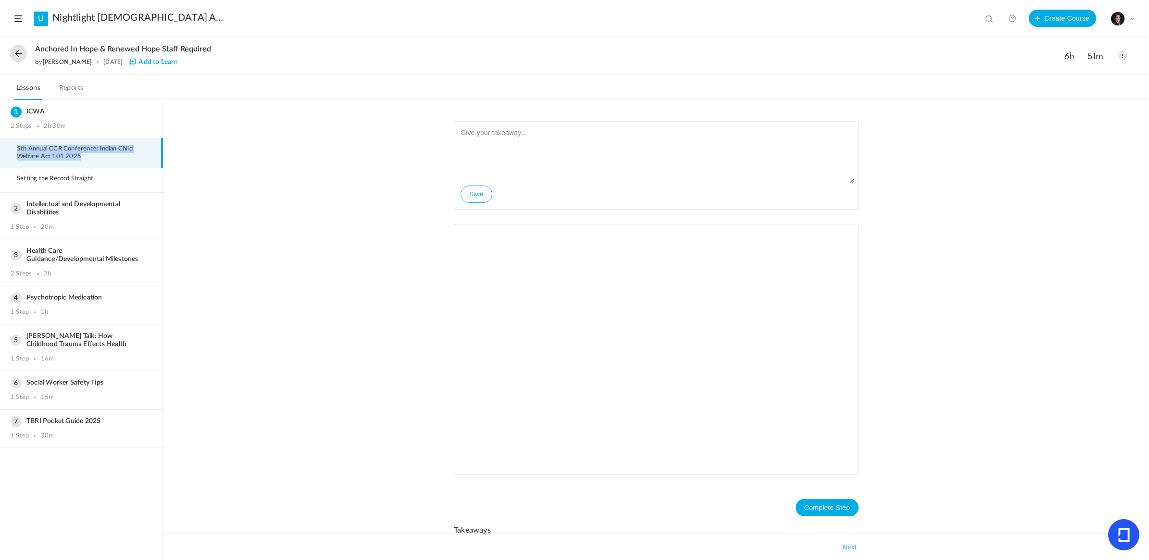
drag, startPoint x: 87, startPoint y: 155, endPoint x: 18, endPoint y: 148, distance: 69.6
click at [18, 148] on span "5th Annual CCR Conference: Indian Child Welfare Act 101 2025" at bounding box center [85, 152] width 136 height 15
copy span "5th Annual CCR Conference: Indian Child Welfare Act 101 2025"
click at [69, 181] on li "Setting the Record Straight" at bounding box center [81, 179] width 163 height 22
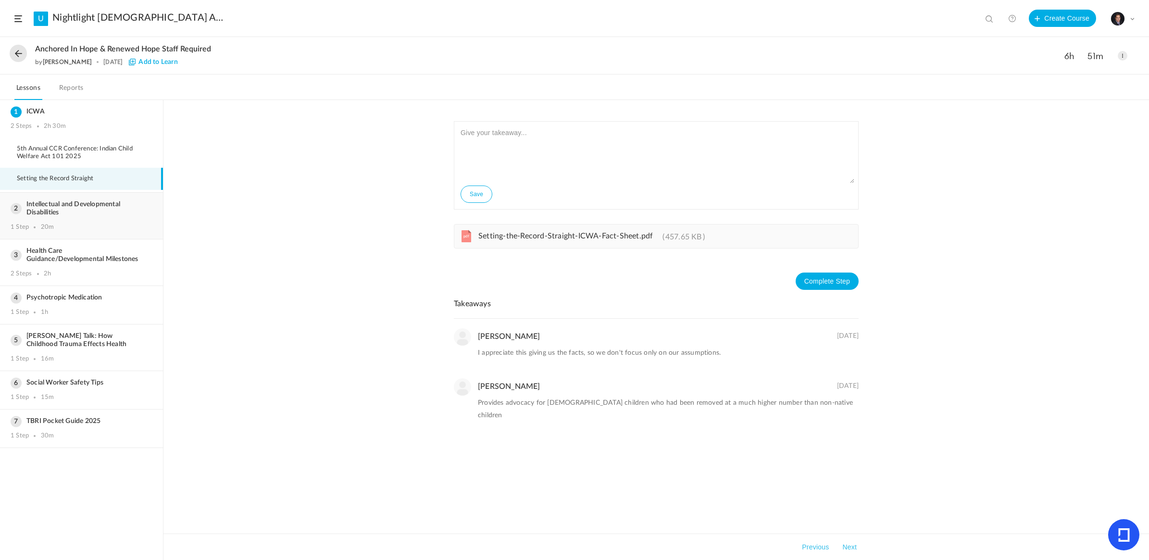
click at [68, 214] on div "Intellectual and Developmental Disabilities 1 Step 20m" at bounding box center [81, 216] width 163 height 46
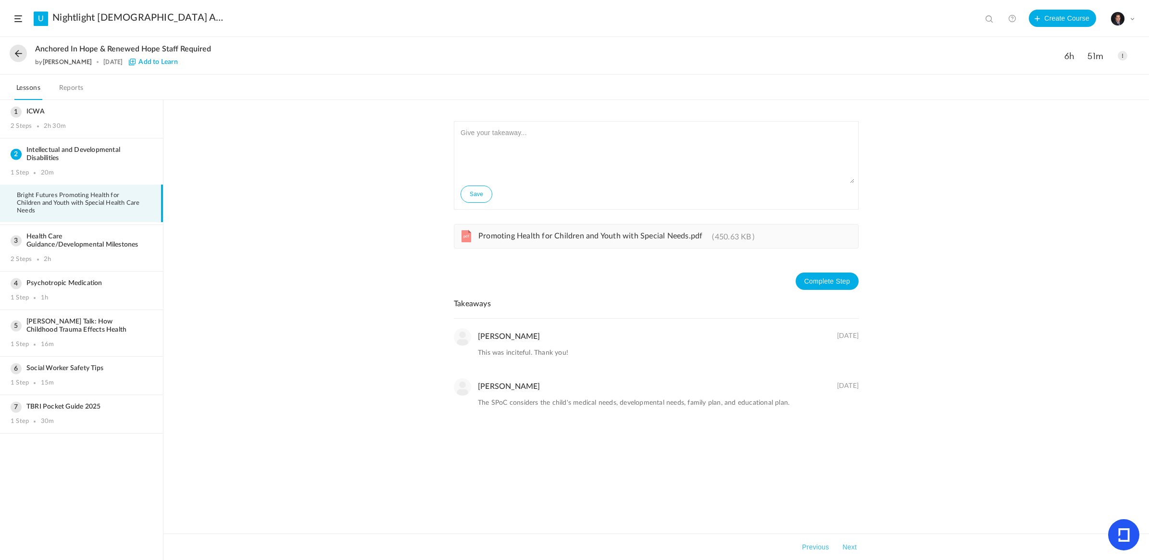
drag, startPoint x: 624, startPoint y: 220, endPoint x: 621, endPoint y: 234, distance: 14.3
click at [624, 225] on div "Save pdf Promoting Health for Children and Youth with Special Needs.pdf 450.63 …" at bounding box center [656, 184] width 405 height 127
click at [621, 234] on span "Promoting Health for Children and Youth with Special Needs.pdf" at bounding box center [590, 236] width 224 height 8
click at [61, 235] on h3 "Health Care Guidance/Developmental Milestones" at bounding box center [82, 241] width 142 height 16
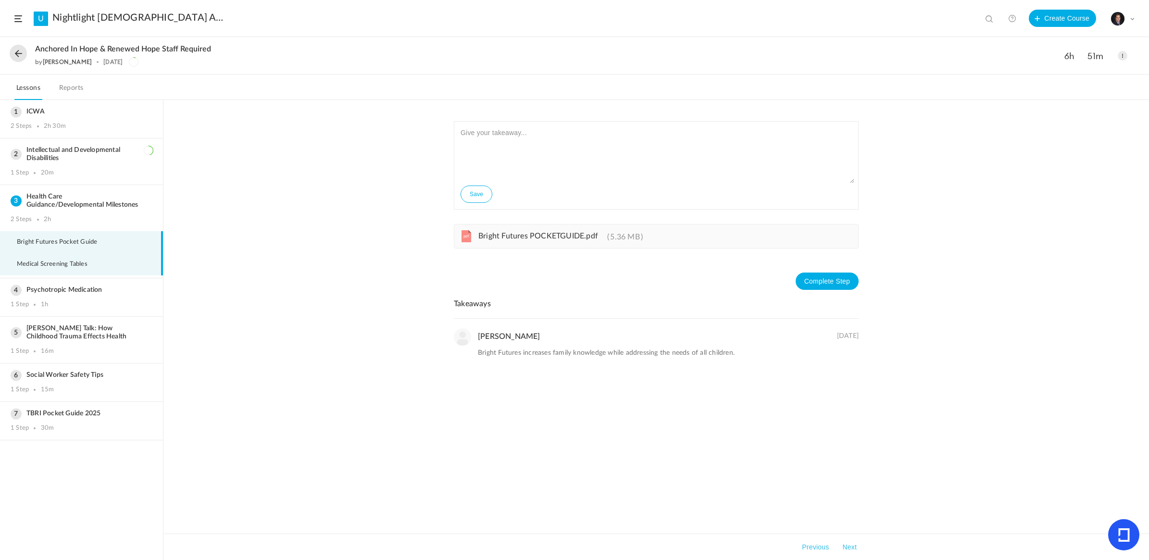
click at [60, 261] on span "Medical Screening Tables" at bounding box center [58, 265] width 83 height 8
drag, startPoint x: 513, startPoint y: 234, endPoint x: 478, endPoint y: 232, distance: 35.1
click at [478, 232] on span "Bright Futures Medical Screening Table.pdf" at bounding box center [552, 236] width 149 height 9
click at [68, 231] on li "Bright Futures Pocket Guide" at bounding box center [81, 242] width 163 height 22
click at [541, 233] on span "Bright Futures POCKETGUIDE.pdf" at bounding box center [538, 236] width 120 height 8
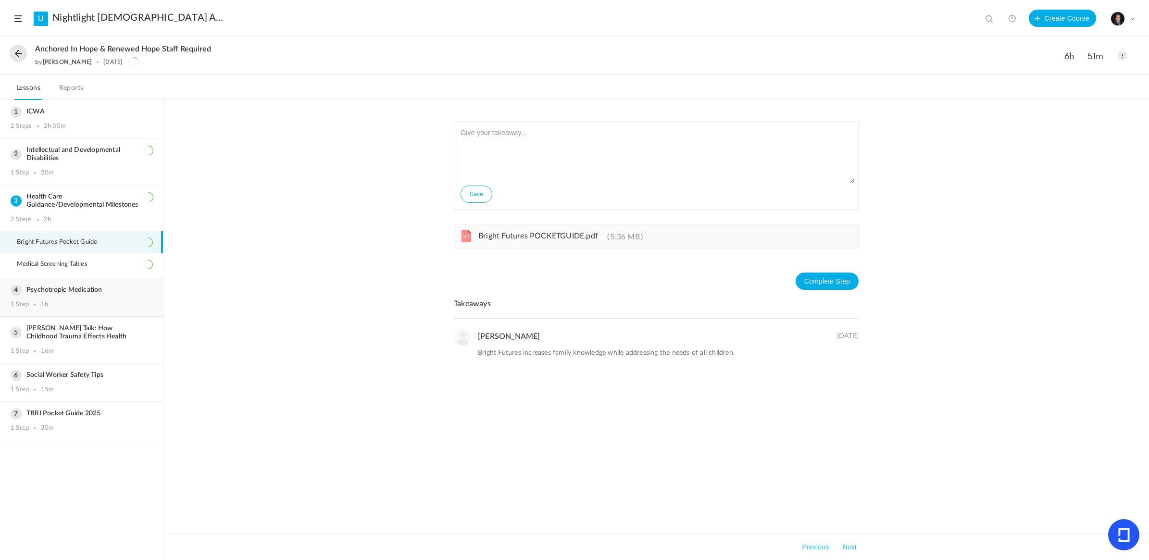
click at [78, 278] on div "Psychotropic Medication 1 Step 1h" at bounding box center [81, 297] width 163 height 38
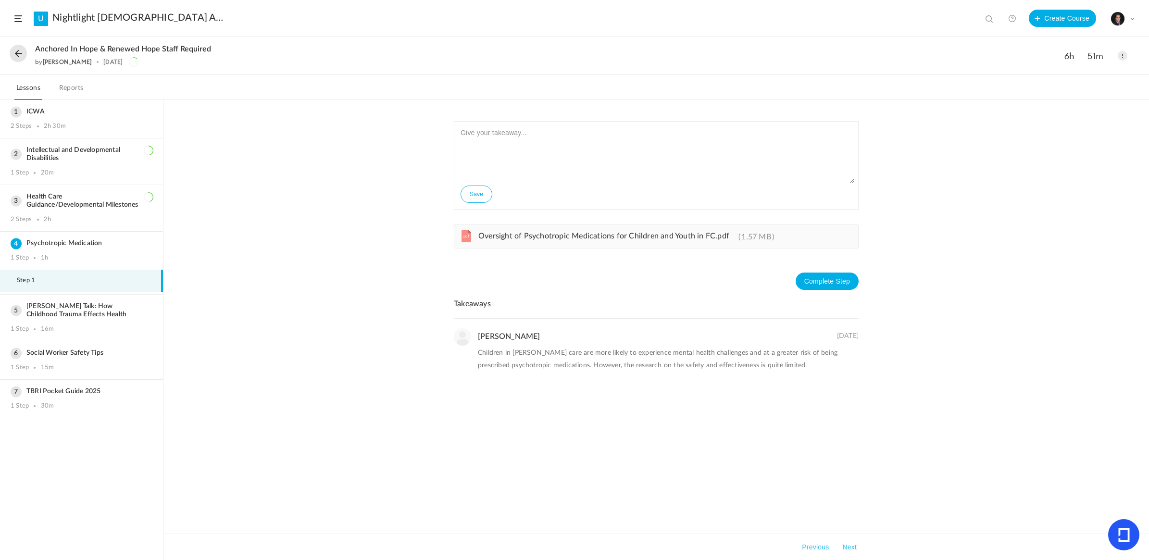
click at [523, 237] on span "Oversight of Psychotropic Medications for Children and Youth in FC.pdf" at bounding box center [603, 236] width 251 height 8
click at [83, 311] on h3 "[PERSON_NAME] Talk: How Childhood Trauma Effects Health" at bounding box center [82, 310] width 142 height 16
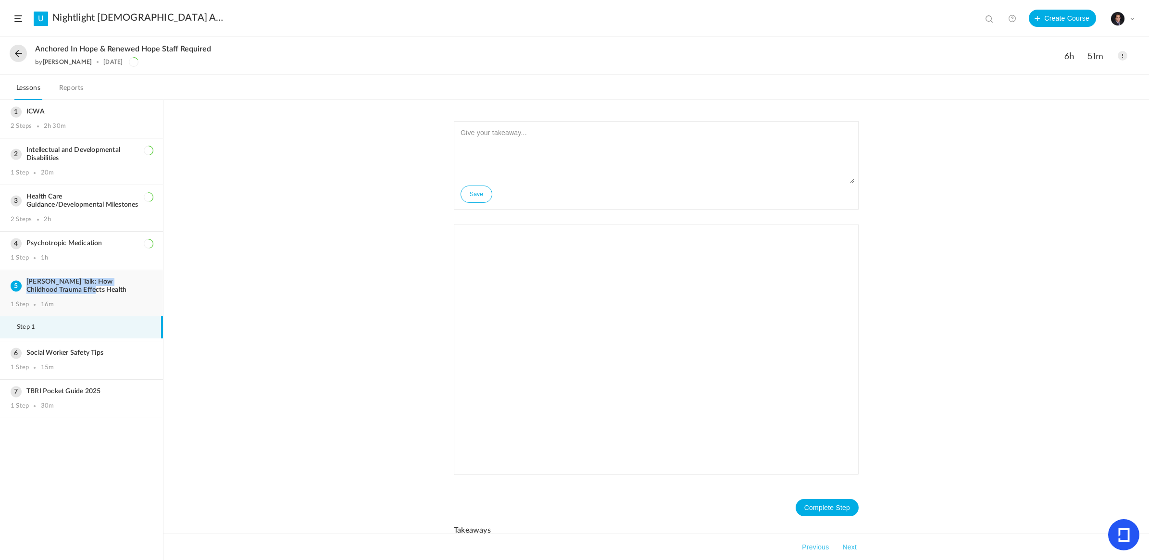
drag, startPoint x: 87, startPoint y: 289, endPoint x: 25, endPoint y: 278, distance: 63.9
click at [25, 278] on h3 "[PERSON_NAME] Talk: How Childhood Trauma Effects Health" at bounding box center [82, 286] width 142 height 16
click at [89, 349] on h3 "Social Worker Safety Tips" at bounding box center [82, 353] width 142 height 8
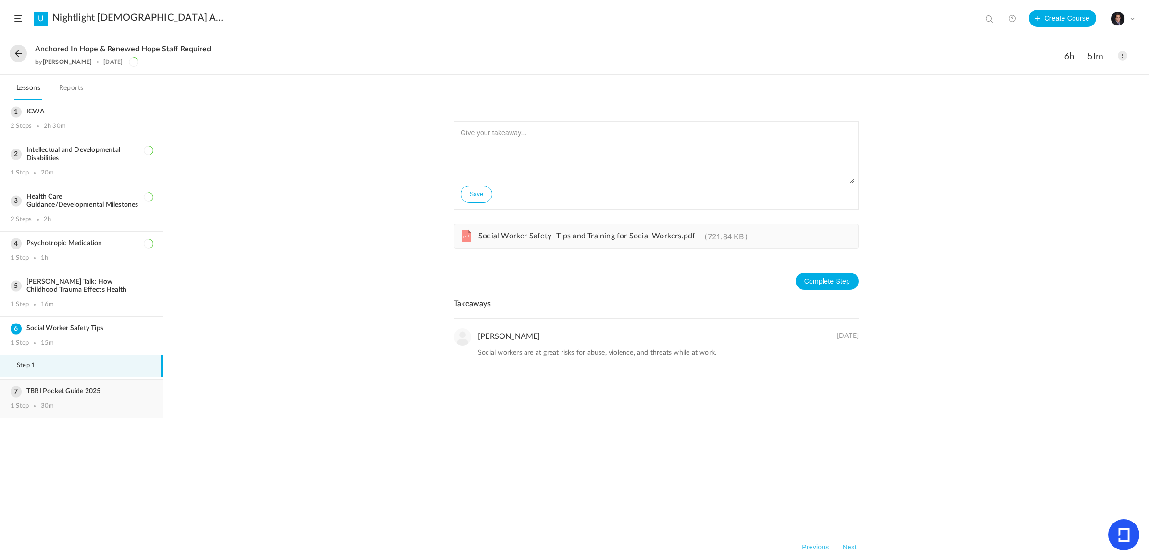
click at [78, 392] on div "TBRI Pocket Guide 2025 1 Step 30m" at bounding box center [81, 399] width 163 height 38
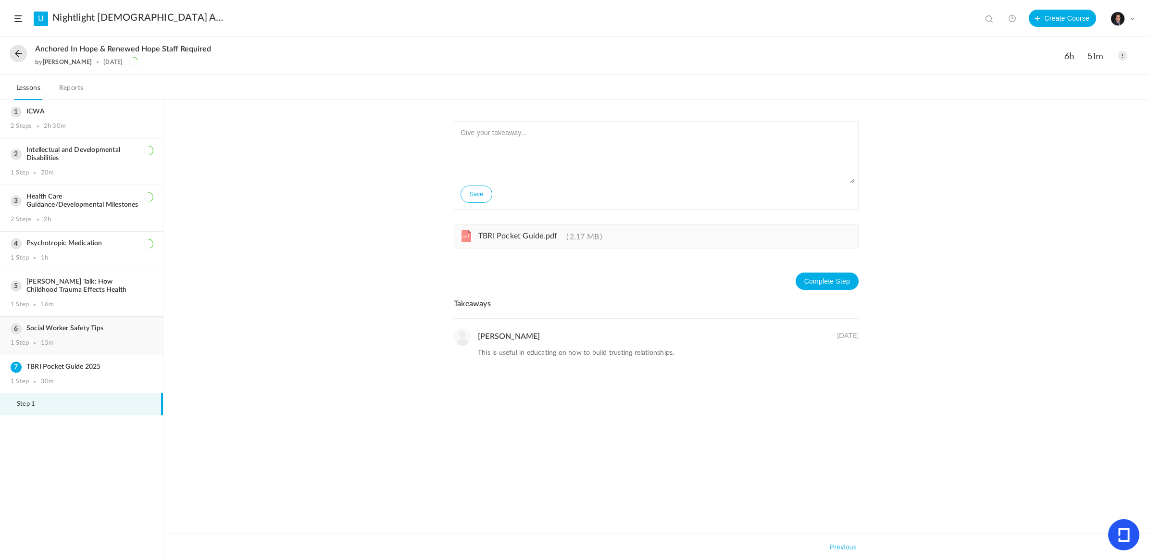
click at [66, 325] on h3 "Social Worker Safety Tips" at bounding box center [82, 329] width 142 height 8
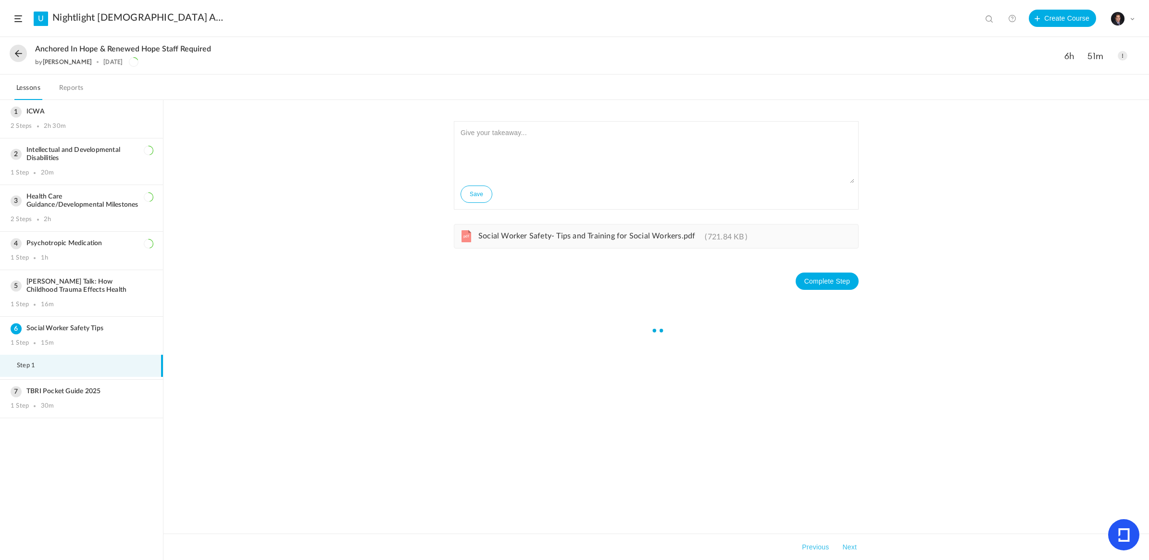
click at [526, 230] on div "pdf Social Worker Safety- Tips and Training for Social Workers.pdf 721.84 KB" at bounding box center [656, 236] width 405 height 25
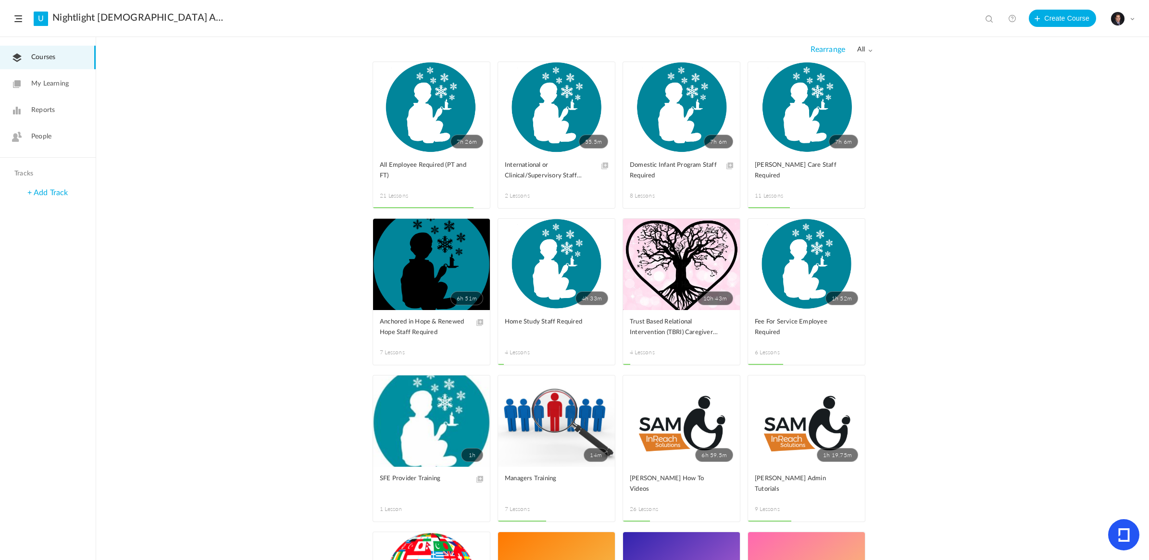
click at [543, 266] on link "4h 33m" at bounding box center [556, 264] width 117 height 91
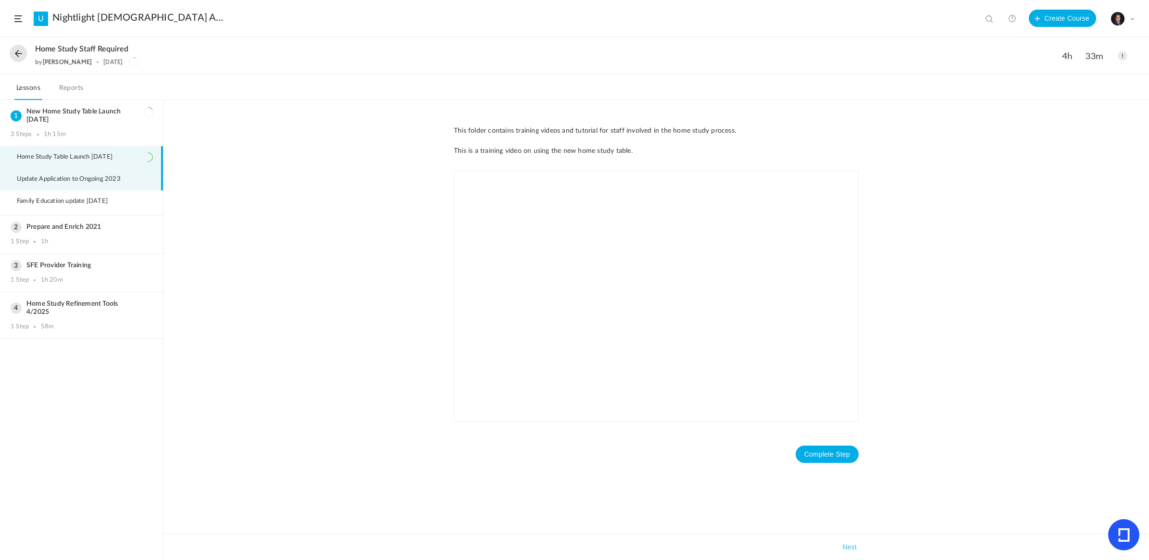
click at [51, 181] on li "Update Application to Ongoing 2023" at bounding box center [81, 179] width 163 height 22
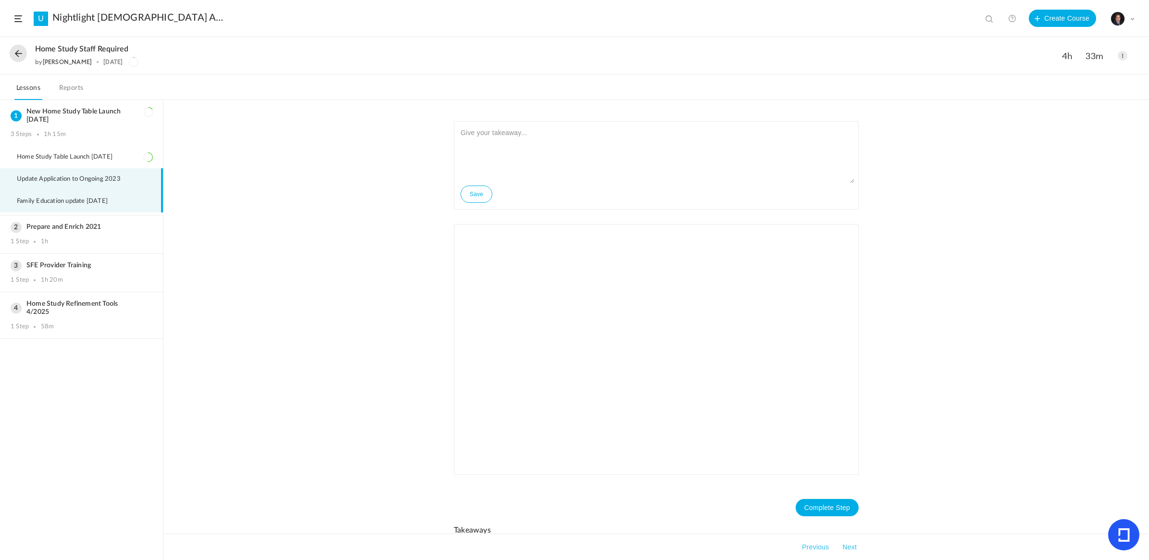
click at [66, 198] on span "Family Education update [DATE]" at bounding box center [68, 202] width 103 height 8
click at [65, 223] on h3 "Prepare and Enrich 2021" at bounding box center [82, 227] width 142 height 8
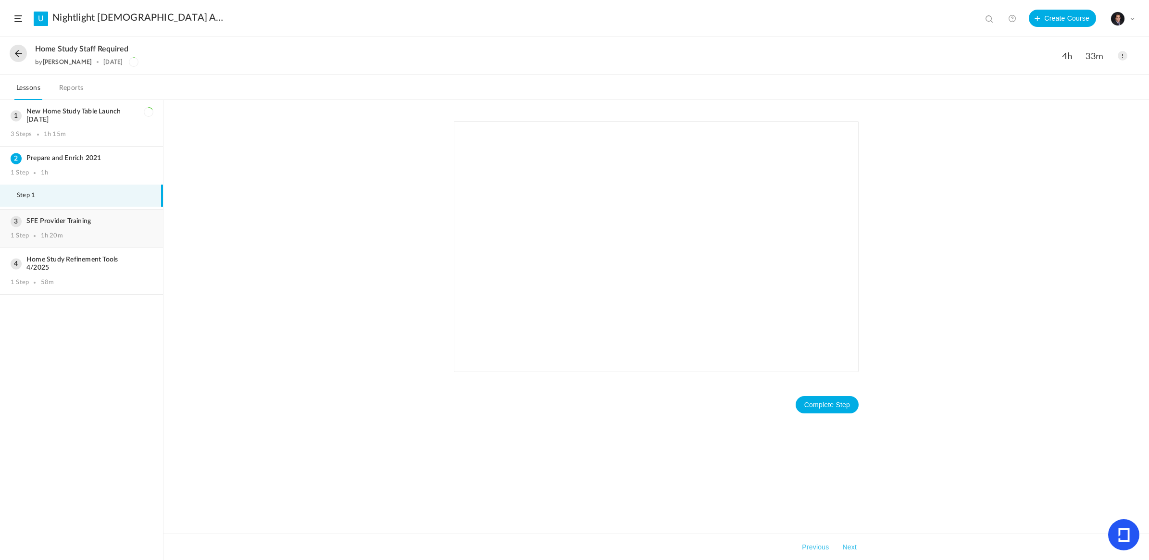
click at [62, 220] on h3 "SFE Provider Training" at bounding box center [82, 221] width 142 height 8
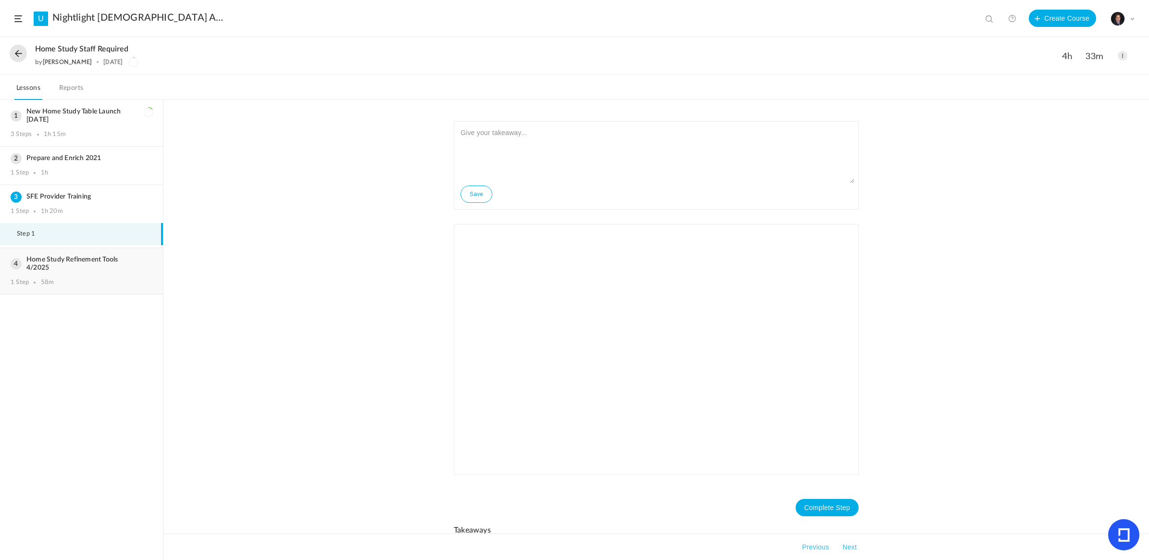
click at [54, 258] on h3 "Home Study Refinement Tools 4/2025" at bounding box center [82, 264] width 142 height 16
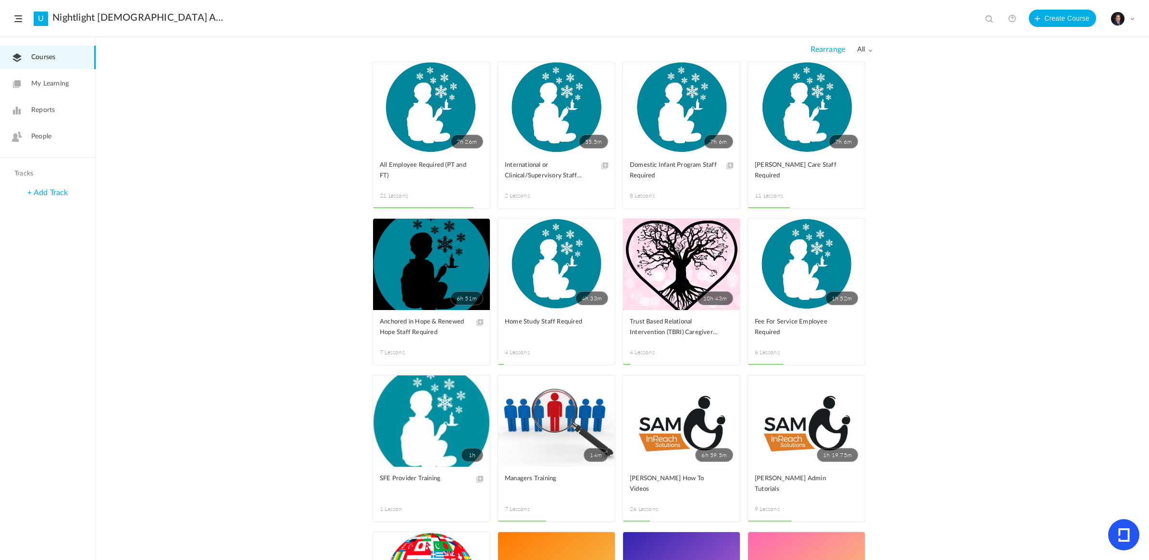
click at [791, 263] on link "1h 52m" at bounding box center [806, 264] width 117 height 91
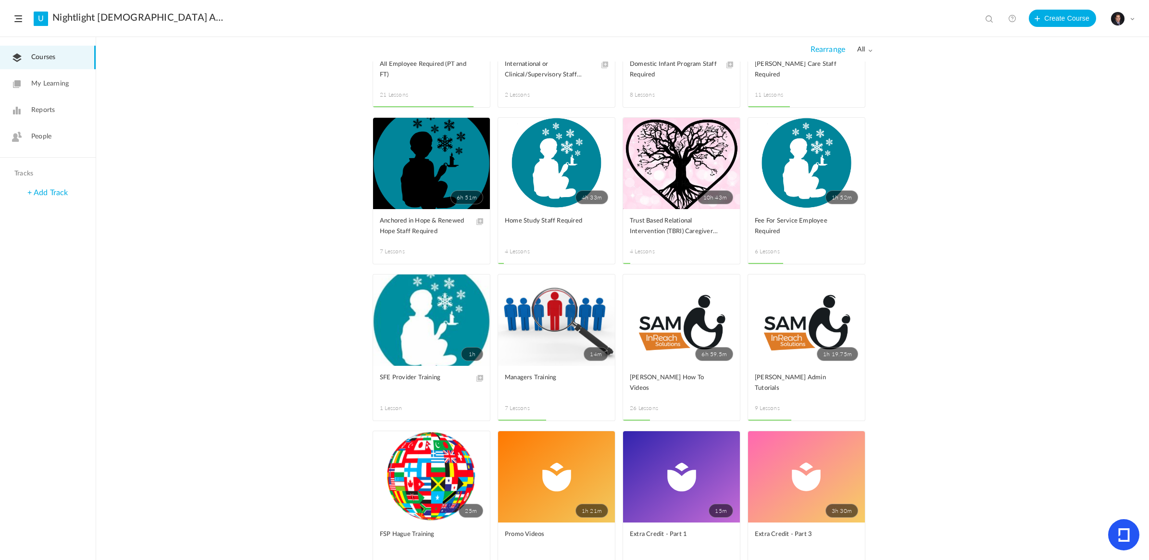
scroll to position [120, 0]
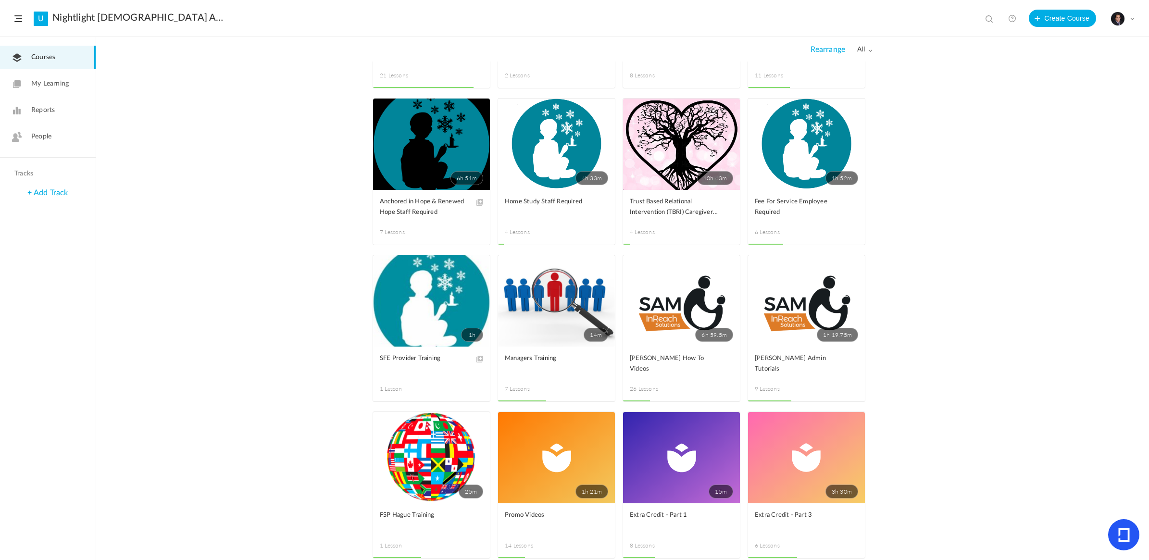
click at [416, 292] on link "1h" at bounding box center [431, 300] width 117 height 91
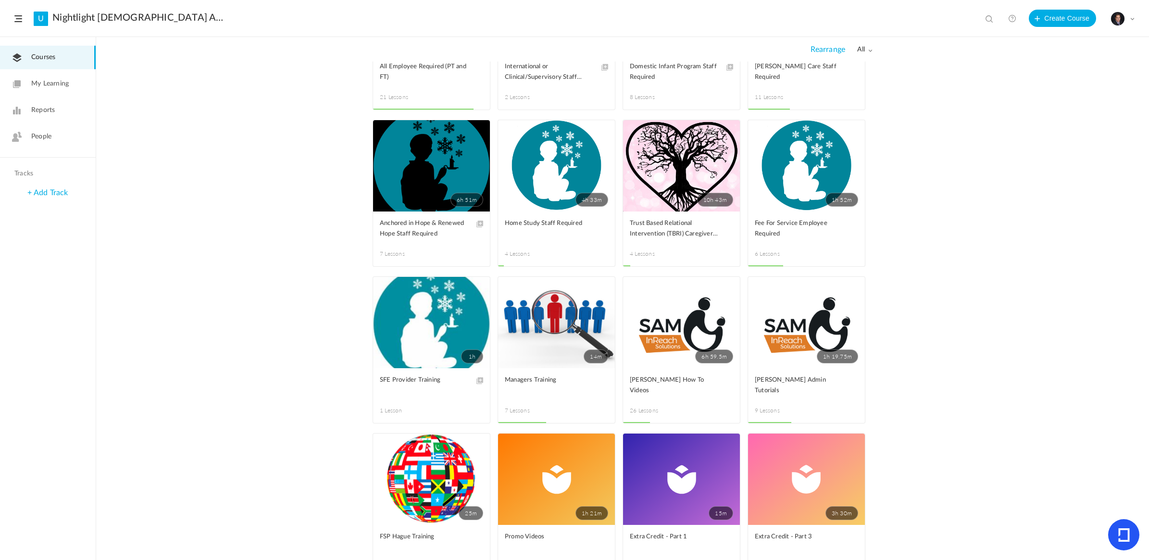
scroll to position [120, 0]
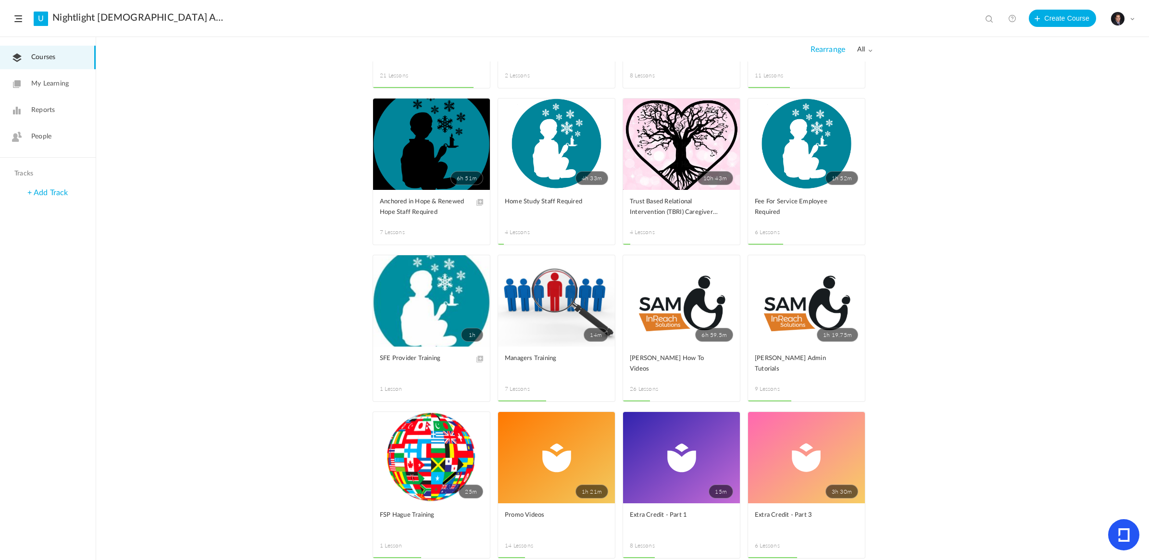
click at [556, 292] on link "14m" at bounding box center [556, 300] width 117 height 91
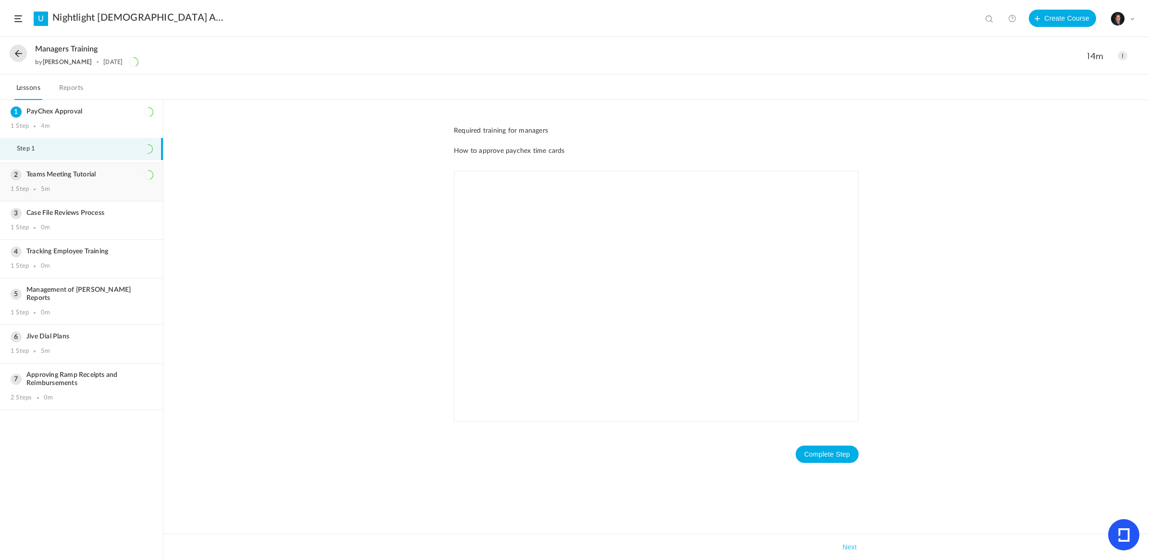
click at [80, 165] on div "Teams Meeting Tutorial 1 Step 5m" at bounding box center [81, 182] width 163 height 38
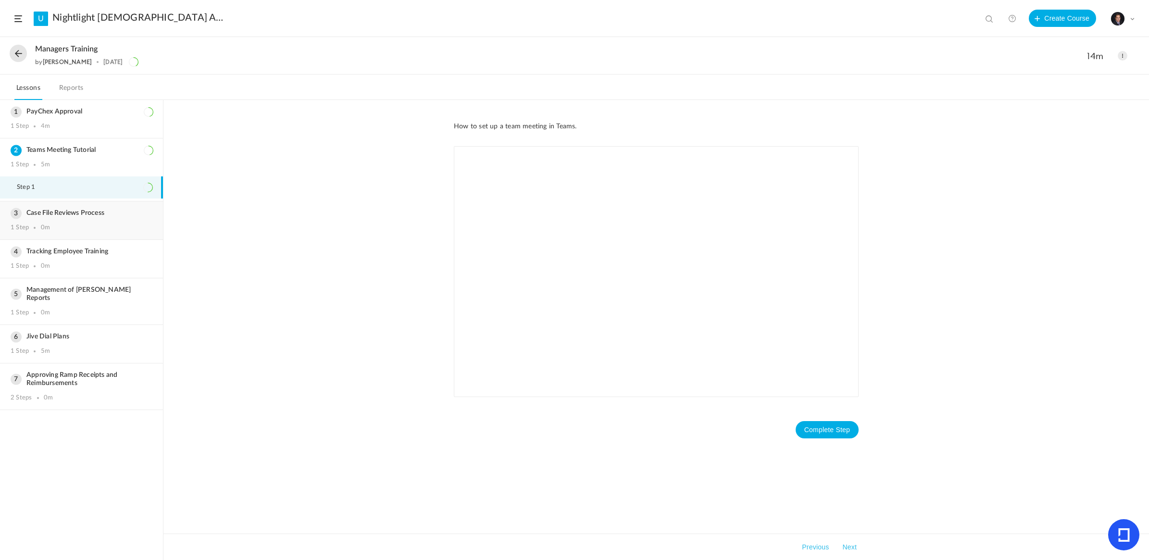
click at [60, 225] on div "1 Step 0m" at bounding box center [82, 228] width 142 height 8
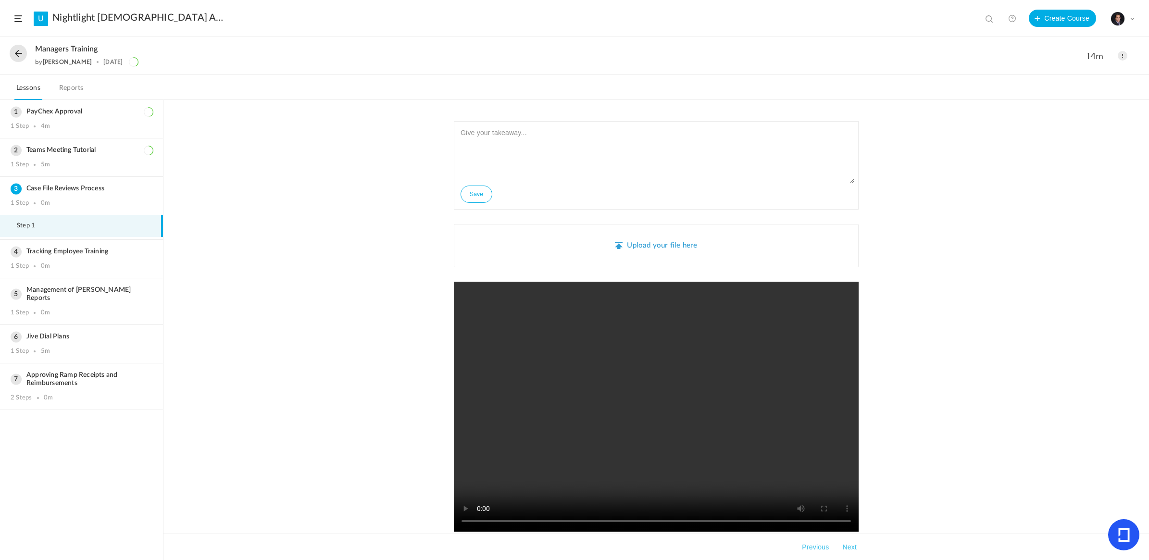
drag, startPoint x: 613, startPoint y: 374, endPoint x: 89, endPoint y: 255, distance: 537.4
click at [89, 255] on div "Tracking Employee Training 1 Step 0m" at bounding box center [81, 259] width 163 height 38
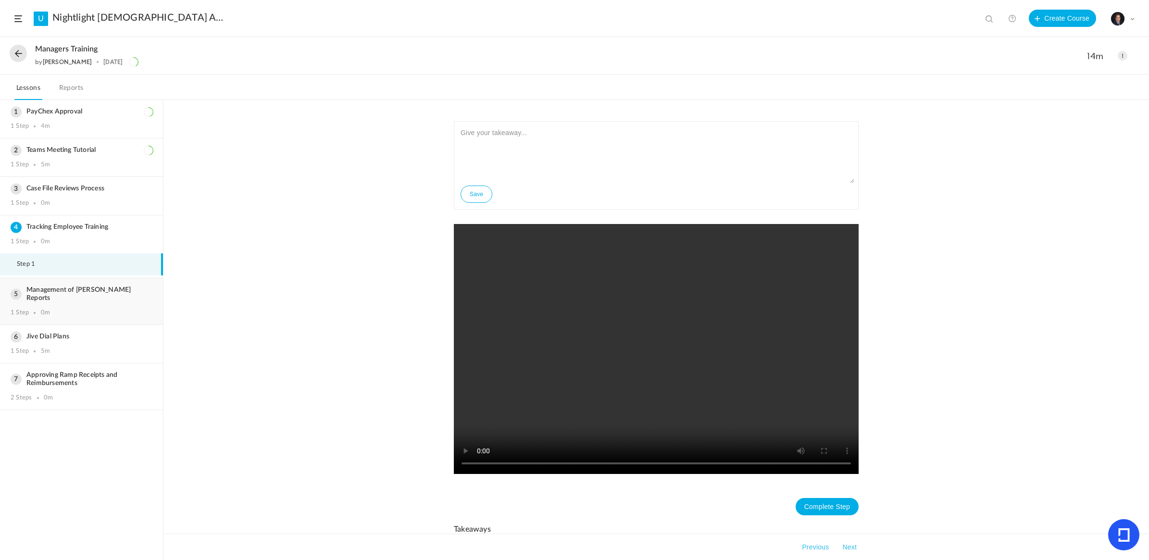
drag, startPoint x: 618, startPoint y: 354, endPoint x: 76, endPoint y: 286, distance: 546.5
click at [76, 286] on h3 "Management of [PERSON_NAME] Reports" at bounding box center [82, 294] width 142 height 16
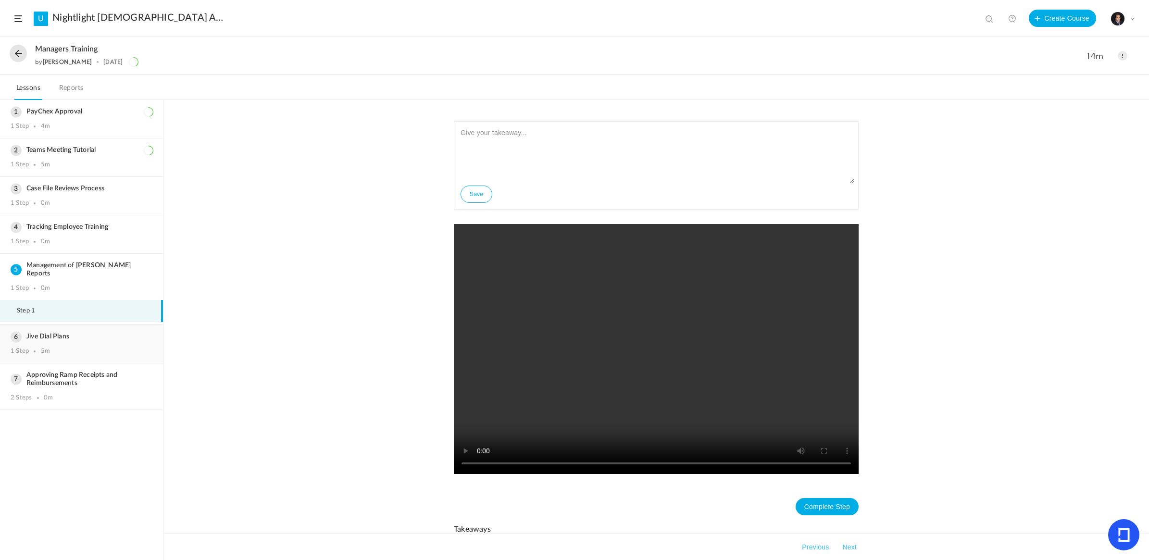
drag, startPoint x: 642, startPoint y: 329, endPoint x: 51, endPoint y: 333, distance: 590.8
click at [51, 333] on div "Jive Dial Plans 1 Step 5m" at bounding box center [81, 344] width 163 height 38
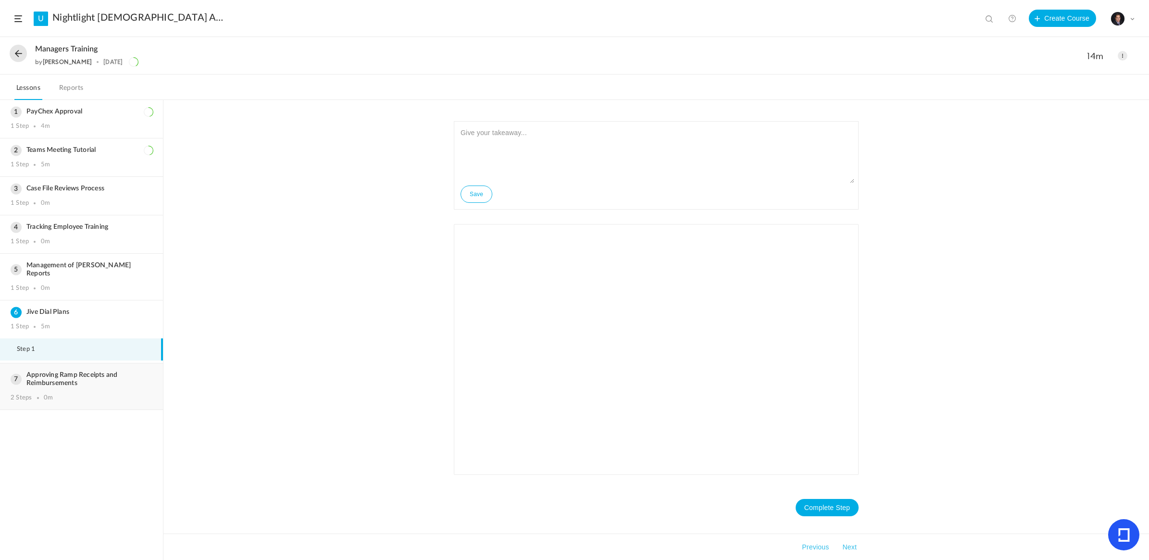
click at [77, 394] on div "2 Steps 0m" at bounding box center [82, 398] width 142 height 8
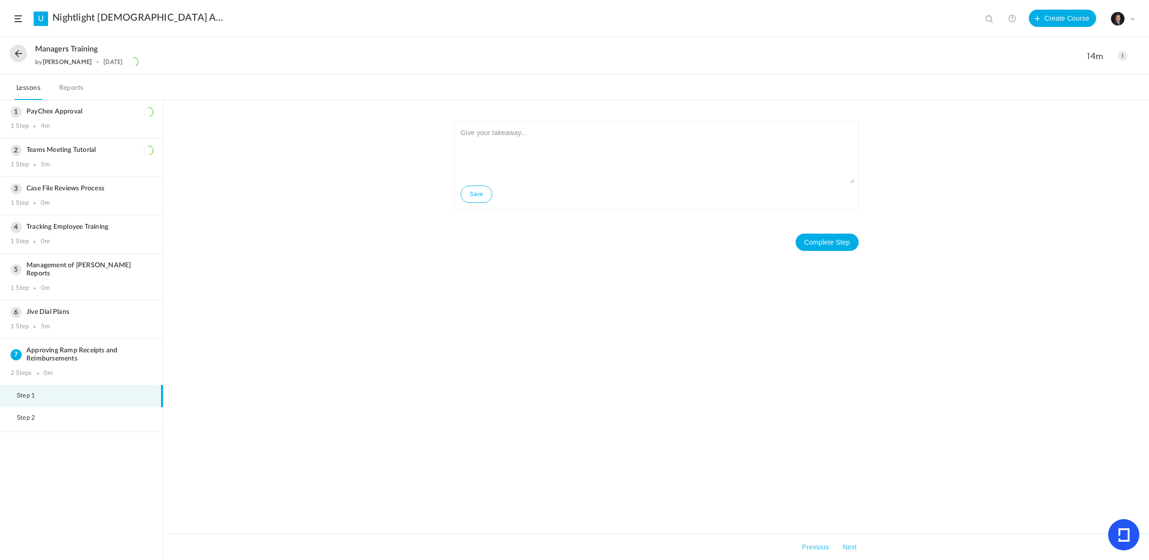
click at [66, 385] on li "Step 1" at bounding box center [81, 396] width 163 height 22
click at [66, 354] on div "Approving Ramp Receipts and Reimbursements 2 Steps 0m" at bounding box center [81, 362] width 163 height 46
click at [33, 414] on span "Step 2" at bounding box center [32, 418] width 30 height 8
